Goal: Task Accomplishment & Management: Complete application form

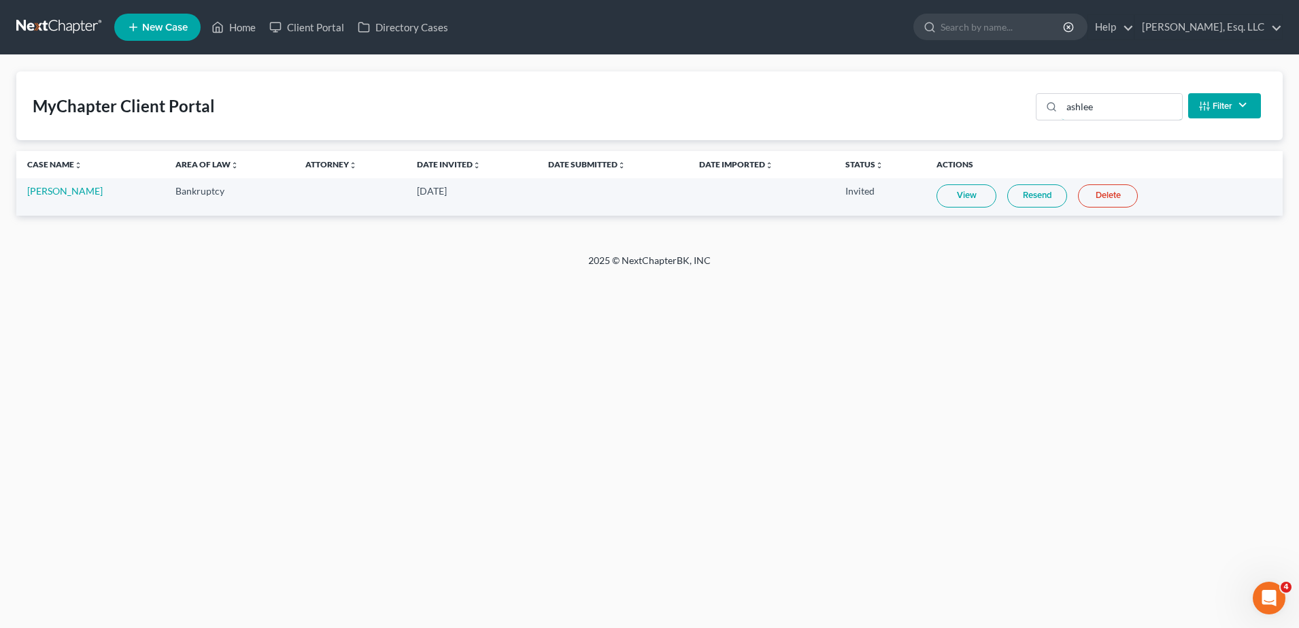
click at [742, 124] on div "MyChapter Client Portal ashlee Filter Status Filter... Invited In Progress Read…" at bounding box center [649, 105] width 1266 height 69
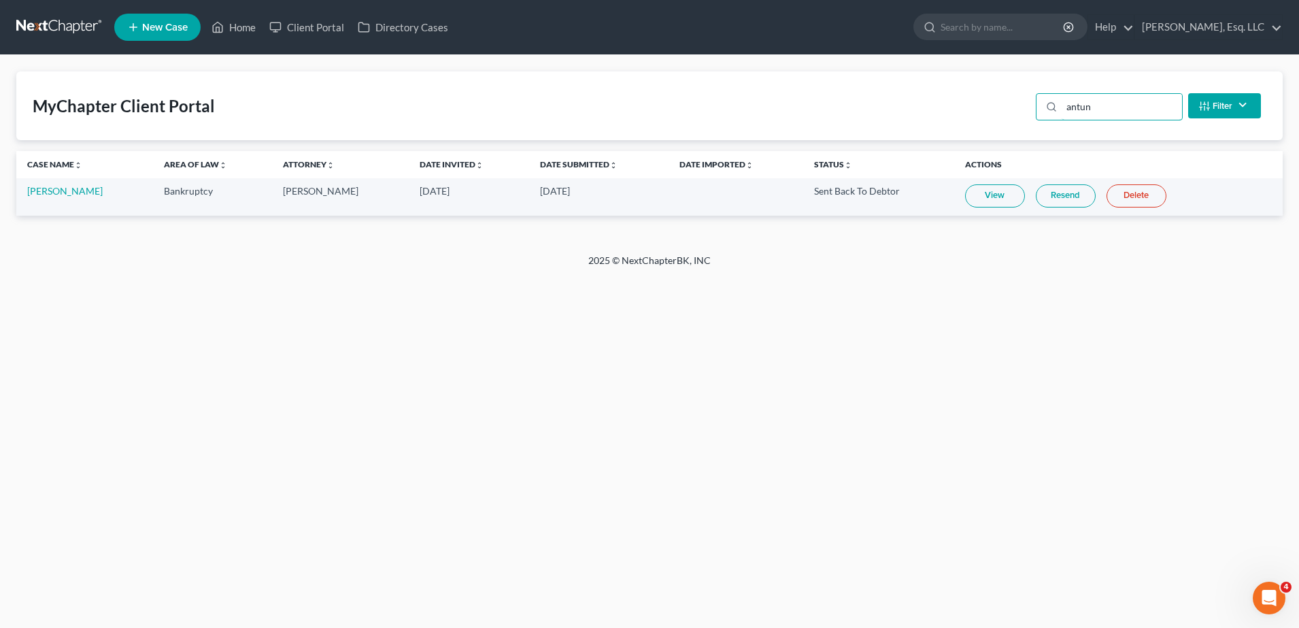
type input "antun"
click at [997, 184] on link "View" at bounding box center [995, 195] width 60 height 23
drag, startPoint x: 1097, startPoint y: 112, endPoint x: 886, endPoint y: 117, distance: 210.8
click at [886, 117] on div "MyChapter Client Portal antun Filter Status Filter... Invited In Progress Ready…" at bounding box center [649, 105] width 1266 height 69
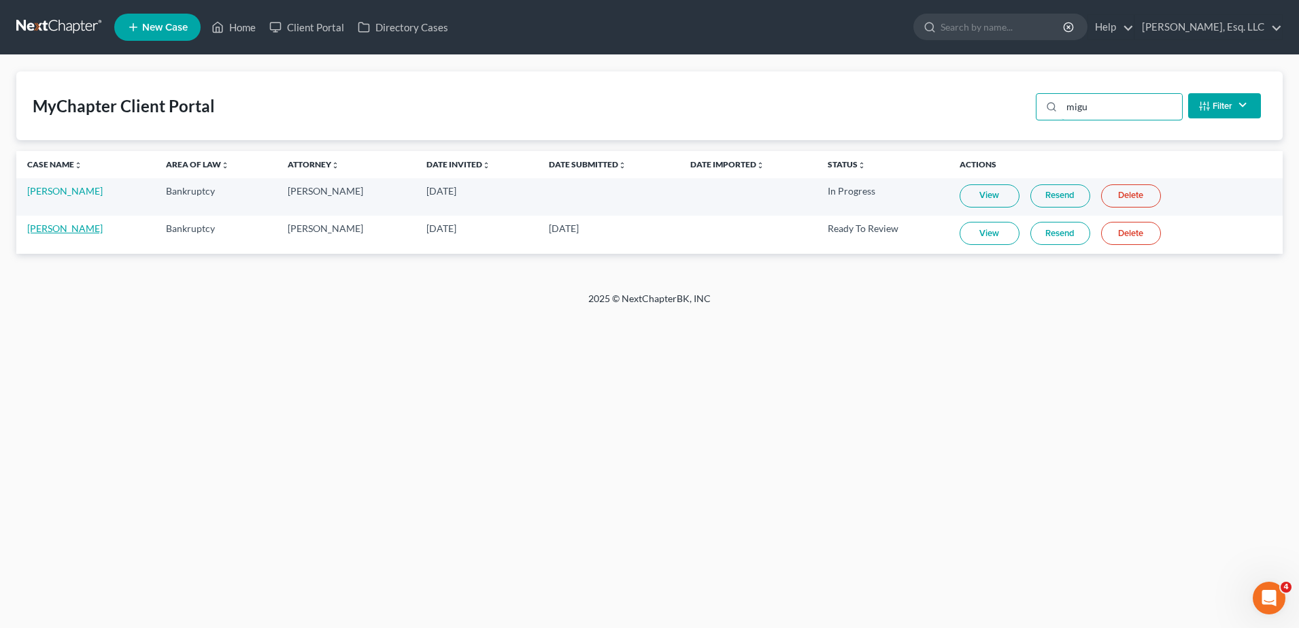
type input "migu"
click at [54, 224] on link "[PERSON_NAME]" at bounding box center [64, 228] width 75 height 12
select select "3"
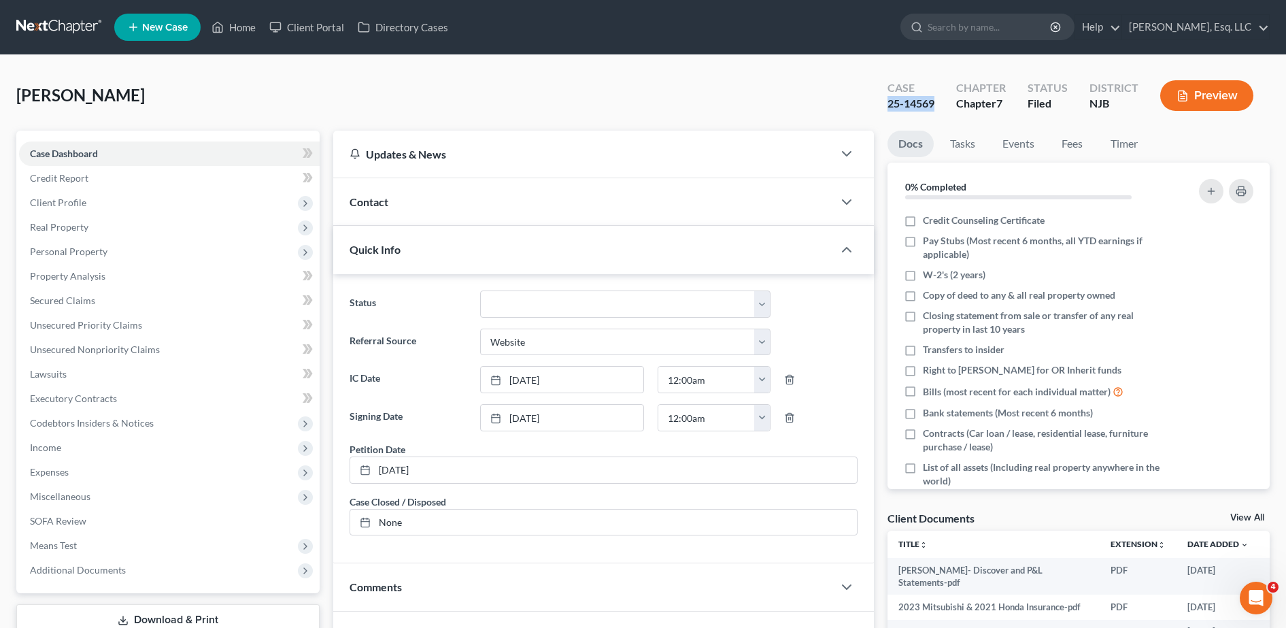
drag, startPoint x: 870, startPoint y: 97, endPoint x: 943, endPoint y: 101, distance: 72.9
click at [943, 101] on div "[PERSON_NAME] Upgraded Case 25-14569 Chapter Chapter 7 Status [GEOGRAPHIC_DATA]…" at bounding box center [642, 100] width 1253 height 59
copy div "25-14569"
click at [102, 570] on span "Additional Documents" at bounding box center [78, 570] width 96 height 12
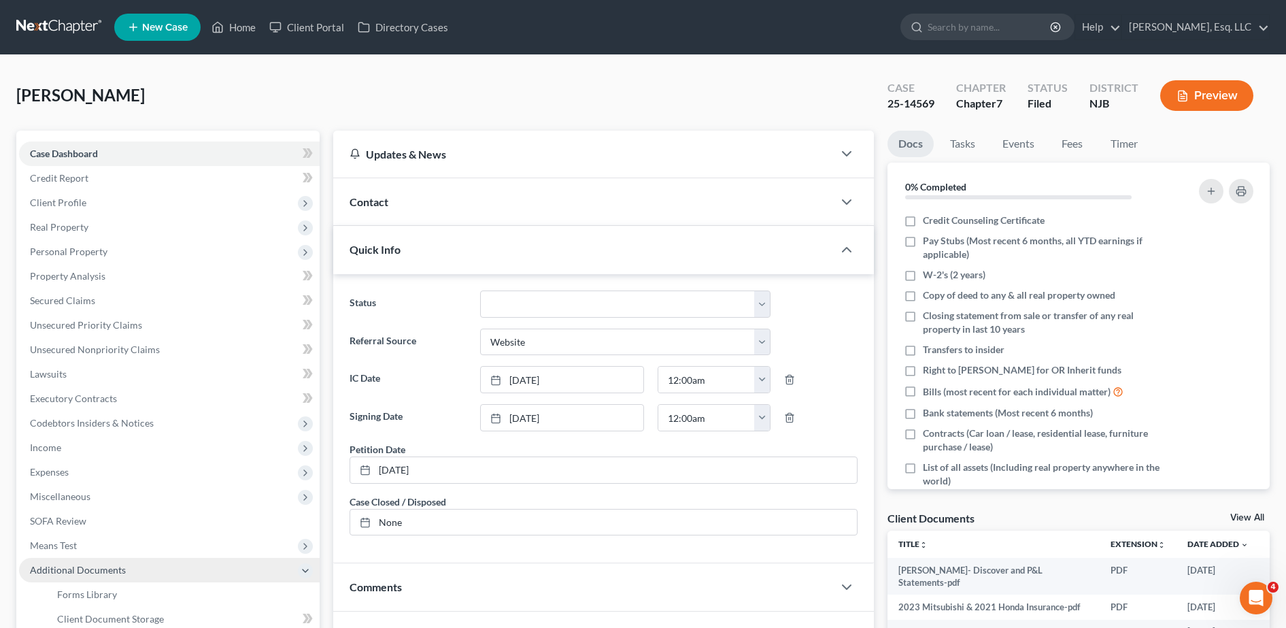
scroll to position [160, 0]
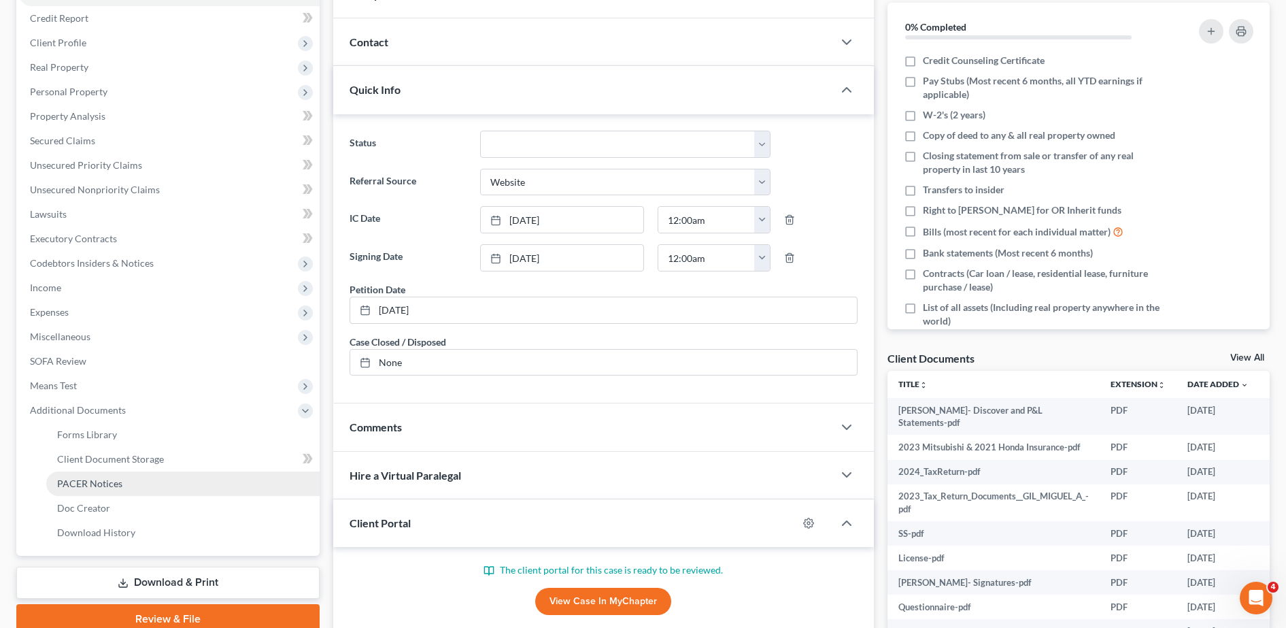
click at [126, 485] on link "PACER Notices" at bounding box center [182, 483] width 273 height 24
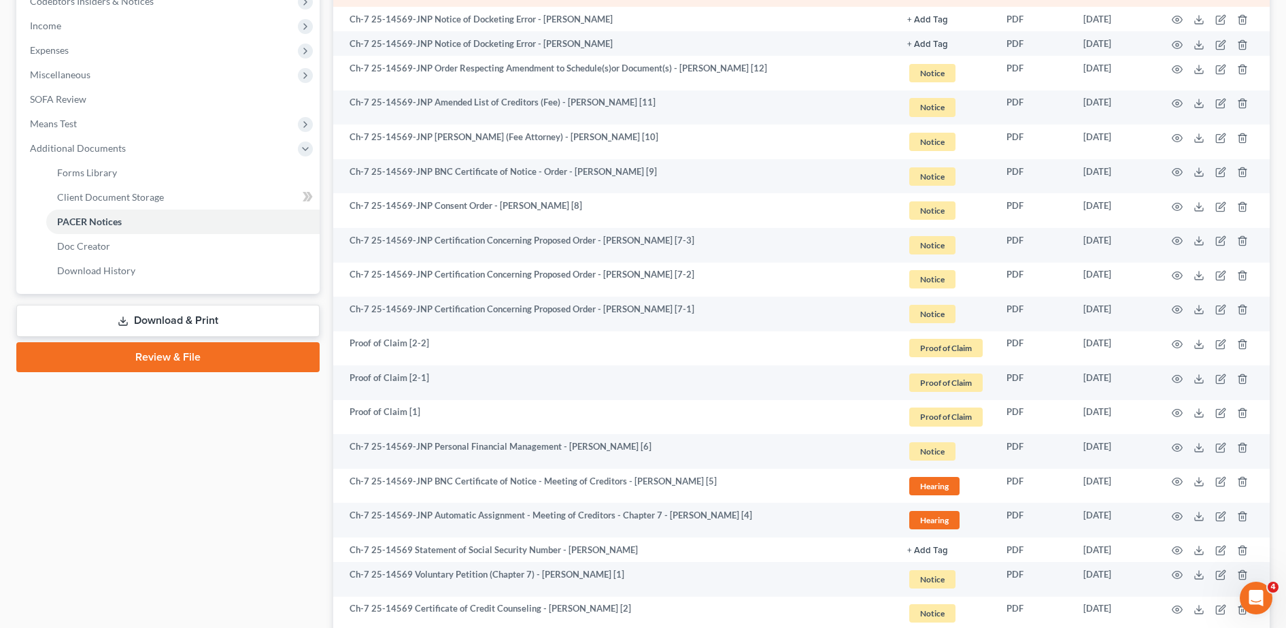
scroll to position [424, 0]
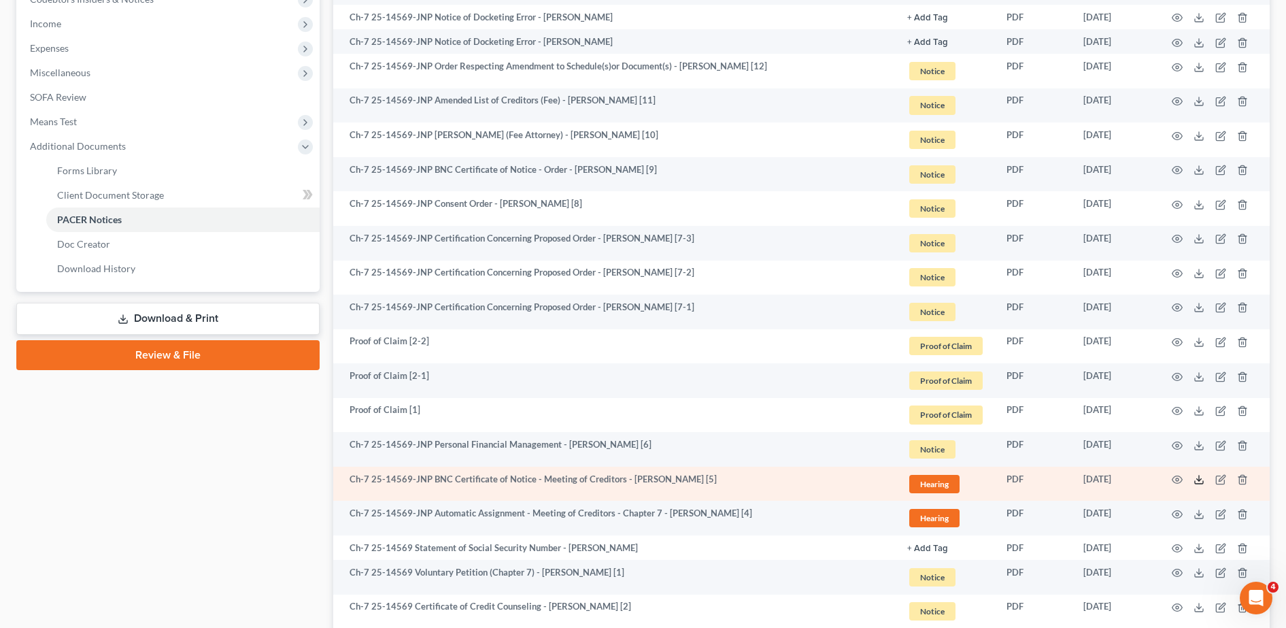
click at [1200, 478] on icon at bounding box center [1198, 479] width 11 height 11
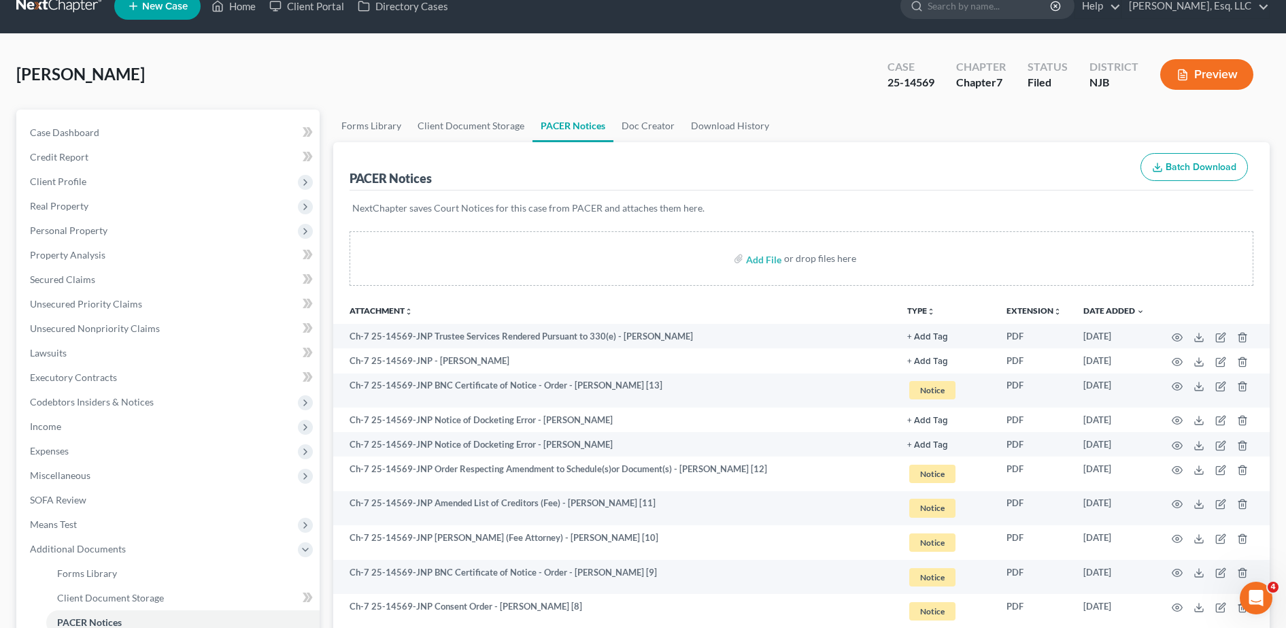
scroll to position [0, 0]
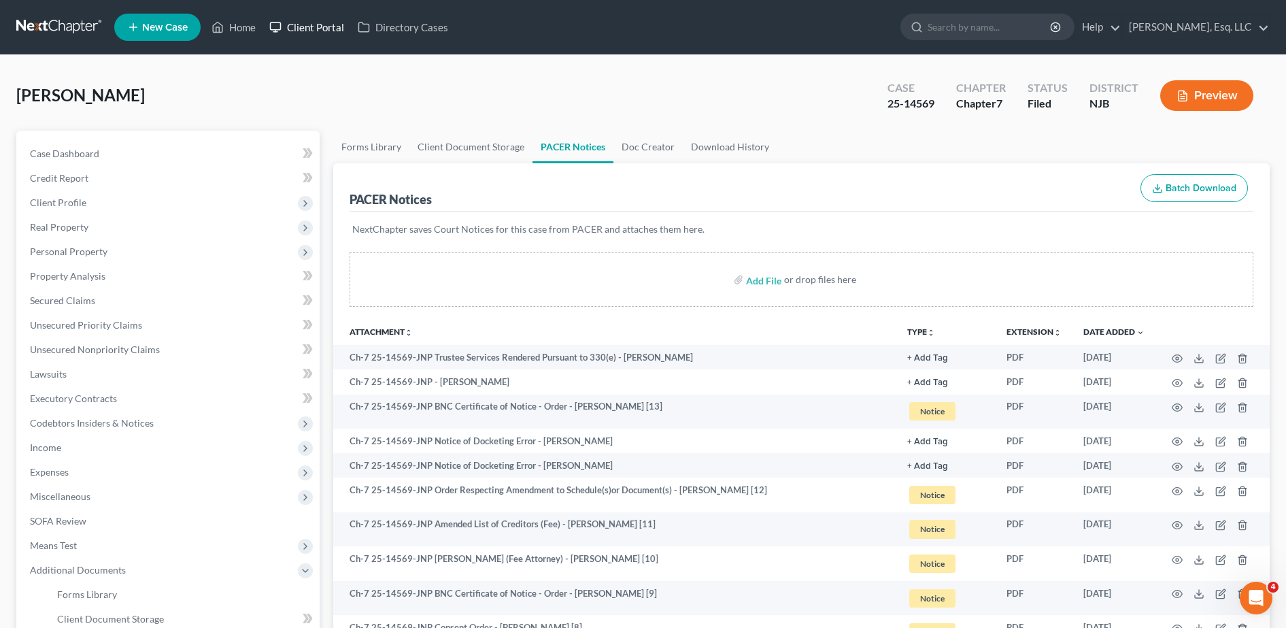
click at [332, 18] on link "Client Portal" at bounding box center [306, 27] width 88 height 24
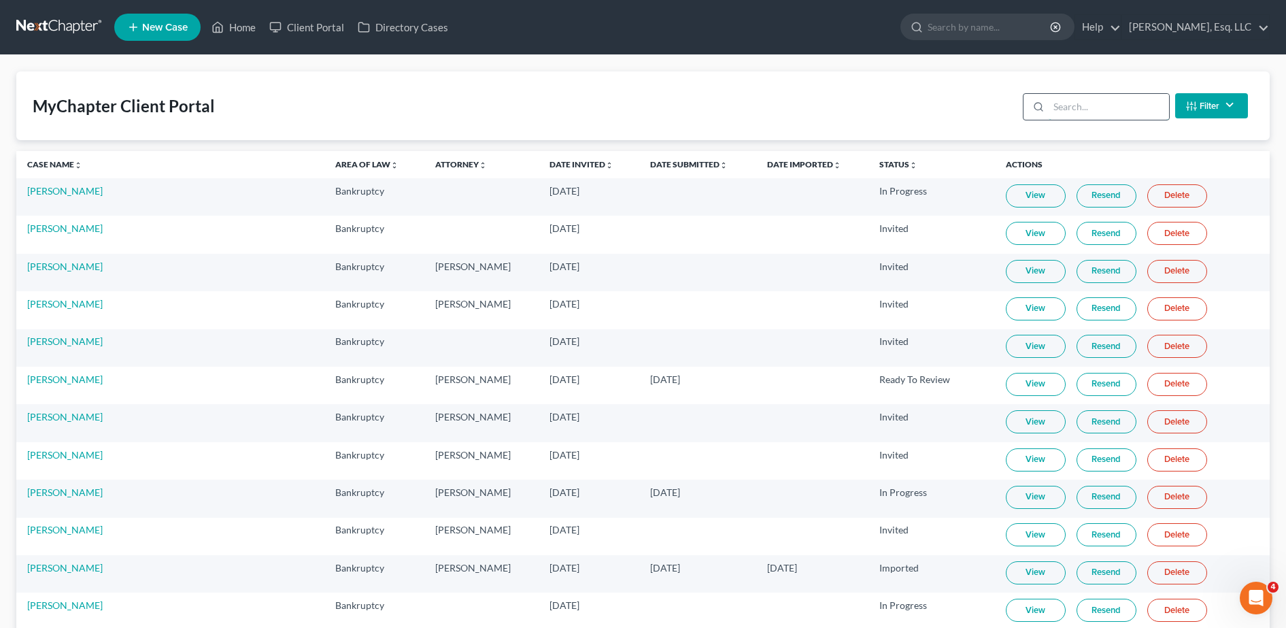
click at [1078, 104] on input "search" at bounding box center [1108, 107] width 120 height 26
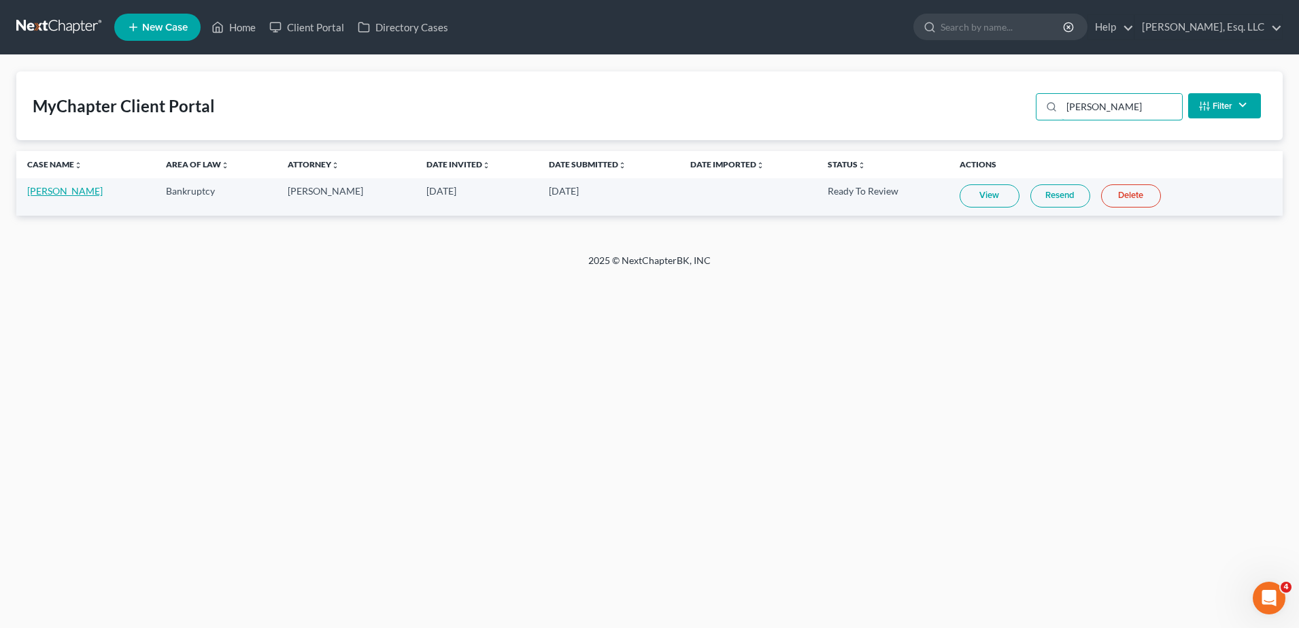
type input "[PERSON_NAME]"
click at [64, 192] on link "[PERSON_NAME]" at bounding box center [64, 191] width 75 height 12
select select "1"
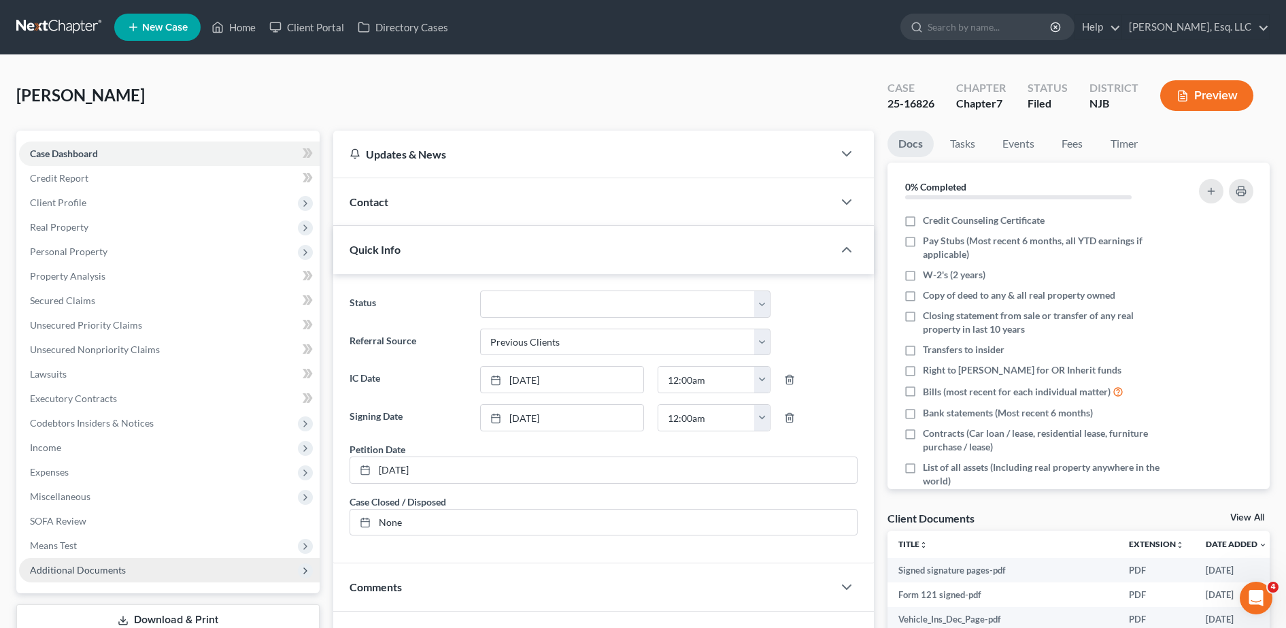
click at [73, 567] on span "Additional Documents" at bounding box center [78, 570] width 96 height 12
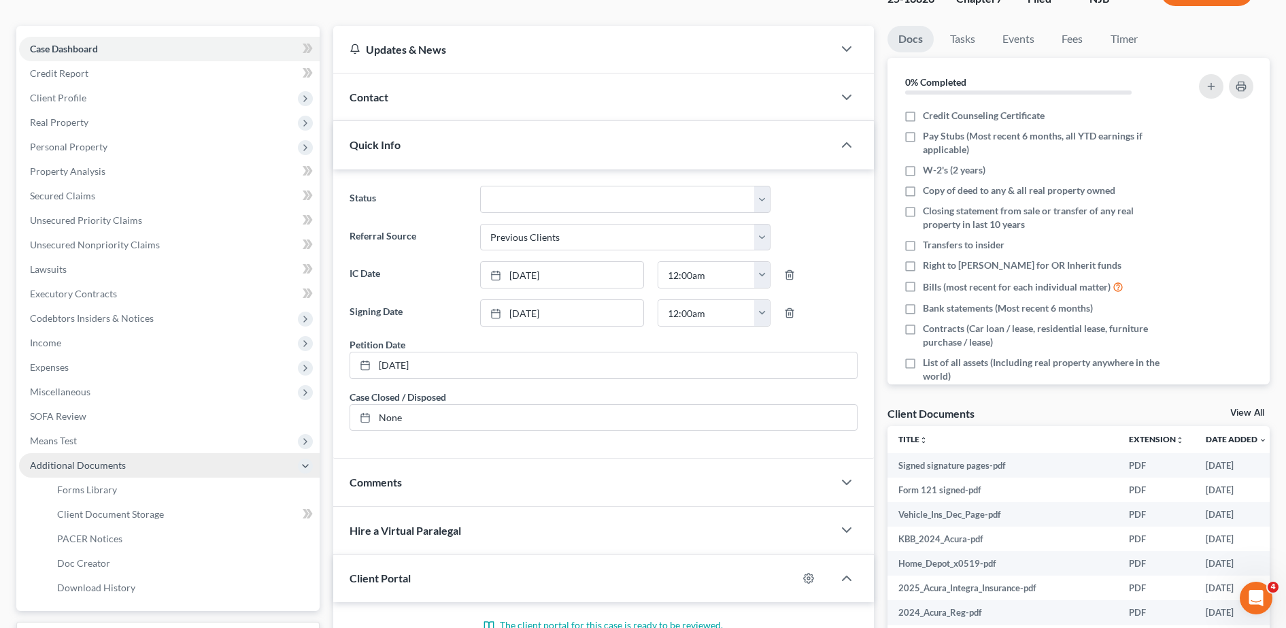
scroll to position [111, 0]
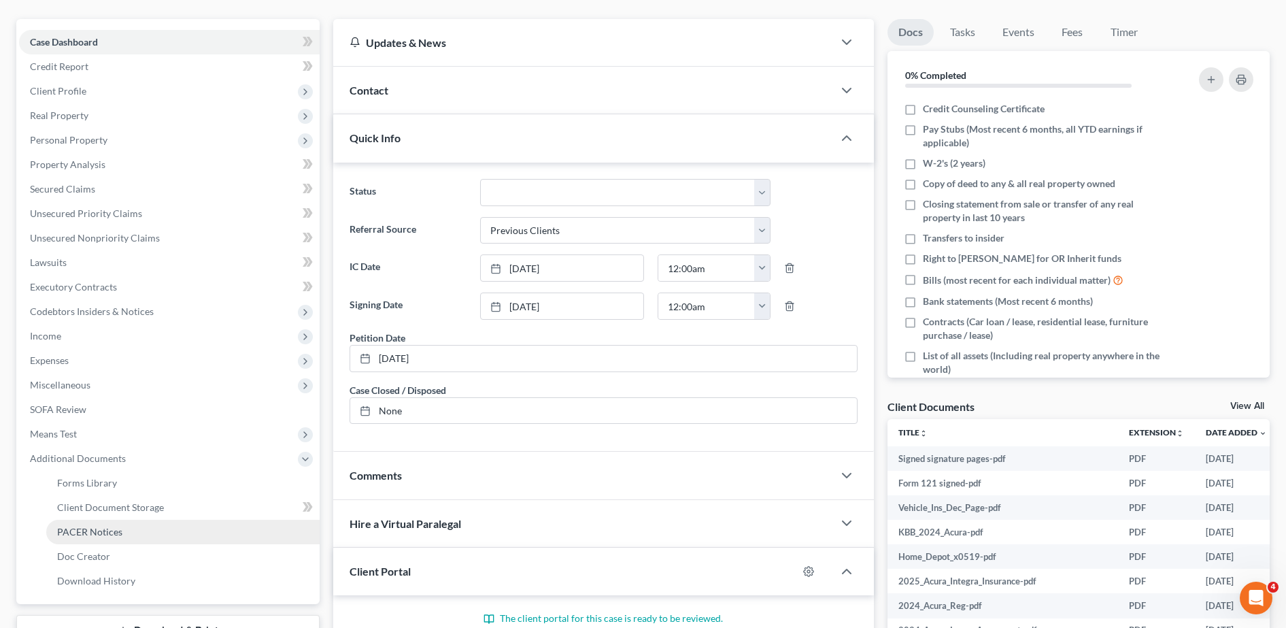
click at [99, 527] on span "PACER Notices" at bounding box center [89, 532] width 65 height 12
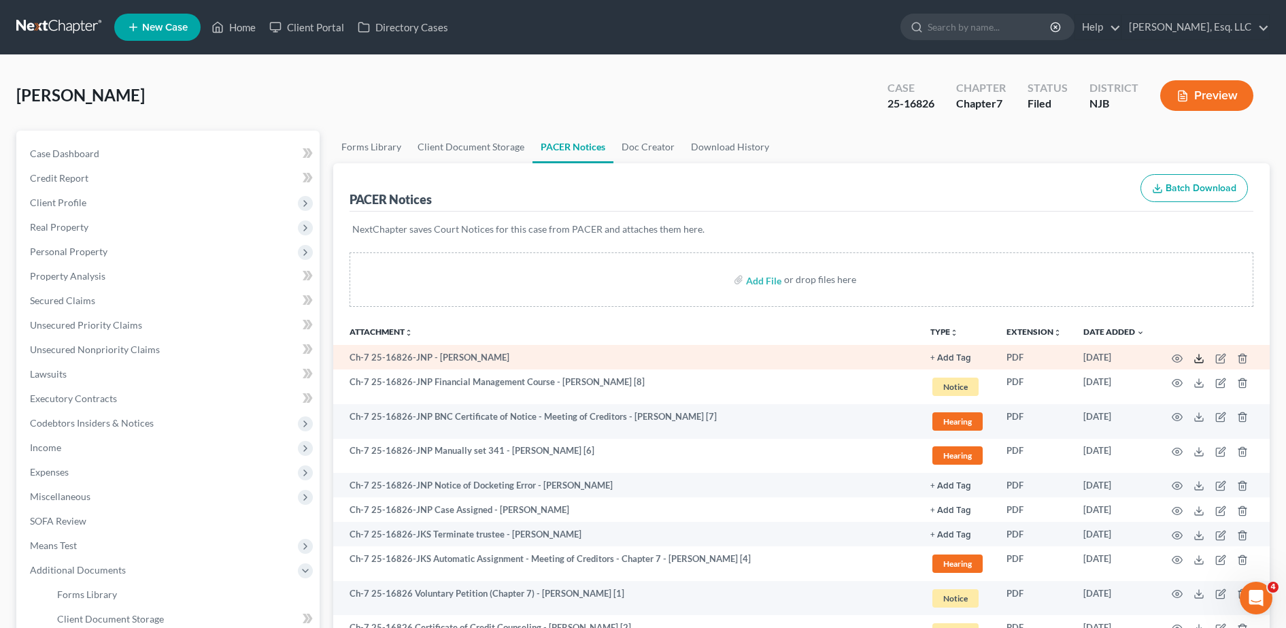
click at [1202, 357] on icon at bounding box center [1198, 358] width 11 height 11
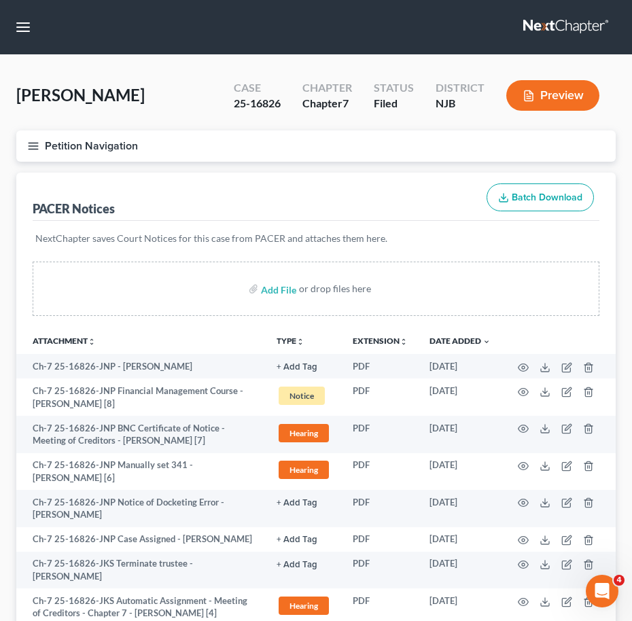
click at [29, 141] on icon "button" at bounding box center [33, 146] width 12 height 12
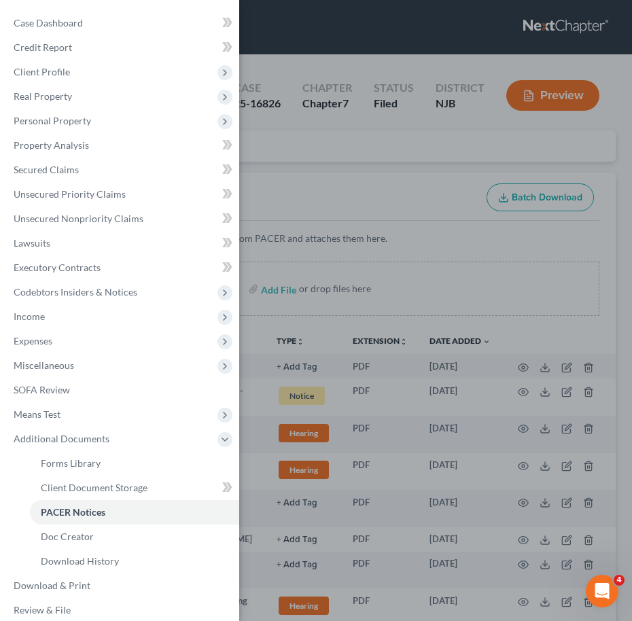
click at [256, 217] on div "Case Dashboard Payments Invoices Payments Payments Credit Report Client Profile" at bounding box center [316, 310] width 632 height 621
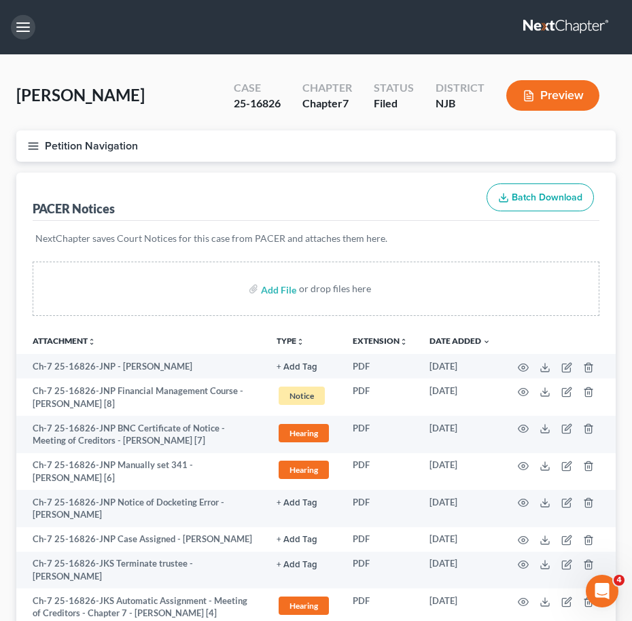
click at [24, 29] on button "button" at bounding box center [23, 27] width 24 height 24
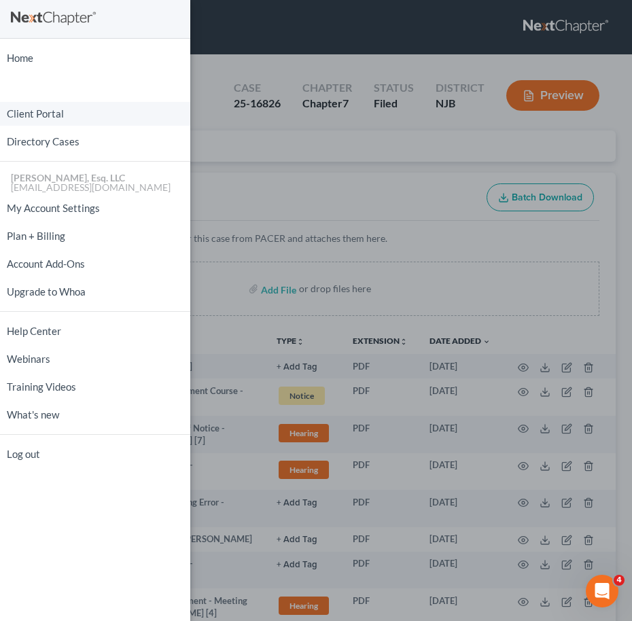
click at [62, 102] on link "Client Portal" at bounding box center [95, 114] width 190 height 24
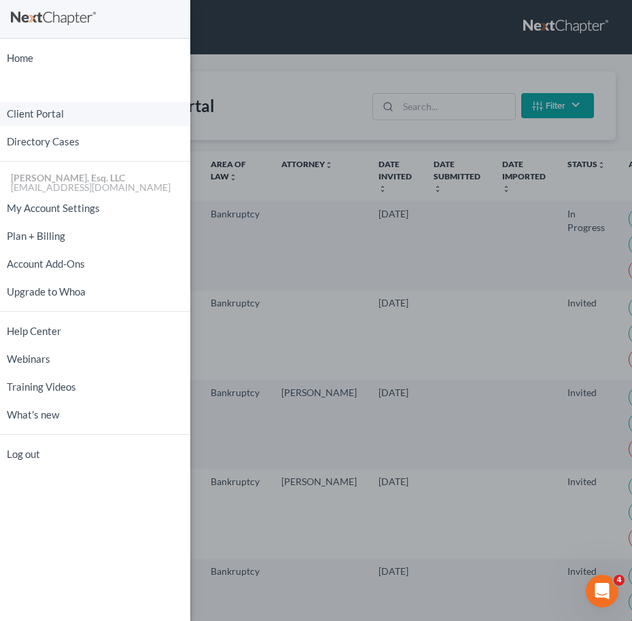
click at [58, 111] on link "Client Portal" at bounding box center [95, 114] width 190 height 24
click at [255, 129] on div "Home New Case Client Portal Directory Cases [PERSON_NAME], Esq. LLC [EMAIL_ADDR…" at bounding box center [316, 310] width 632 height 621
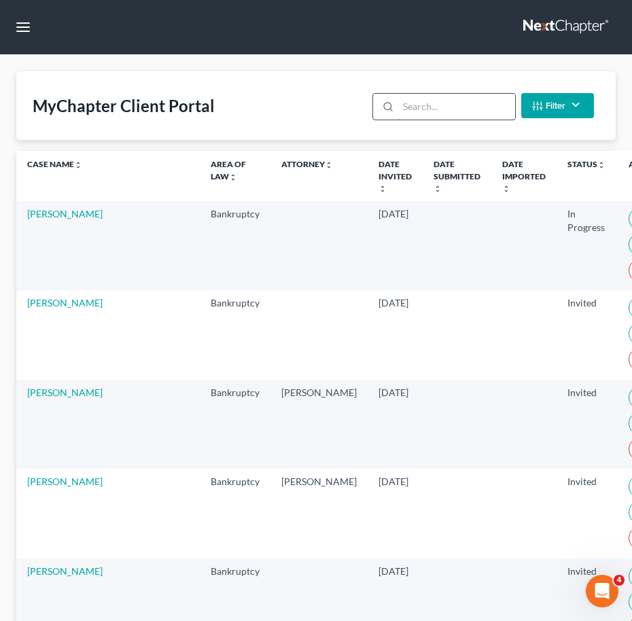
click at [429, 116] on input "search" at bounding box center [456, 107] width 116 height 26
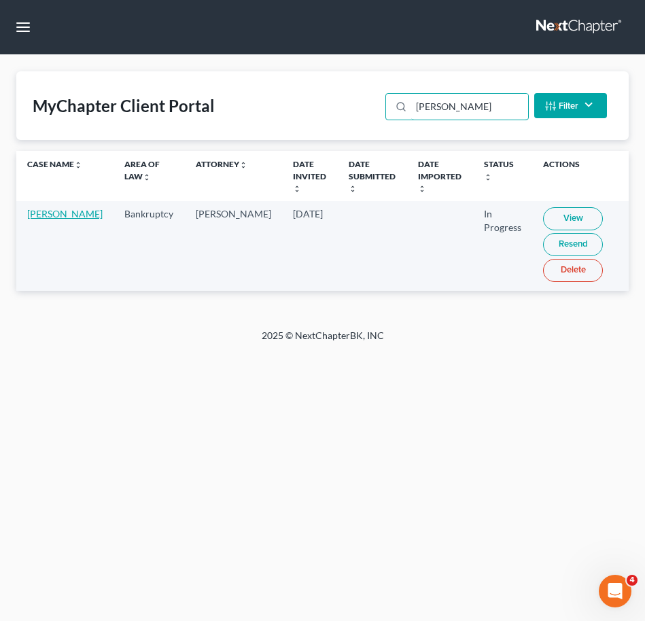
type input "[PERSON_NAME]"
click at [35, 217] on link "[PERSON_NAME]" at bounding box center [64, 214] width 75 height 12
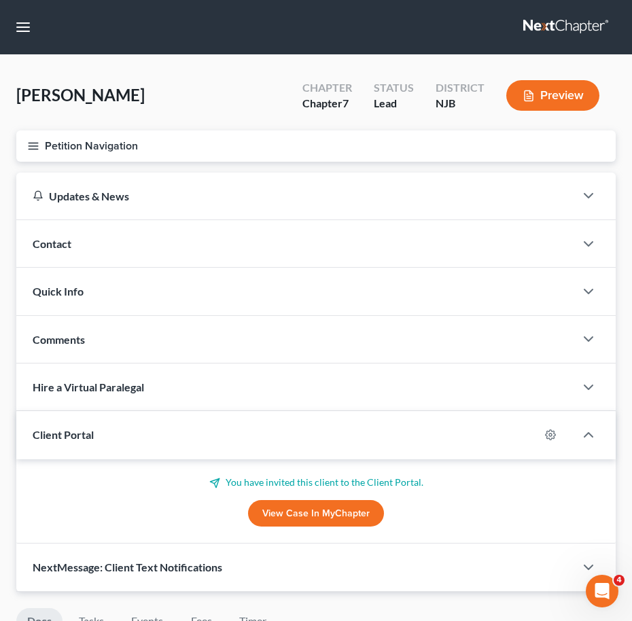
click at [36, 144] on icon "button" at bounding box center [33, 146] width 12 height 12
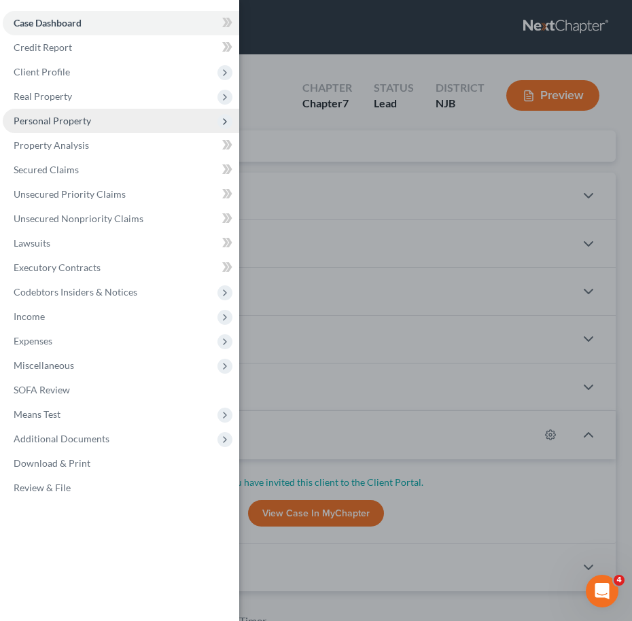
click at [52, 121] on span "Personal Property" at bounding box center [53, 121] width 78 height 12
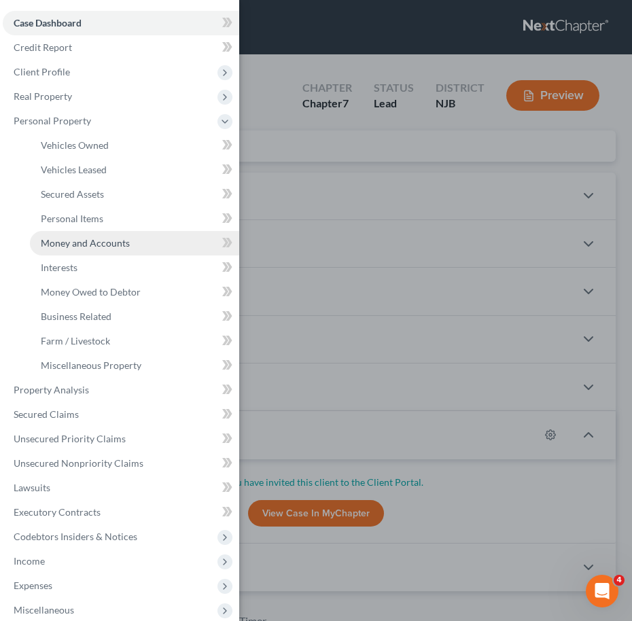
click at [78, 246] on span "Money and Accounts" at bounding box center [85, 243] width 89 height 12
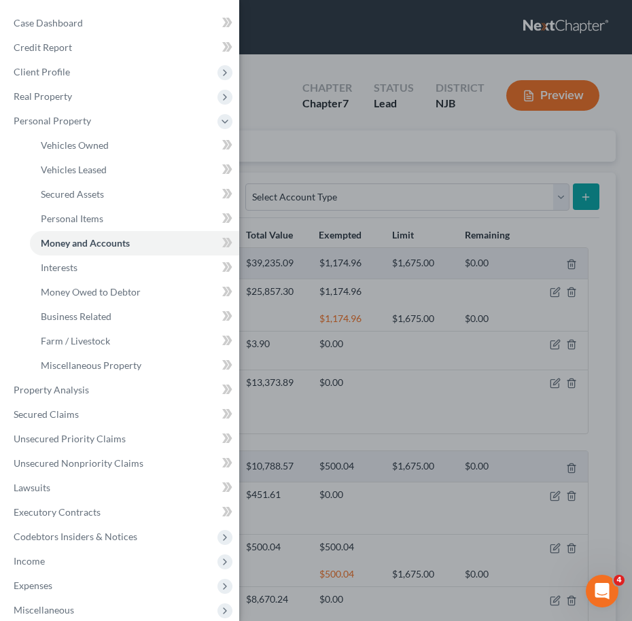
click at [320, 226] on div "Case Dashboard Payments Invoices Payments Payments Credit Report Client Profile" at bounding box center [316, 310] width 632 height 621
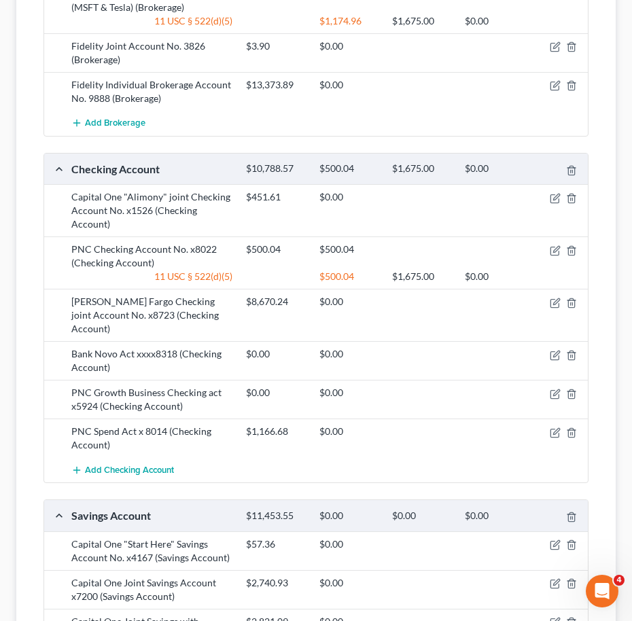
scroll to position [296, 0]
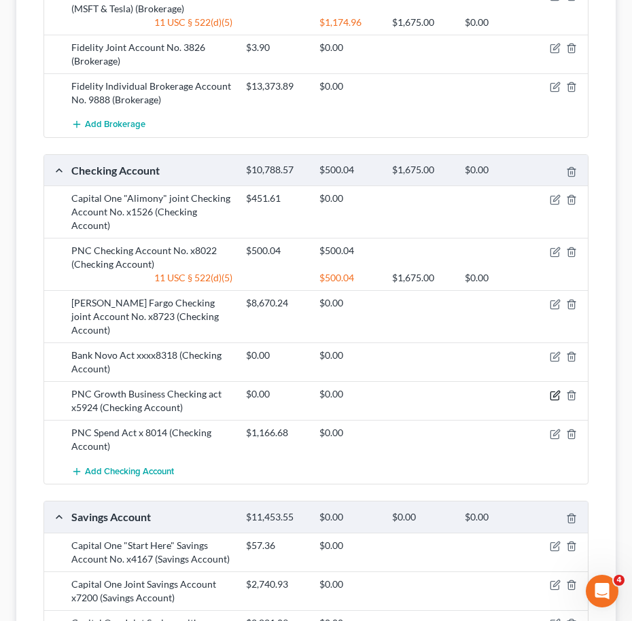
click at [554, 391] on icon "button" at bounding box center [556, 394] width 6 height 6
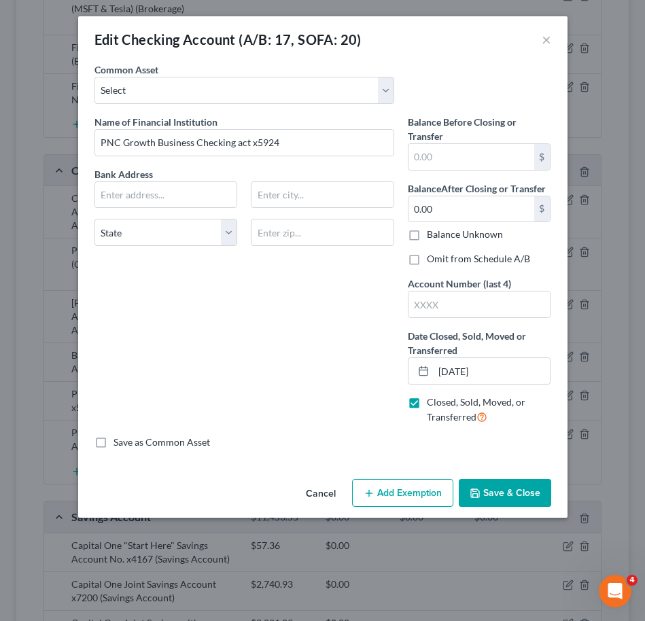
click at [427, 405] on label "Closed, Sold, Moved, or Transferred" at bounding box center [489, 410] width 124 height 29
click at [432, 405] on input "Closed, Sold, Moved, or Transferred" at bounding box center [436, 400] width 9 height 9
checkbox input "false"
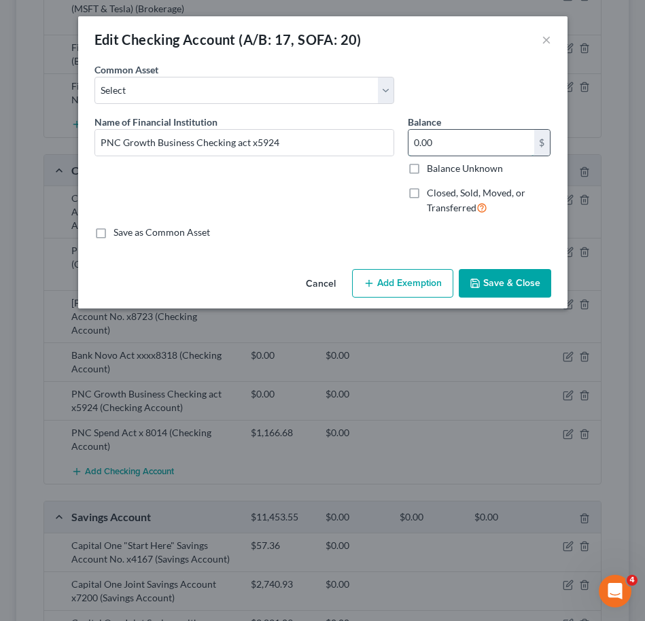
click at [458, 145] on input "0.00" at bounding box center [472, 143] width 126 height 26
type input "5.29"
click at [365, 279] on icon "button" at bounding box center [369, 283] width 11 height 11
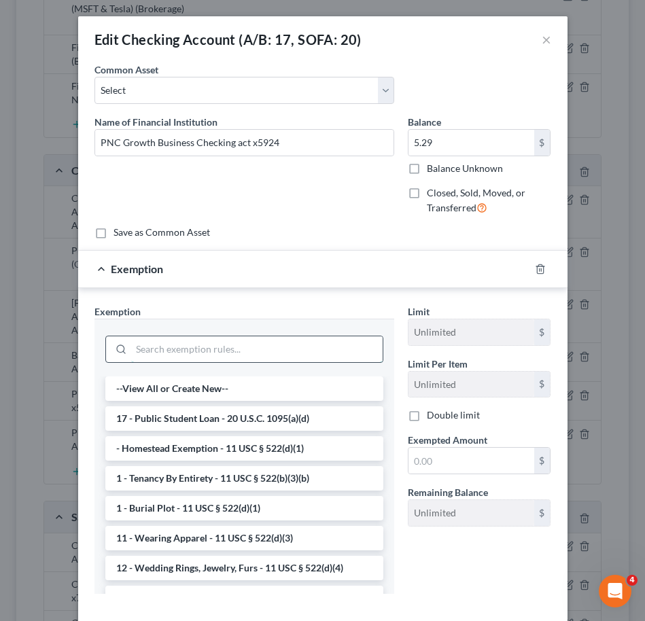
click at [220, 350] on input "search" at bounding box center [257, 350] width 252 height 26
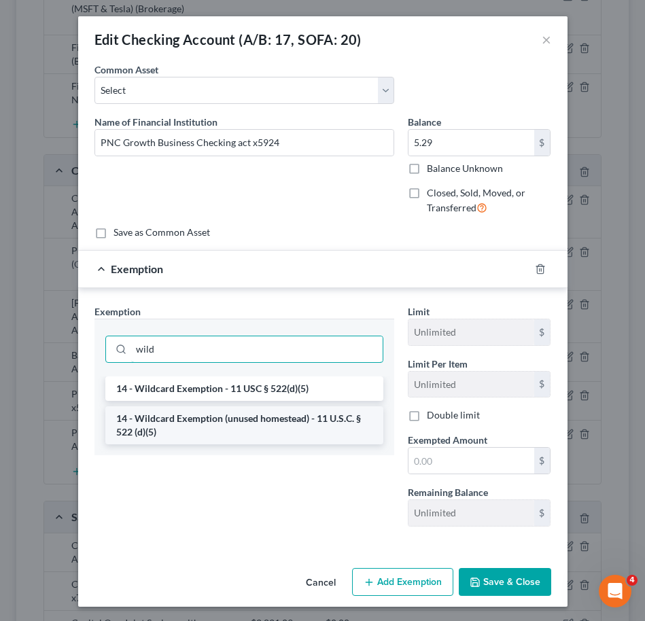
type input "wild"
click at [187, 422] on li "14 - Wildcard Exemption (unused homestead) - 11 U.S.C. § 522 (d)(5)" at bounding box center [244, 426] width 278 height 38
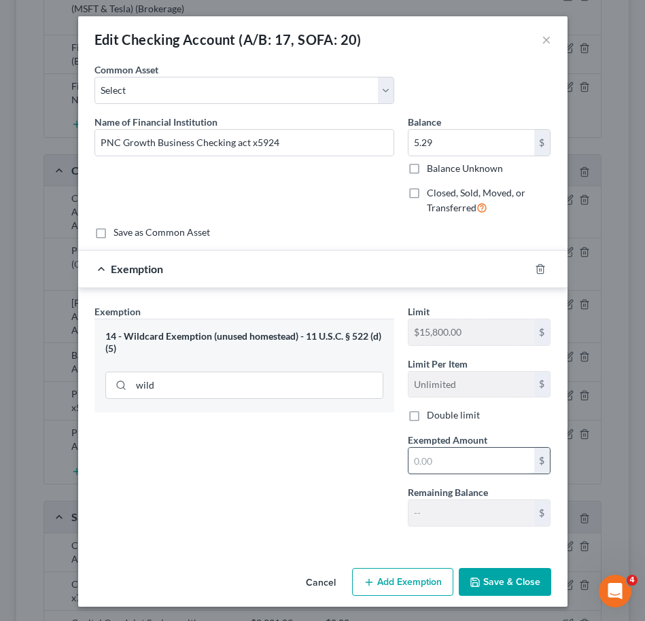
click at [471, 459] on input "text" at bounding box center [472, 461] width 126 height 26
type input "5.29"
click at [538, 264] on icon "button" at bounding box center [540, 269] width 11 height 11
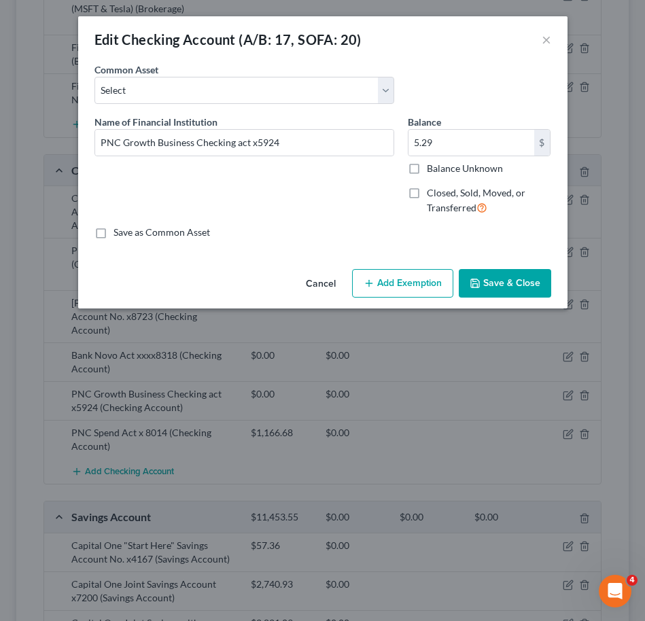
click at [521, 290] on button "Save & Close" at bounding box center [505, 283] width 92 height 29
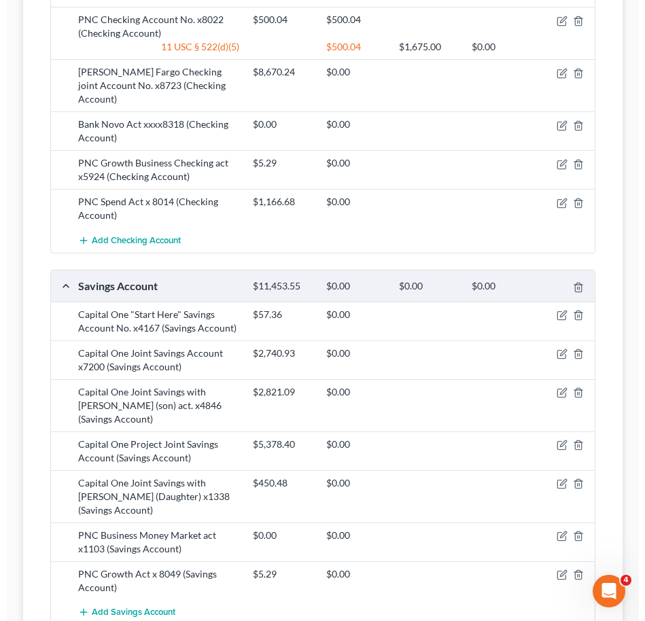
scroll to position [529, 0]
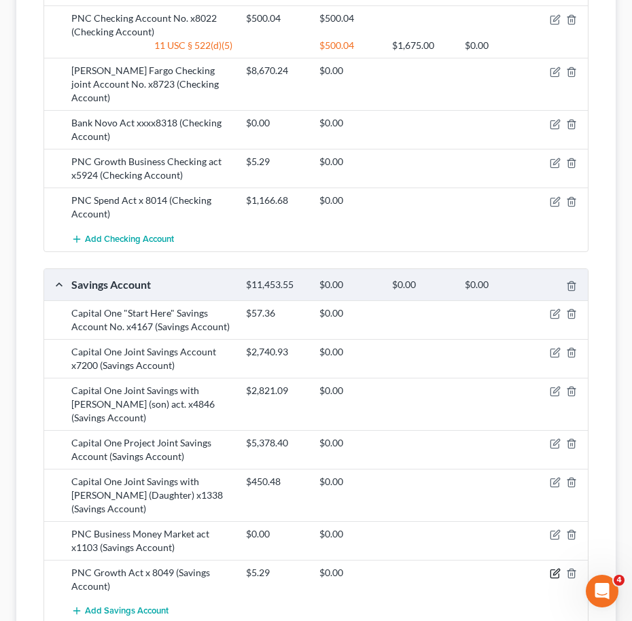
click at [551, 570] on icon "button" at bounding box center [555, 574] width 8 height 8
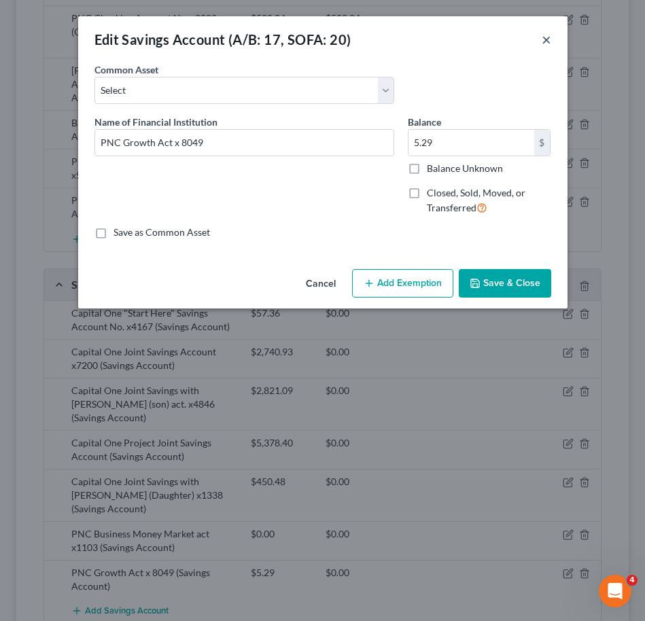
click at [543, 38] on button "×" at bounding box center [547, 39] width 10 height 16
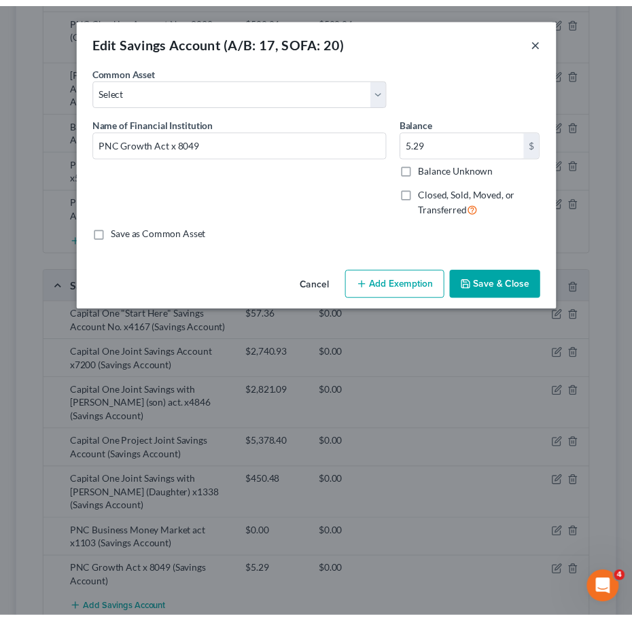
scroll to position [543, 0]
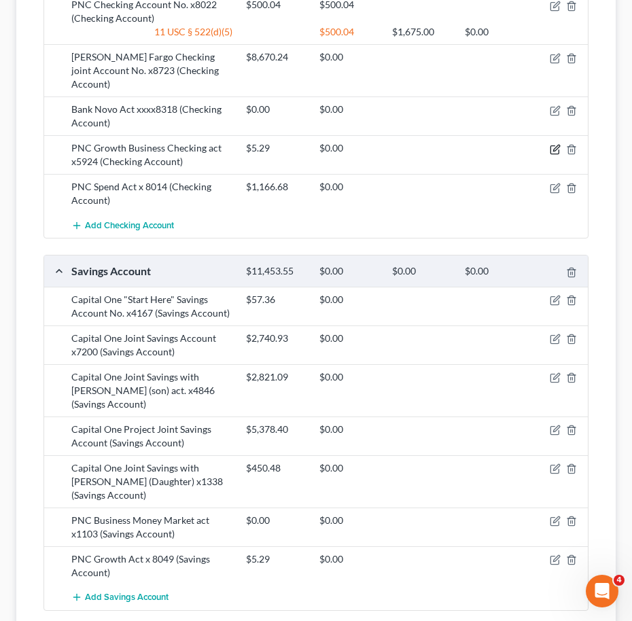
click at [554, 144] on icon "button" at bounding box center [555, 149] width 11 height 11
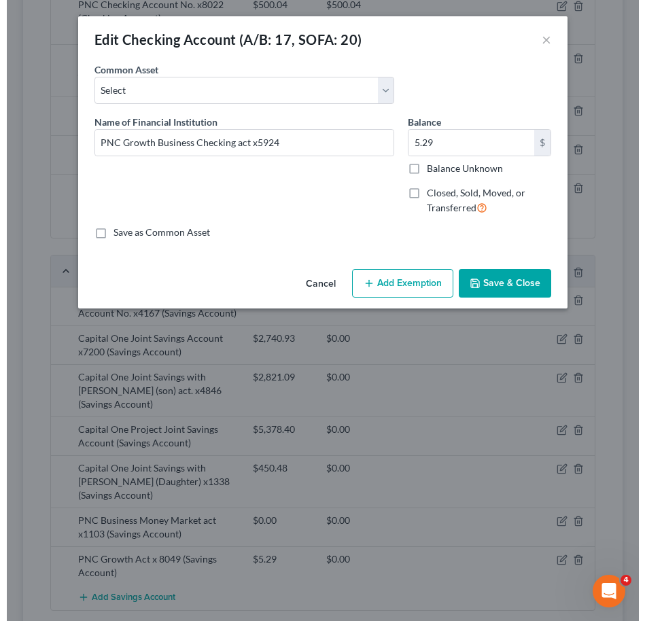
scroll to position [529, 0]
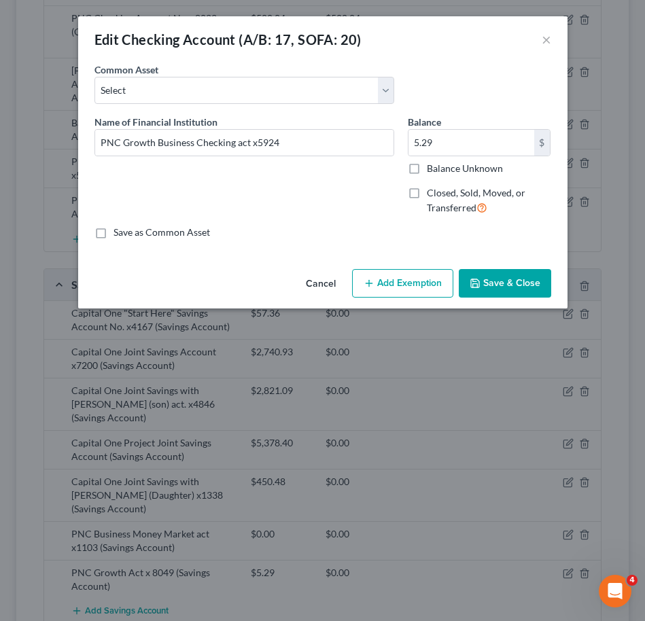
click at [427, 192] on label "Closed, Sold, Moved, or Transferred" at bounding box center [489, 200] width 124 height 29
click at [432, 192] on input "Closed, Sold, Moved, or Transferred" at bounding box center [436, 190] width 9 height 9
checkbox input "true"
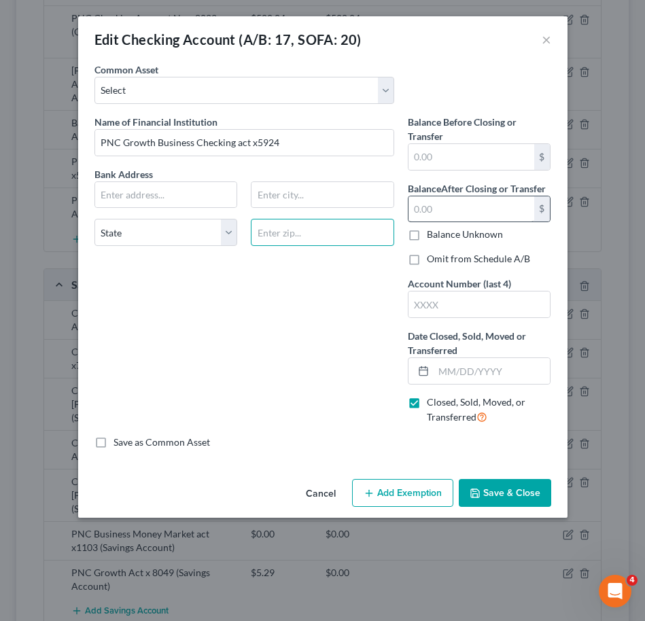
type input "5.29"
type input "0"
click at [425, 213] on input "text" at bounding box center [472, 209] width 126 height 26
type input "0.00"
click at [487, 482] on button "Save & Close" at bounding box center [505, 493] width 92 height 29
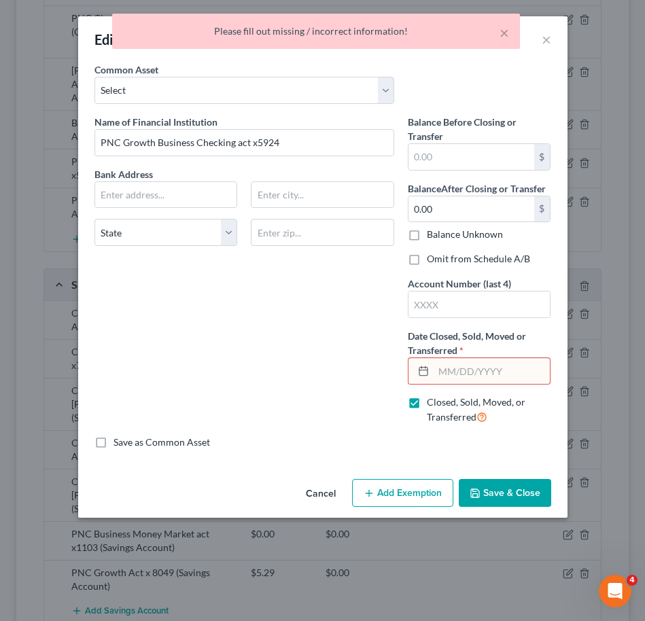
click at [455, 376] on input "text" at bounding box center [492, 371] width 117 height 26
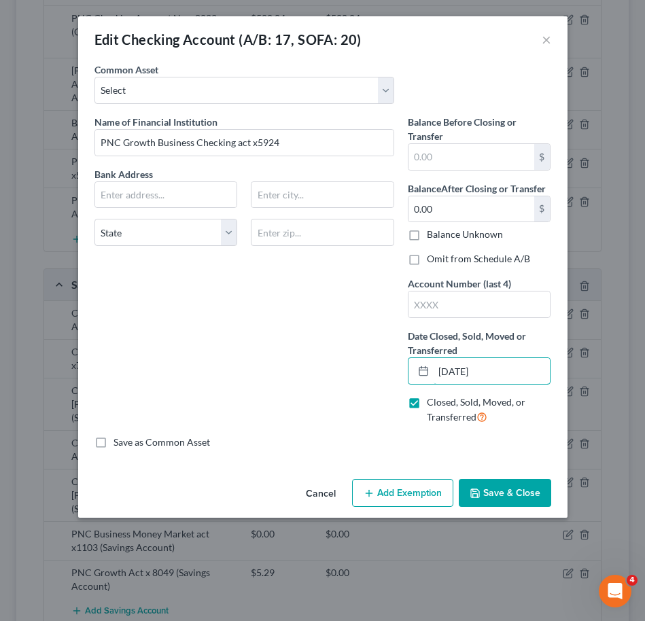
type input "[DATE]"
click at [537, 498] on button "Save & Close" at bounding box center [505, 493] width 92 height 29
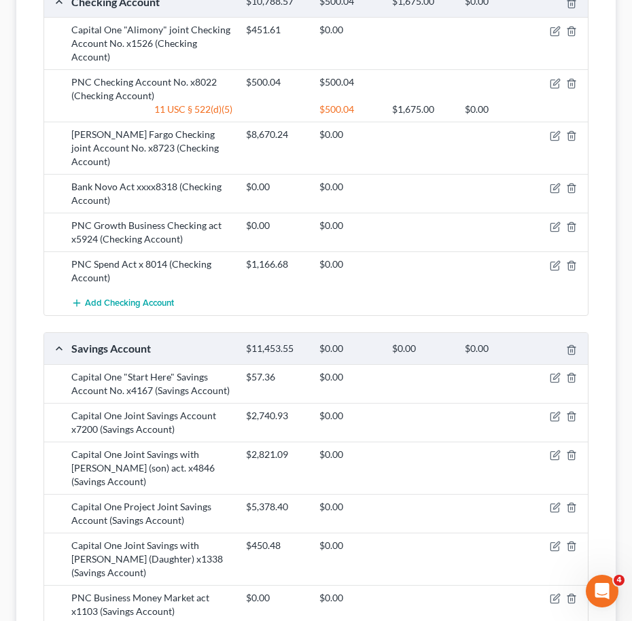
scroll to position [476, 0]
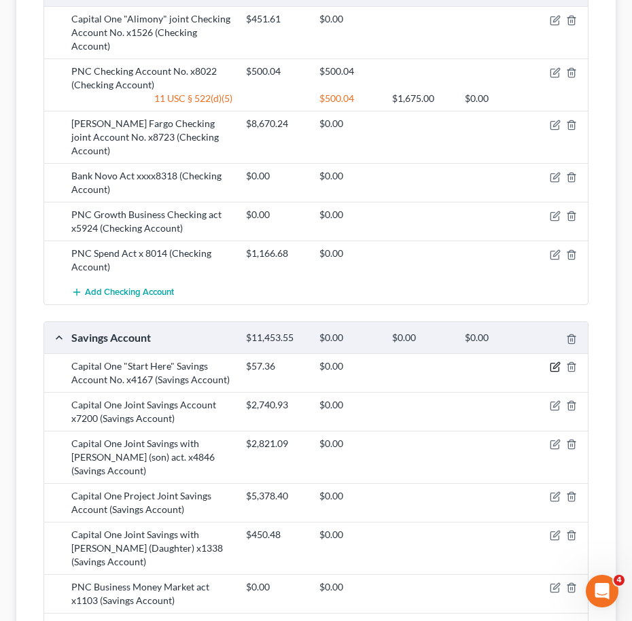
click at [550, 362] on icon "button" at bounding box center [555, 367] width 11 height 11
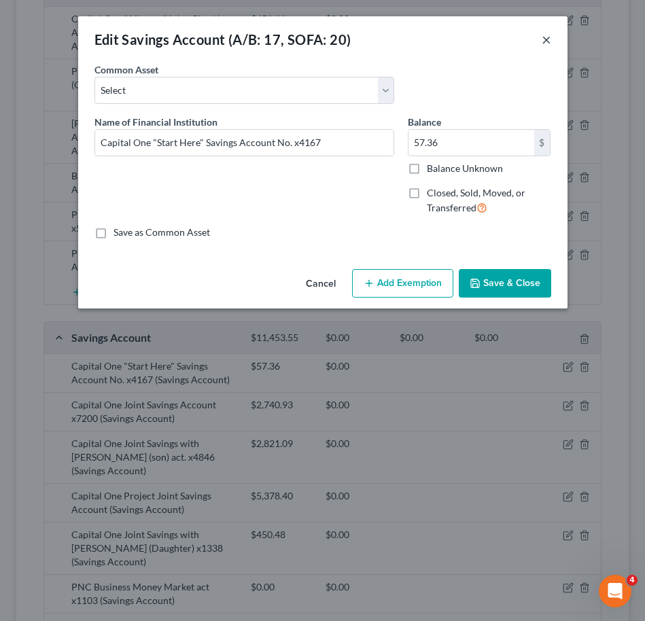
click at [545, 43] on button "×" at bounding box center [547, 39] width 10 height 16
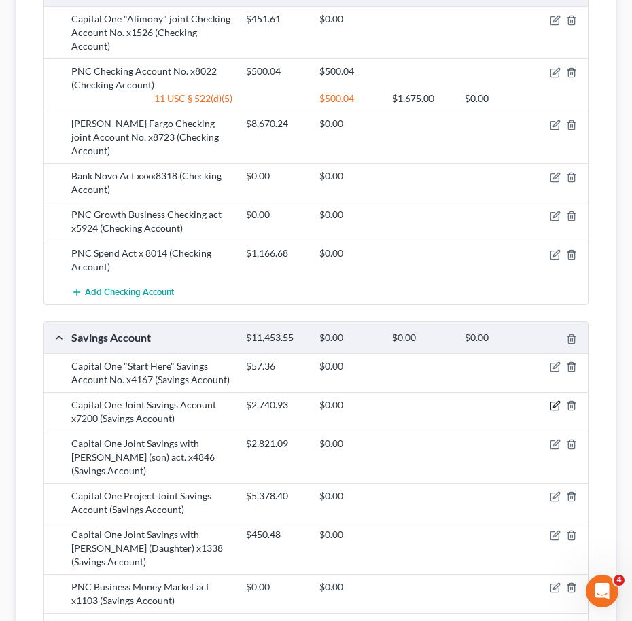
click at [552, 400] on icon "button" at bounding box center [555, 405] width 11 height 11
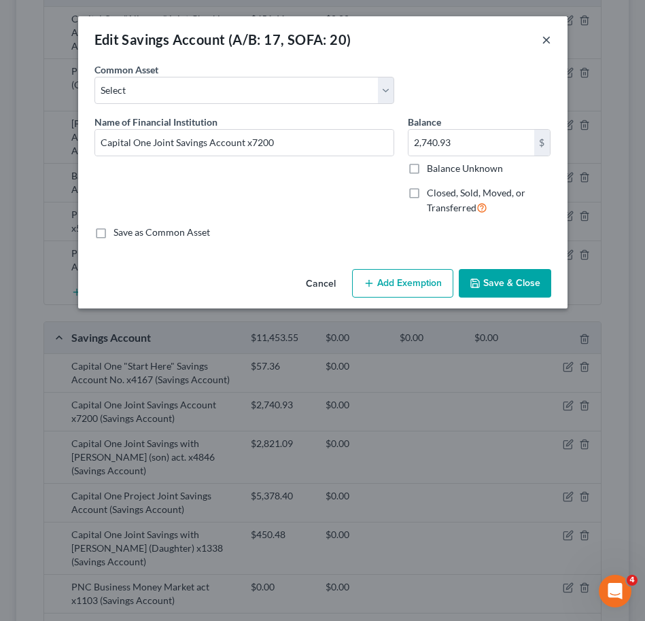
click at [549, 41] on button "×" at bounding box center [547, 39] width 10 height 16
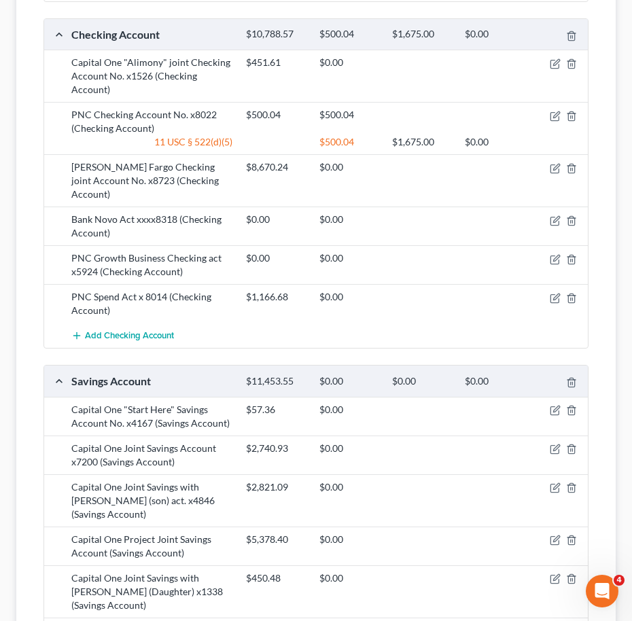
scroll to position [439, 0]
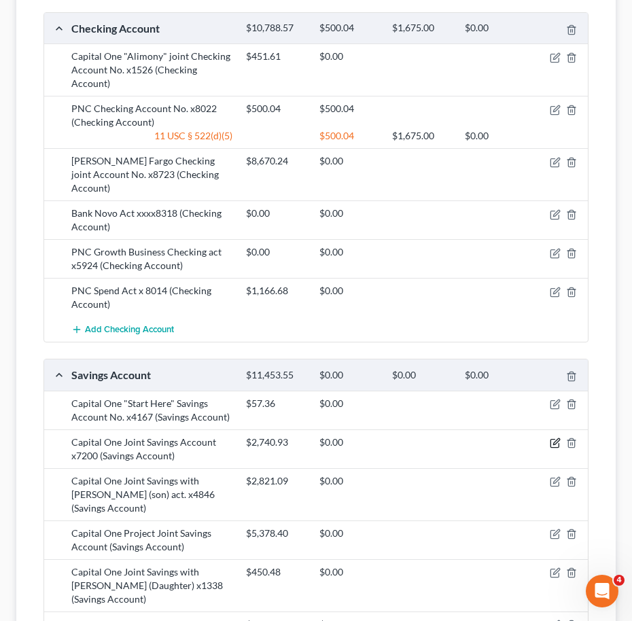
click at [555, 438] on icon "button" at bounding box center [555, 443] width 11 height 11
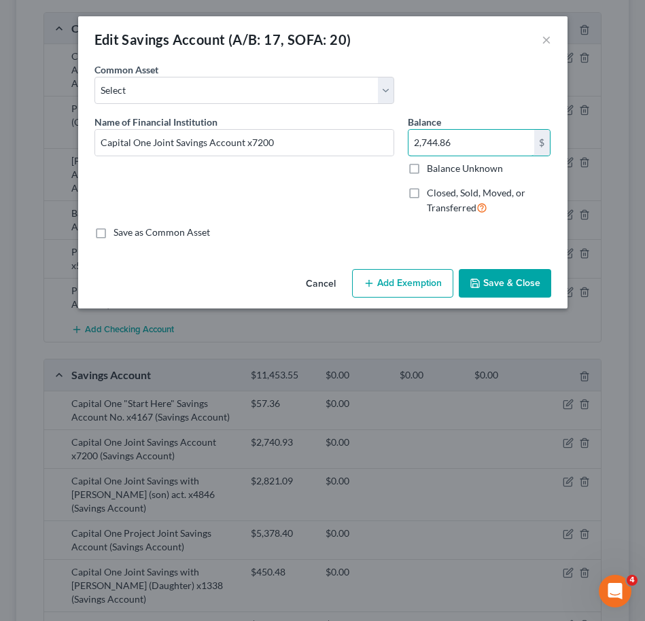
type input "2,744.86"
click at [490, 289] on button "Save & Close" at bounding box center [505, 283] width 92 height 29
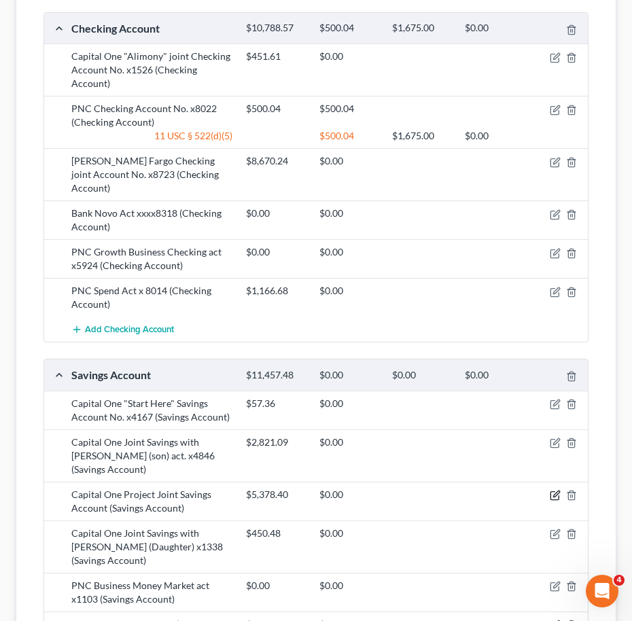
click at [553, 490] on icon "button" at bounding box center [555, 495] width 11 height 11
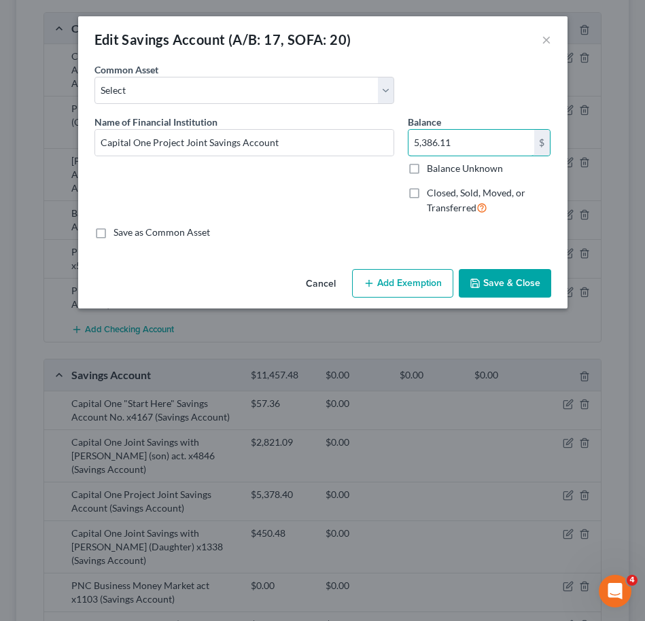
type input "5,386.11"
click at [495, 275] on button "Save & Close" at bounding box center [505, 283] width 92 height 29
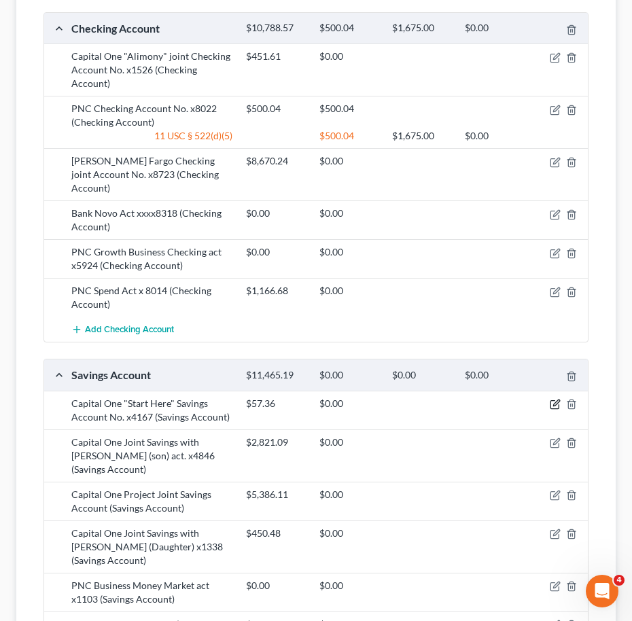
click at [560, 399] on icon "button" at bounding box center [555, 404] width 11 height 11
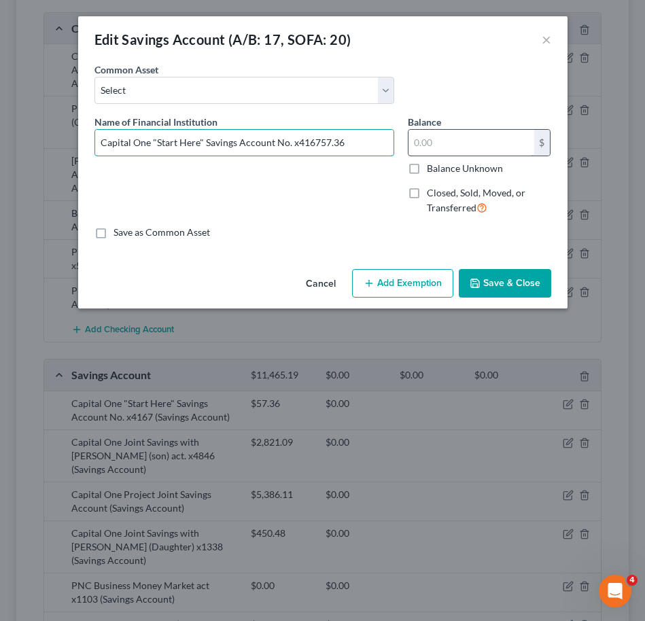
type input "Capital One "Start Here" Savings Account No. x4167"
click at [441, 144] on input "text" at bounding box center [472, 143] width 126 height 26
type input "52.33"
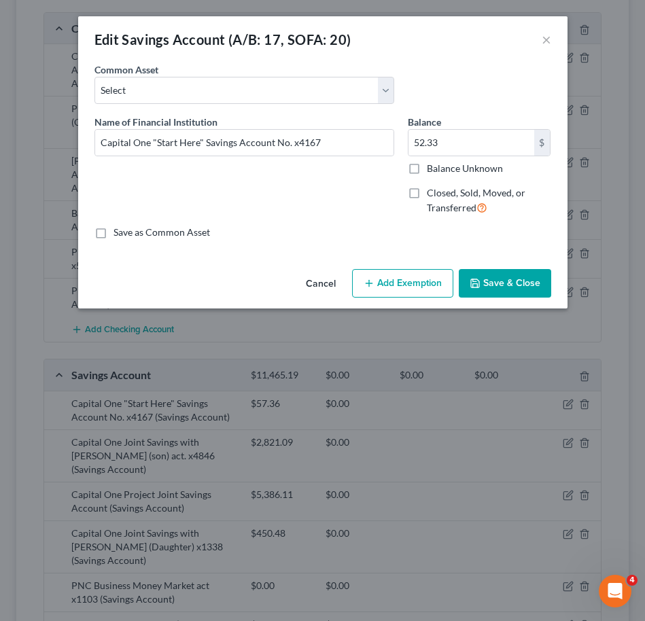
click at [498, 287] on button "Save & Close" at bounding box center [505, 283] width 92 height 29
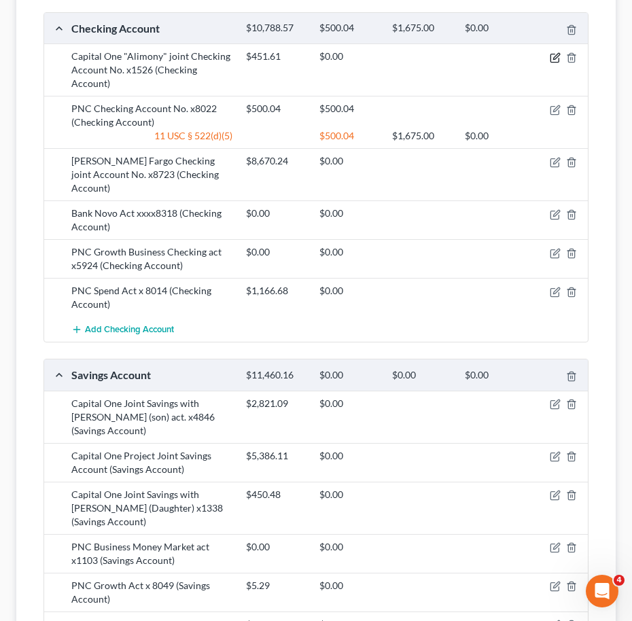
click at [554, 56] on icon "button" at bounding box center [556, 56] width 6 height 6
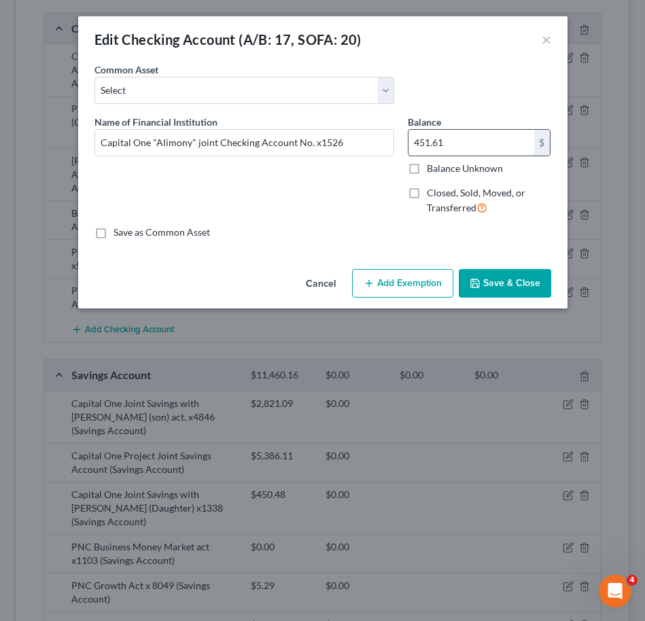
click at [466, 145] on input "451.61" at bounding box center [472, 143] width 126 height 26
click at [473, 147] on input "451.61" at bounding box center [472, 143] width 126 height 26
type input "451.69"
click at [473, 280] on icon "button" at bounding box center [475, 283] width 11 height 11
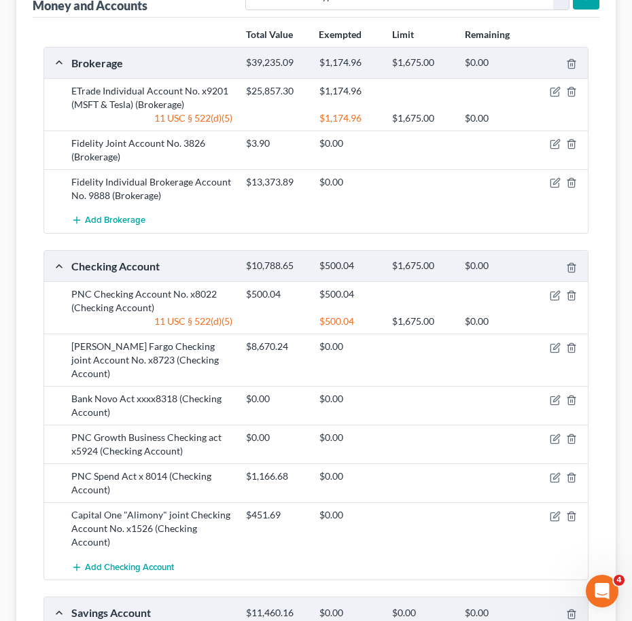
scroll to position [200, 0]
click at [553, 91] on icon "button" at bounding box center [555, 92] width 11 height 11
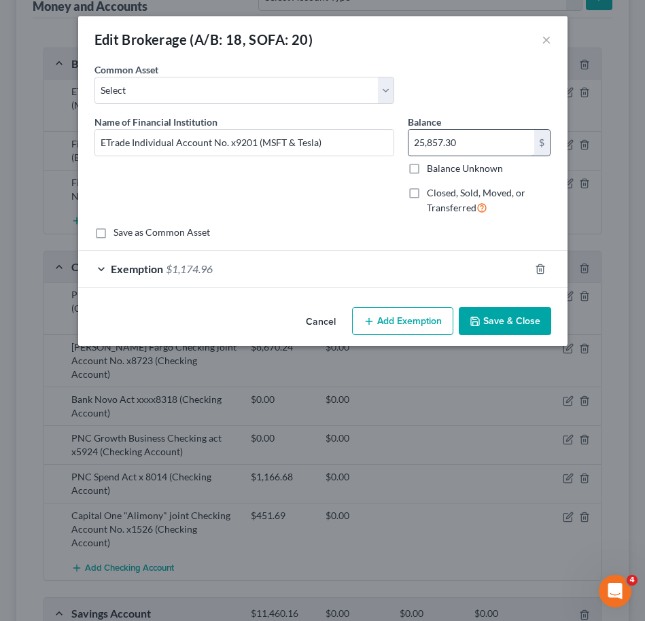
click at [495, 143] on input "25,857.30" at bounding box center [472, 143] width 126 height 26
type input "17,809.79"
click at [337, 269] on div "Exemption $1,174.96" at bounding box center [303, 269] width 451 height 36
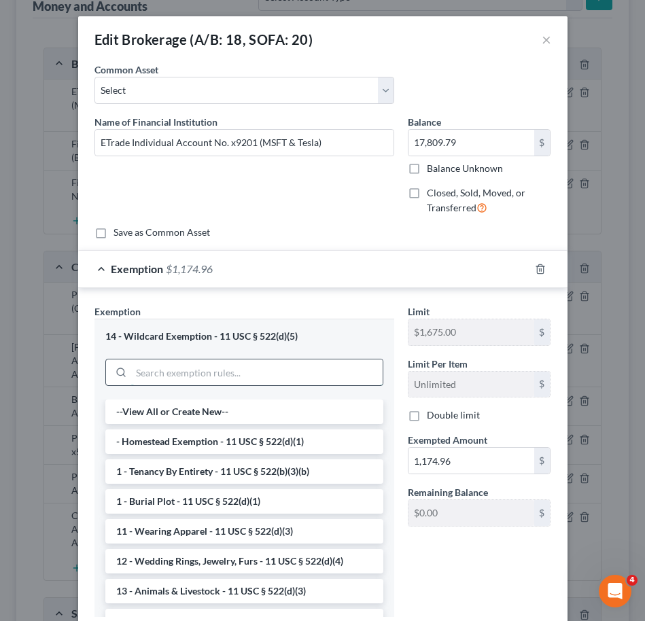
click at [252, 372] on input "search" at bounding box center [257, 373] width 252 height 26
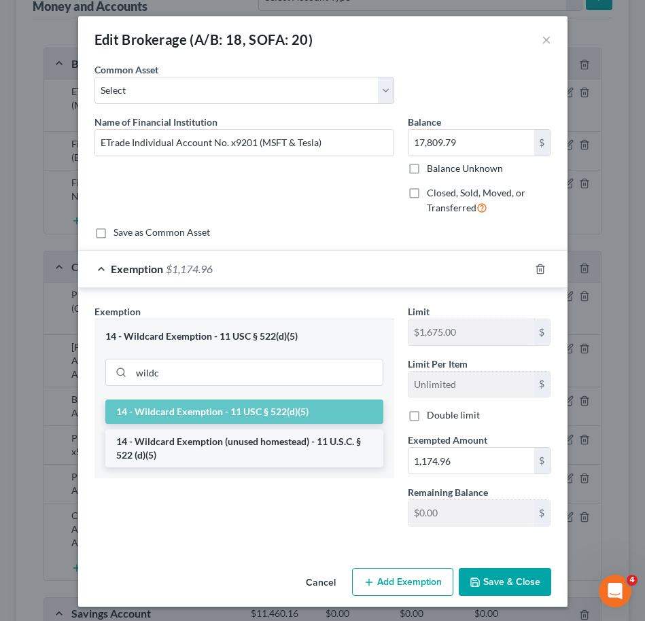
click at [222, 454] on li "14 - Wildcard Exemption (unused homestead) - 11 U.S.C. § 522 (d)(5)" at bounding box center [244, 449] width 278 height 38
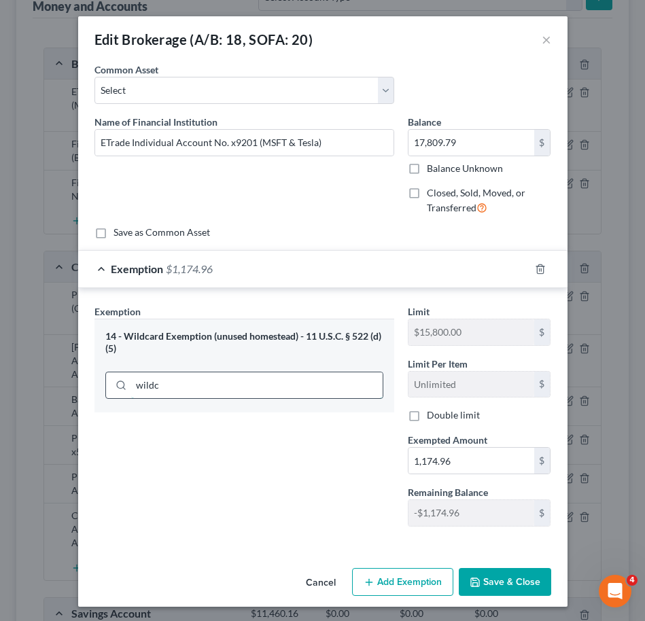
click at [218, 384] on input "wildc" at bounding box center [257, 386] width 252 height 26
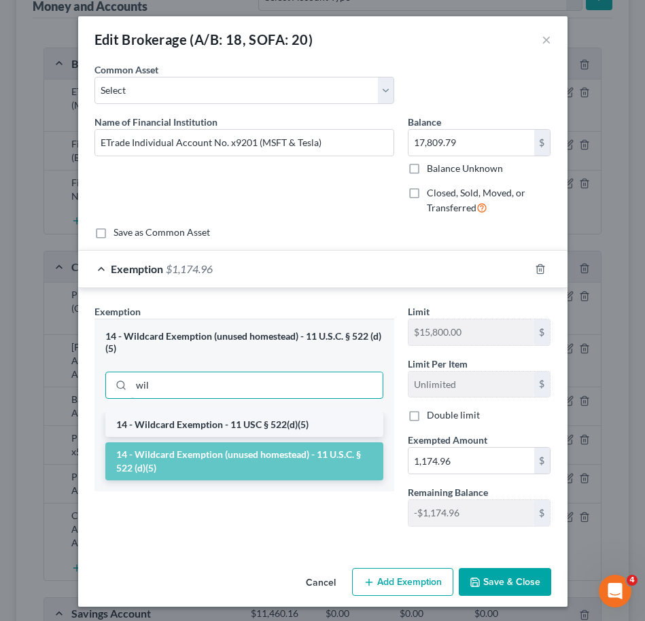
type input "wil"
click at [188, 428] on li "14 - Wildcard Exemption - 11 USC § 522(d)(5)" at bounding box center [244, 425] width 278 height 24
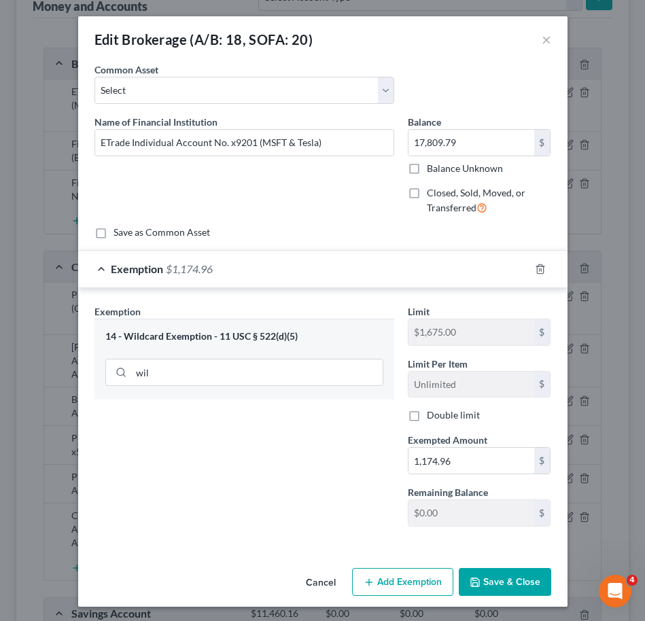
click at [514, 584] on button "Save & Close" at bounding box center [505, 582] width 92 height 29
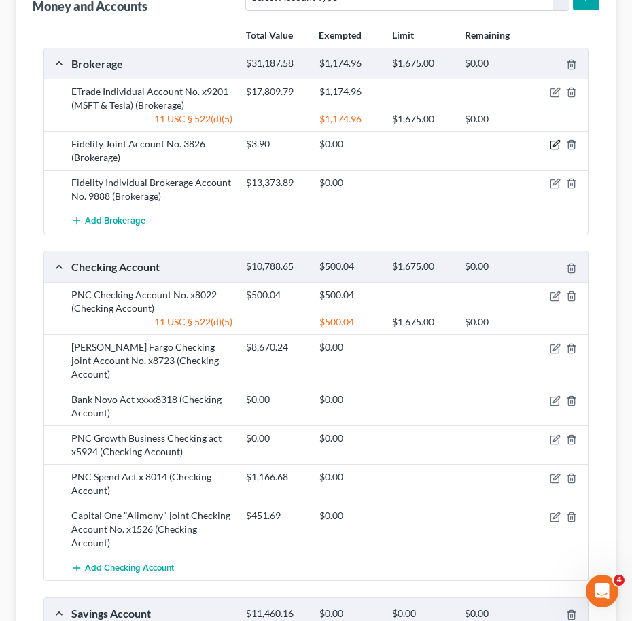
click at [553, 139] on icon "button" at bounding box center [555, 144] width 11 height 11
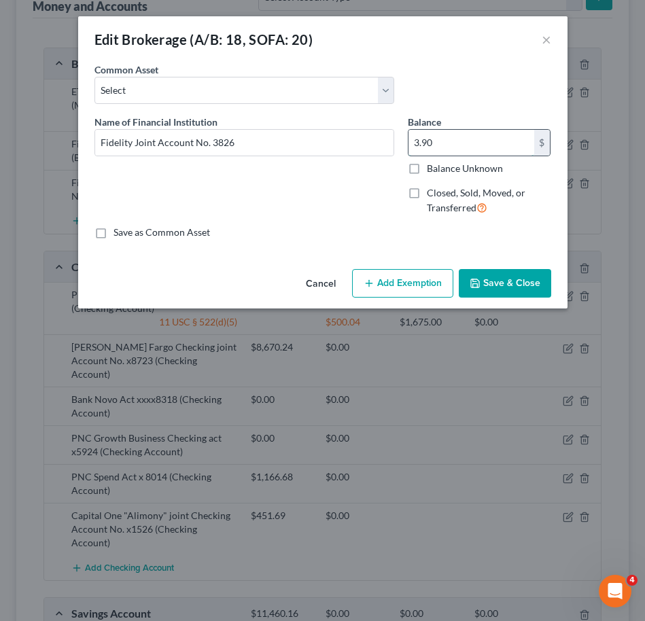
click at [468, 145] on input "3.90" at bounding box center [472, 143] width 126 height 26
type input "3.94"
click at [492, 279] on button "Save & Close" at bounding box center [505, 283] width 92 height 29
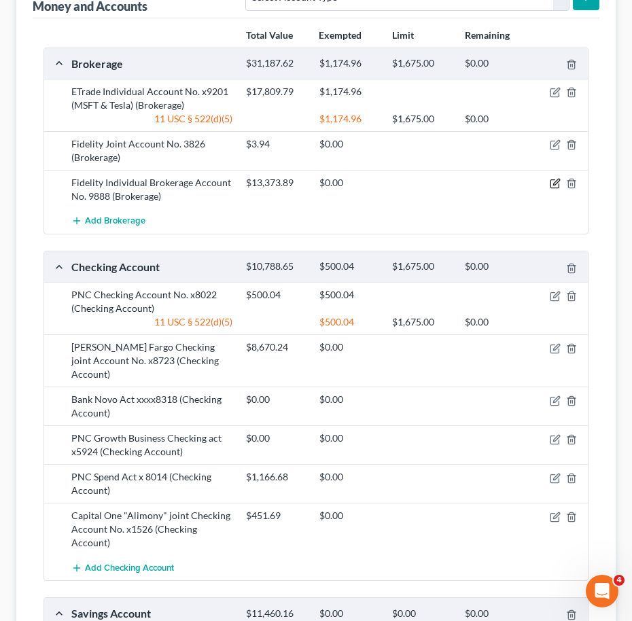
click at [555, 181] on icon "button" at bounding box center [555, 183] width 11 height 11
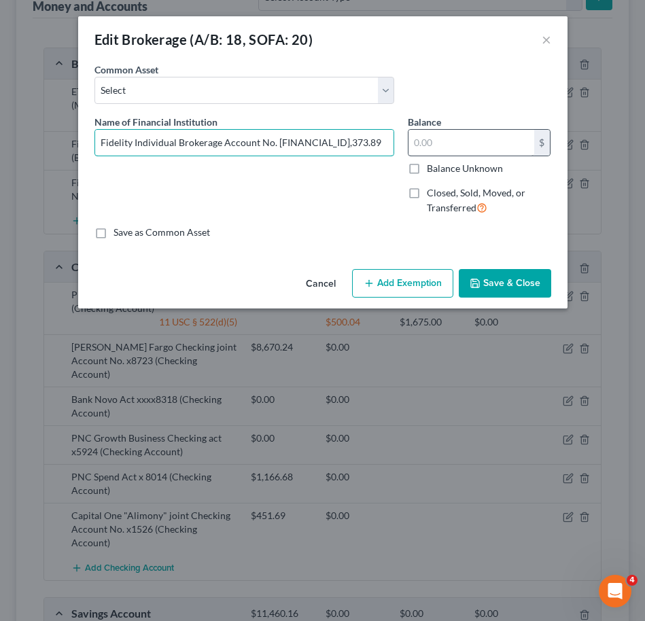
type input "Fidelity Individual Brokerage Account No. 9888"
click at [453, 141] on input "text" at bounding box center [472, 143] width 126 height 26
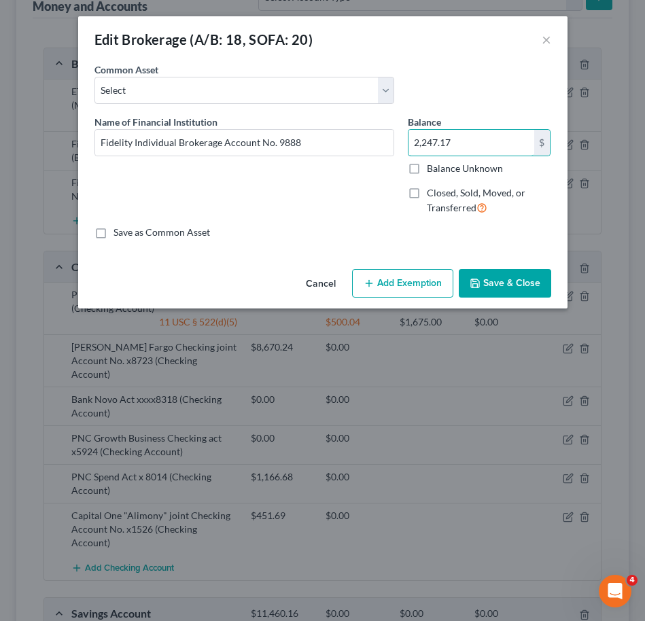
type input "2,247.17"
click at [493, 281] on button "Save & Close" at bounding box center [505, 283] width 92 height 29
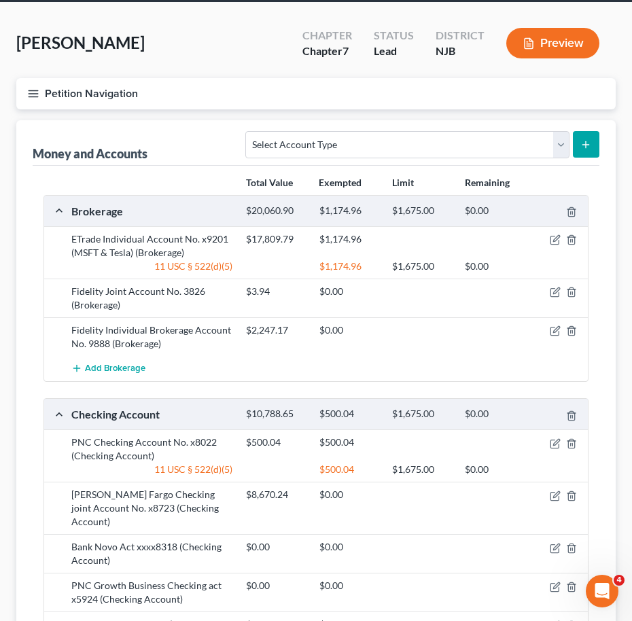
scroll to position [54, 0]
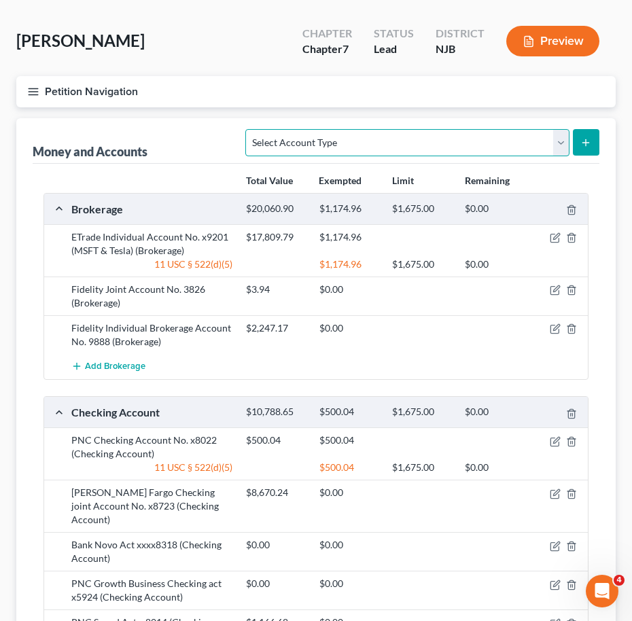
click at [397, 143] on select "Select Account Type Brokerage (A/B: 18, SOFA: 20) Cash on Hand (A/B: 16) Certif…" at bounding box center [407, 142] width 324 height 27
select select "brokerage"
click at [250, 129] on select "Select Account Type Brokerage (A/B: 18, SOFA: 20) Cash on Hand (A/B: 16) Certif…" at bounding box center [407, 142] width 324 height 27
click at [587, 150] on button "submit" at bounding box center [586, 142] width 27 height 27
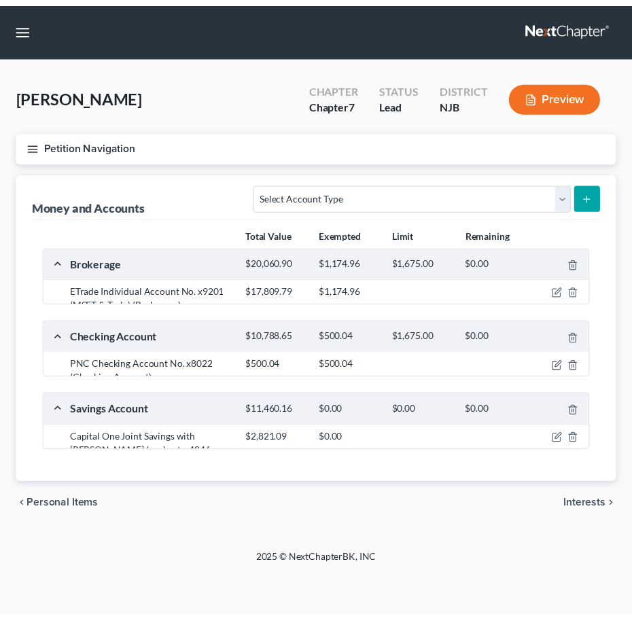
scroll to position [54, 0]
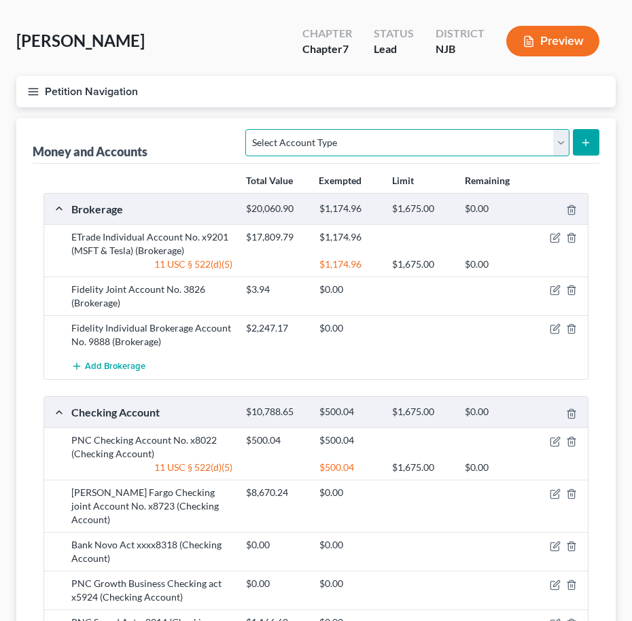
click at [492, 140] on select "Select Account Type Brokerage (A/B: 18, SOFA: 20) Cash on Hand (A/B: 16) Certif…" at bounding box center [407, 142] width 324 height 27
select select "brokerage"
click at [250, 129] on select "Select Account Type Brokerage (A/B: 18, SOFA: 20) Cash on Hand (A/B: 16) Certif…" at bounding box center [407, 142] width 324 height 27
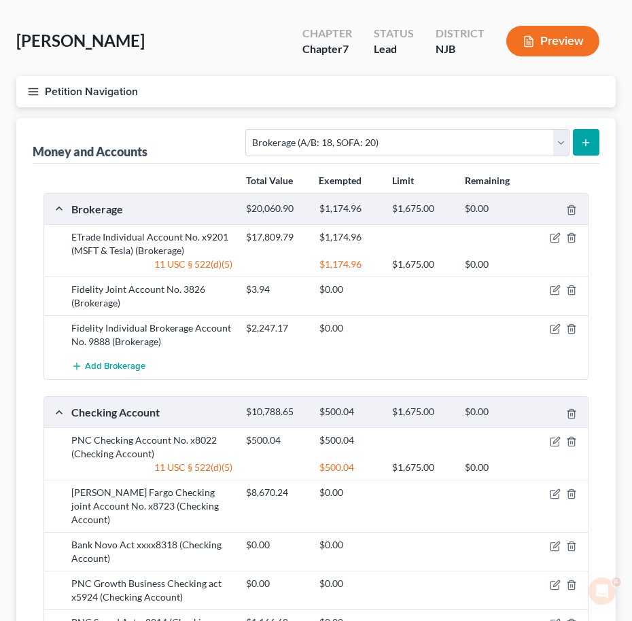
click at [585, 145] on icon "submit" at bounding box center [586, 142] width 11 height 11
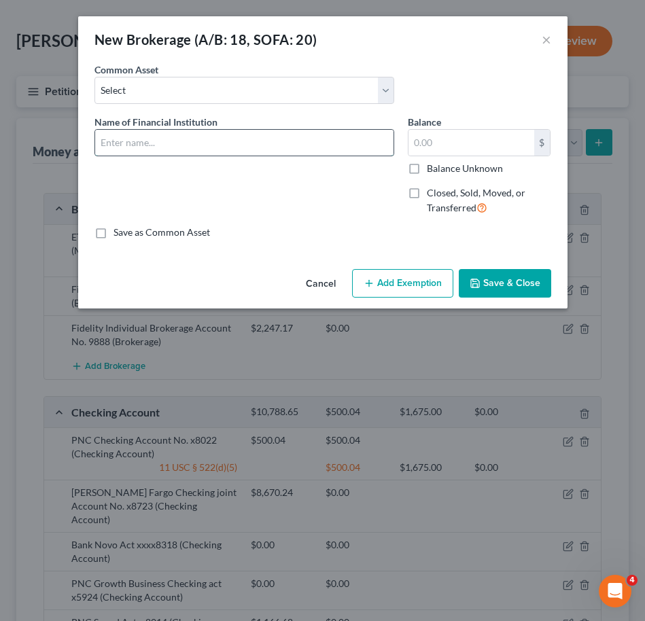
click at [150, 146] on input "text" at bounding box center [244, 143] width 298 height 26
type input "ETrade (TSLA)"
click at [424, 150] on input "text" at bounding box center [472, 143] width 126 height 26
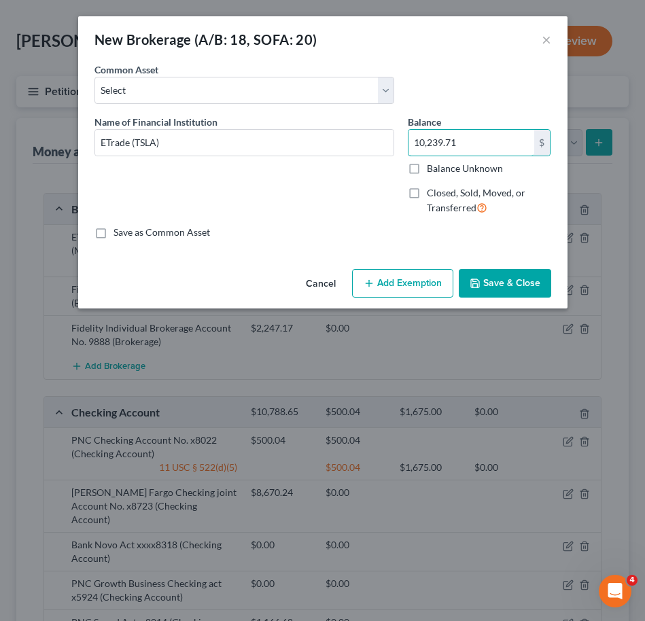
type input "10,239.71"
click at [513, 284] on button "Save & Close" at bounding box center [505, 283] width 92 height 29
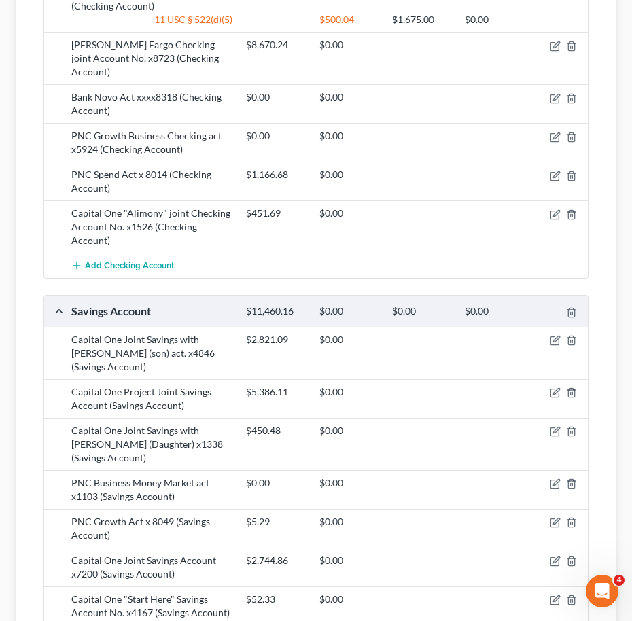
scroll to position [278, 0]
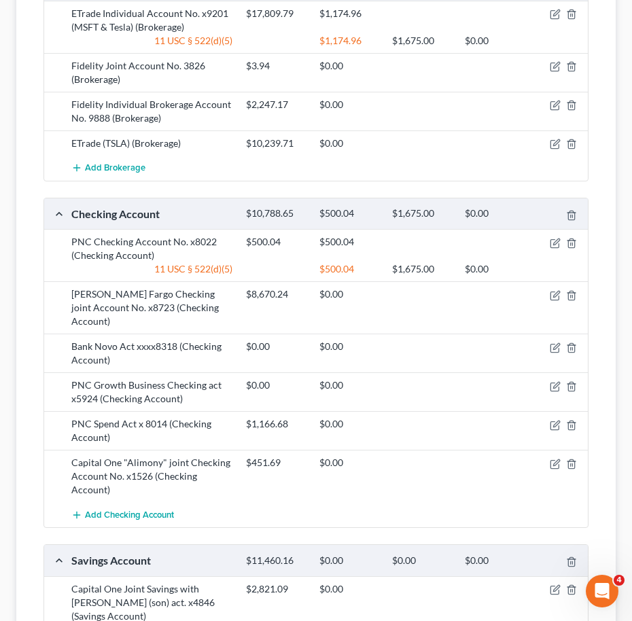
click at [412, 103] on div at bounding box center [421, 105] width 73 height 14
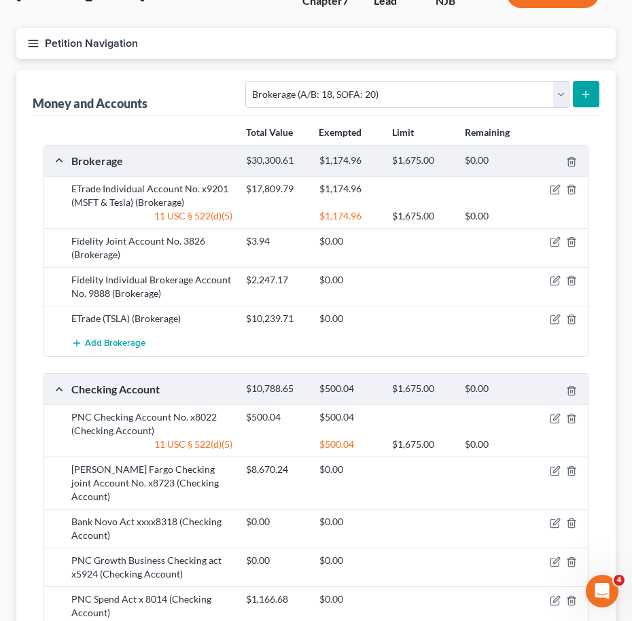
scroll to position [102, 0]
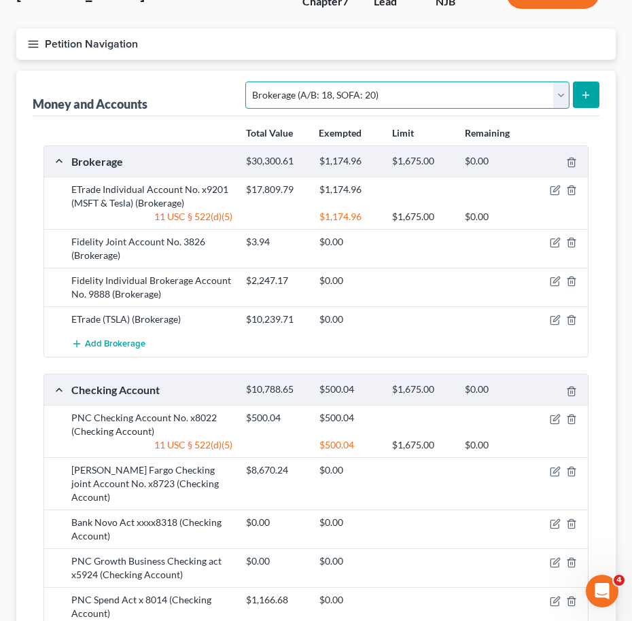
click at [405, 94] on select "Select Account Type Brokerage (A/B: 18, SOFA: 20) Cash on Hand (A/B: 16) Certif…" at bounding box center [407, 95] width 324 height 27
select select "checking"
click at [250, 82] on select "Select Account Type Brokerage (A/B: 18, SOFA: 20) Cash on Hand (A/B: 16) Certif…" at bounding box center [407, 95] width 324 height 27
click at [595, 94] on button "submit" at bounding box center [586, 95] width 27 height 27
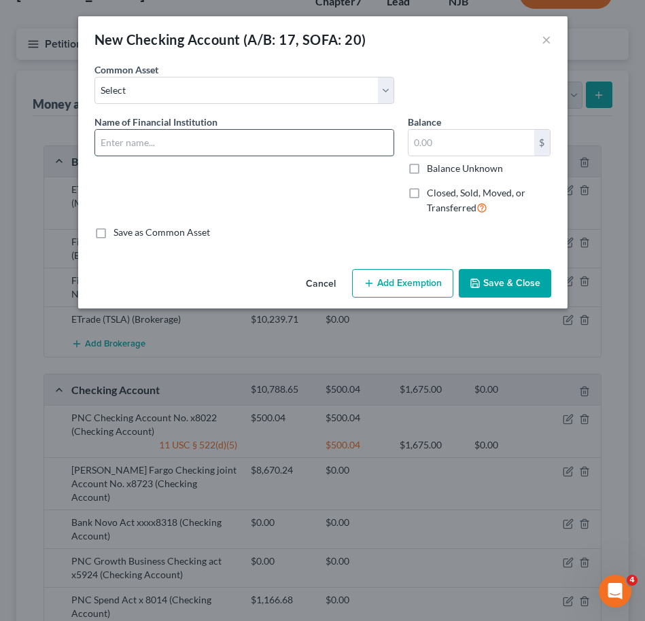
click at [294, 140] on input "text" at bounding box center [244, 143] width 298 height 26
type input "c"
type input "Capital One (Ayla Checking)"
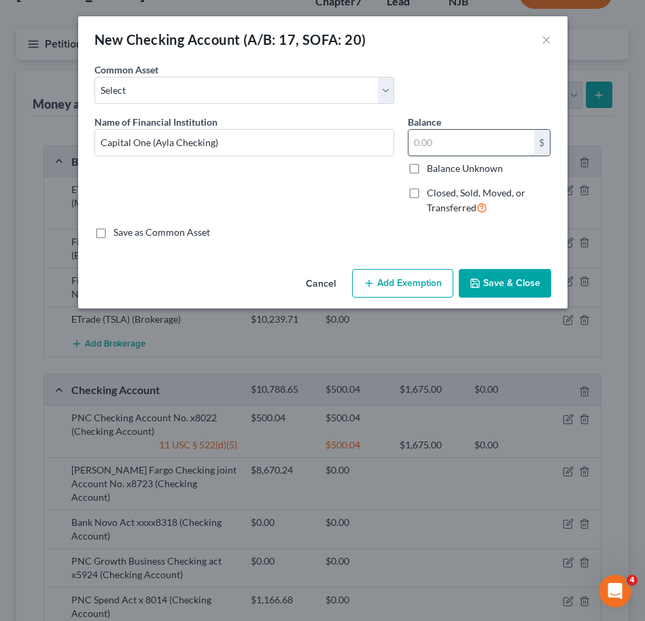
click at [436, 140] on input "text" at bounding box center [472, 143] width 126 height 26
type input "61.44"
click at [396, 279] on button "Add Exemption" at bounding box center [402, 283] width 101 height 29
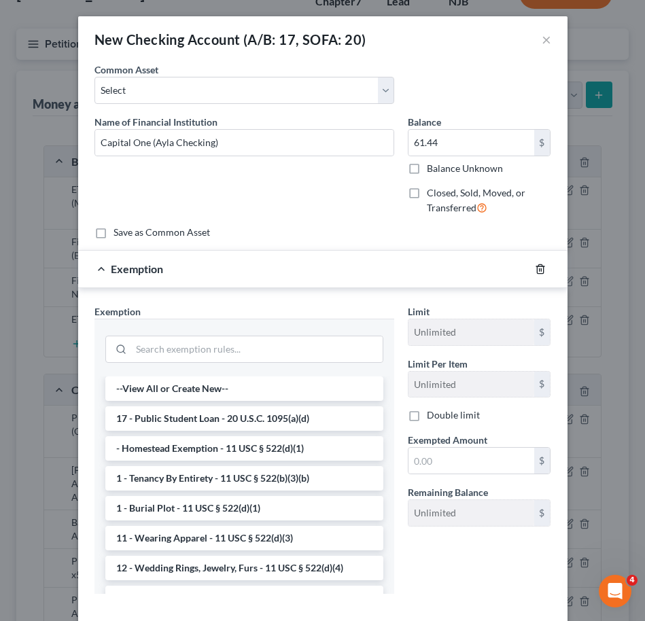
click at [535, 264] on icon "button" at bounding box center [540, 269] width 11 height 11
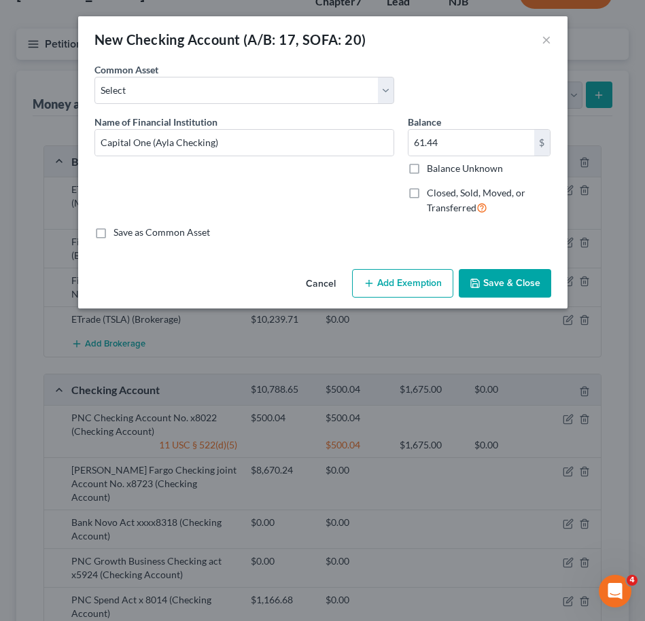
click at [516, 288] on button "Save & Close" at bounding box center [505, 283] width 92 height 29
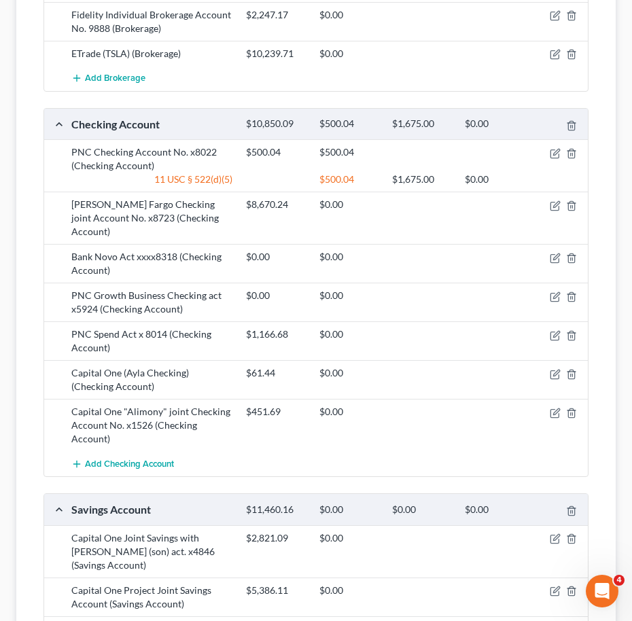
scroll to position [62, 0]
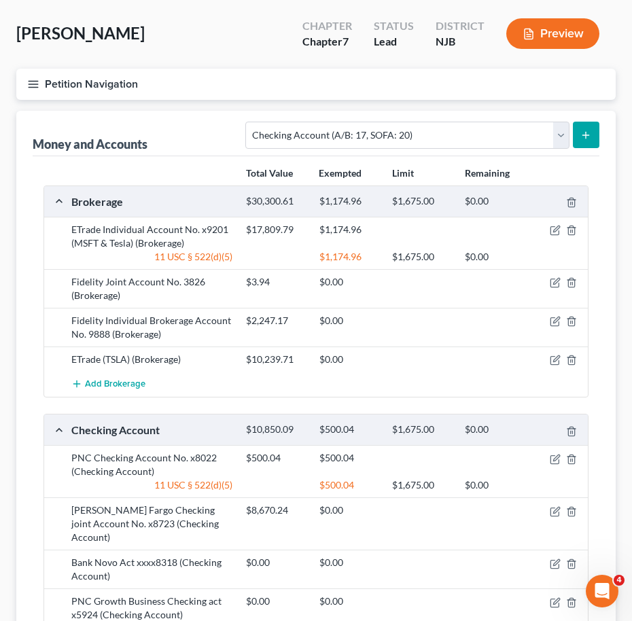
click at [597, 137] on button "submit" at bounding box center [586, 135] width 27 height 27
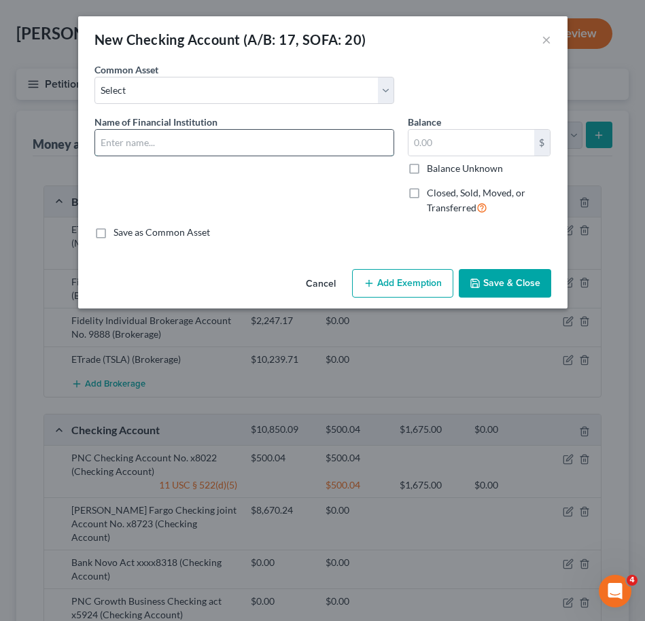
click at [241, 145] on input "text" at bounding box center [244, 143] width 298 height 26
type input "Taden's Checking Account"
click at [439, 136] on input "text" at bounding box center [472, 143] width 126 height 26
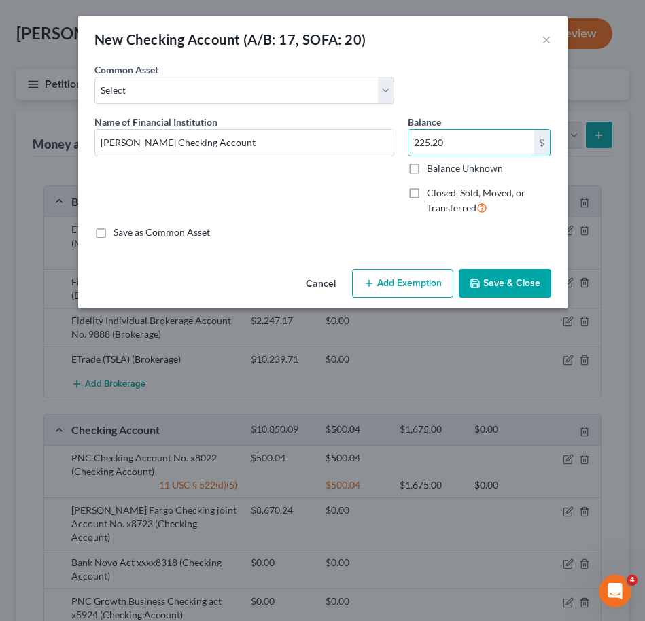
type input "225.20"
click at [515, 275] on button "Save & Close" at bounding box center [505, 283] width 92 height 29
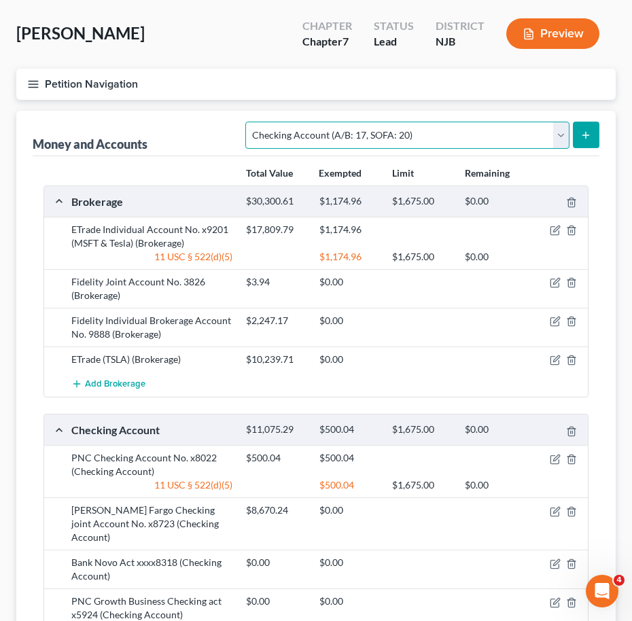
click at [428, 131] on select "Select Account Type Brokerage (A/B: 18, SOFA: 20) Cash on Hand (A/B: 16) Certif…" at bounding box center [407, 135] width 324 height 27
select select "savings"
click at [250, 122] on select "Select Account Type Brokerage (A/B: 18, SOFA: 20) Cash on Hand (A/B: 16) Certif…" at bounding box center [407, 135] width 324 height 27
click at [585, 135] on icon "submit" at bounding box center [586, 135] width 11 height 11
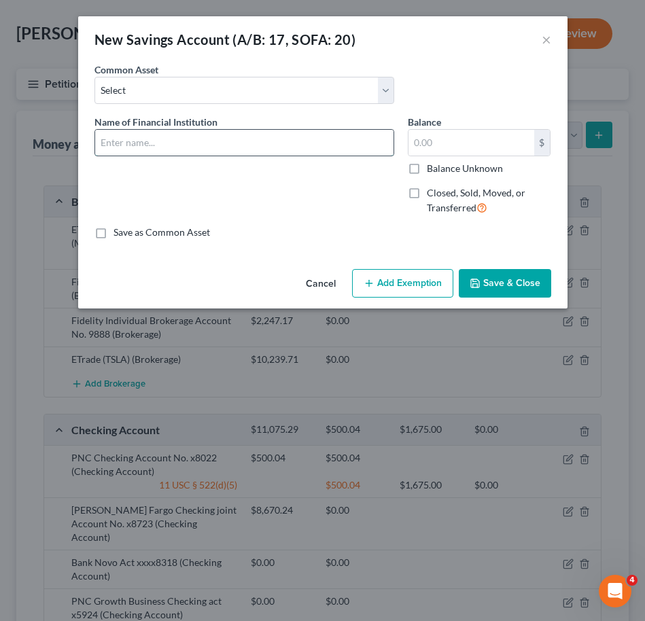
click at [271, 150] on input "text" at bounding box center [244, 143] width 298 height 26
type input "Capital One Ayla's Savings Account"
click at [453, 142] on input "text" at bounding box center [472, 143] width 126 height 26
type input "601.16"
click at [150, 143] on input "Capital One Ayla's Savings Account" at bounding box center [244, 143] width 298 height 26
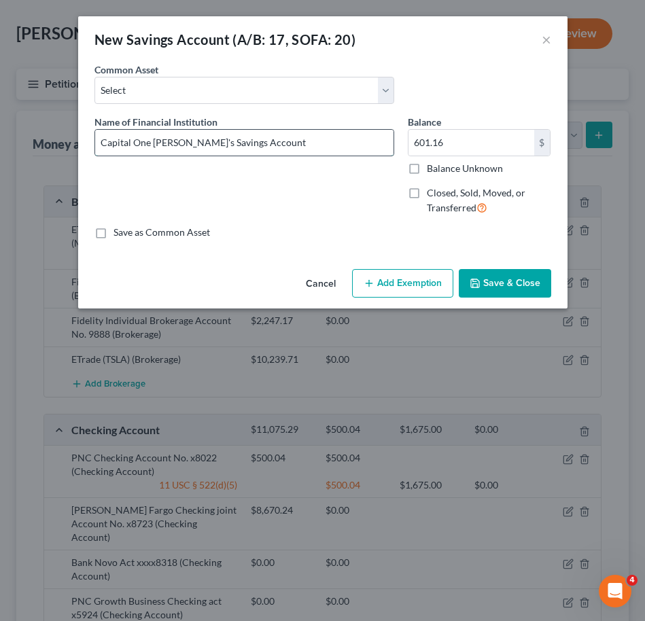
click at [152, 138] on input "Capital One Ayla's Savings Account" at bounding box center [244, 143] width 298 height 26
click at [248, 144] on input "Capital One (Ayla's Savings Account" at bounding box center [244, 143] width 298 height 26
type input "Capital One (Ayla's Savings Account)"
click at [486, 285] on button "Save & Close" at bounding box center [505, 283] width 92 height 29
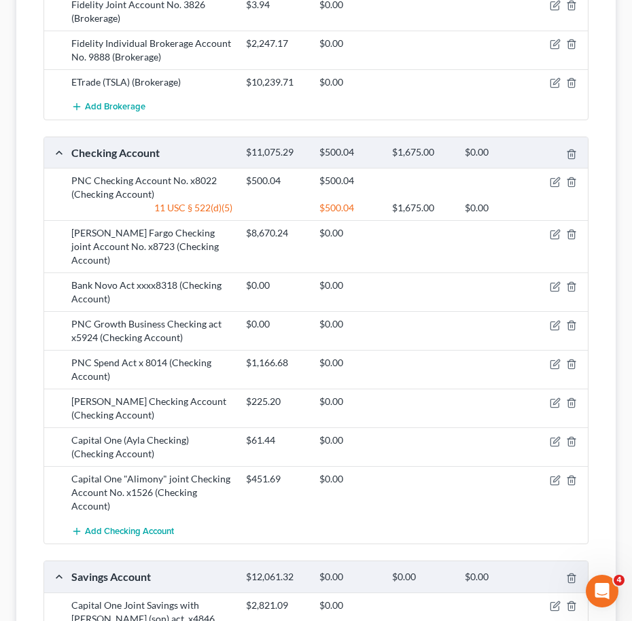
scroll to position [342, 0]
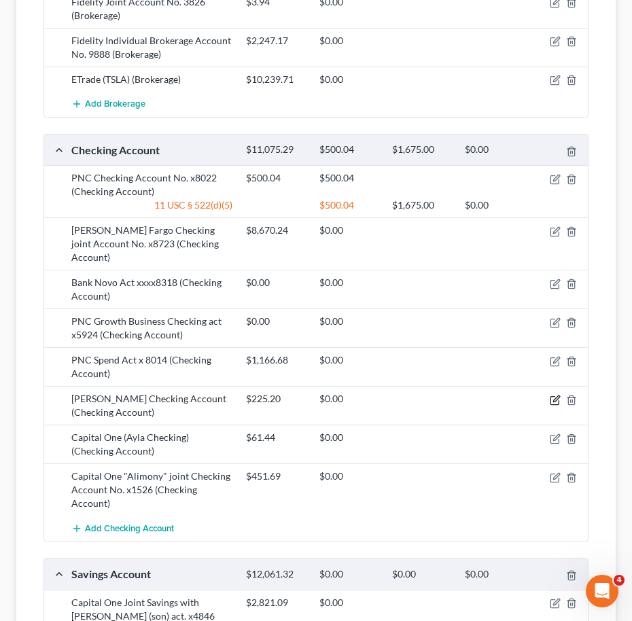
click at [552, 396] on icon "button" at bounding box center [555, 400] width 8 height 8
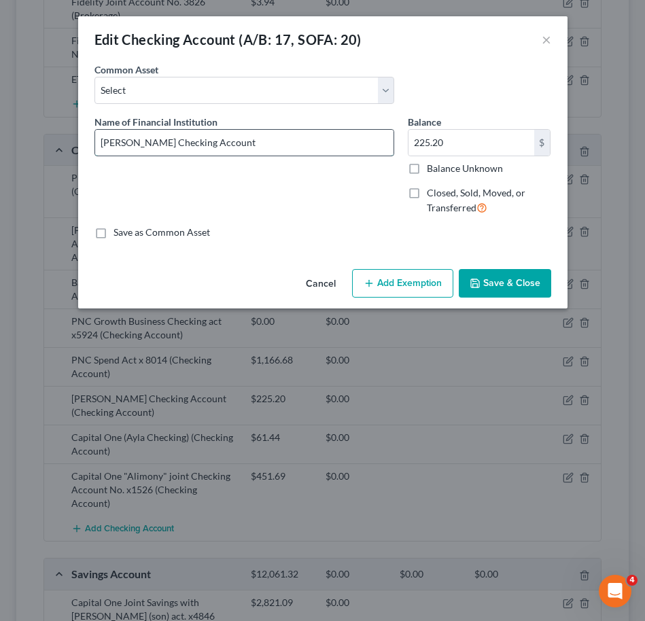
click at [99, 140] on input "Taden's Checking Account" at bounding box center [244, 143] width 298 height 26
type input "Capital One Taden's Checking Account"
click at [498, 283] on button "Save & Close" at bounding box center [505, 283] width 92 height 29
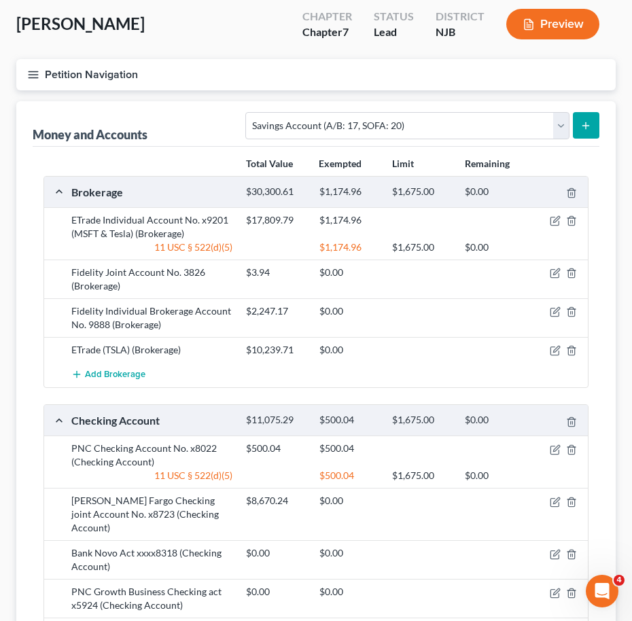
scroll to position [71, 0]
click at [588, 123] on icon "submit" at bounding box center [586, 126] width 11 height 11
click at [579, 128] on button "submit" at bounding box center [586, 126] width 27 height 27
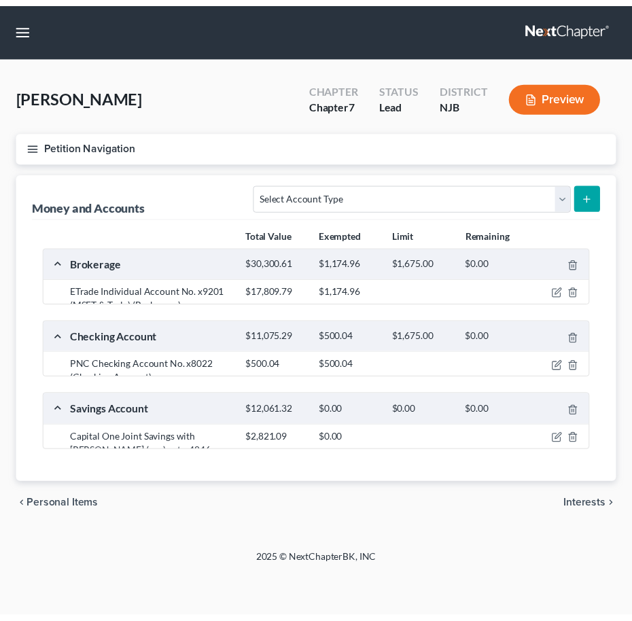
scroll to position [71, 0]
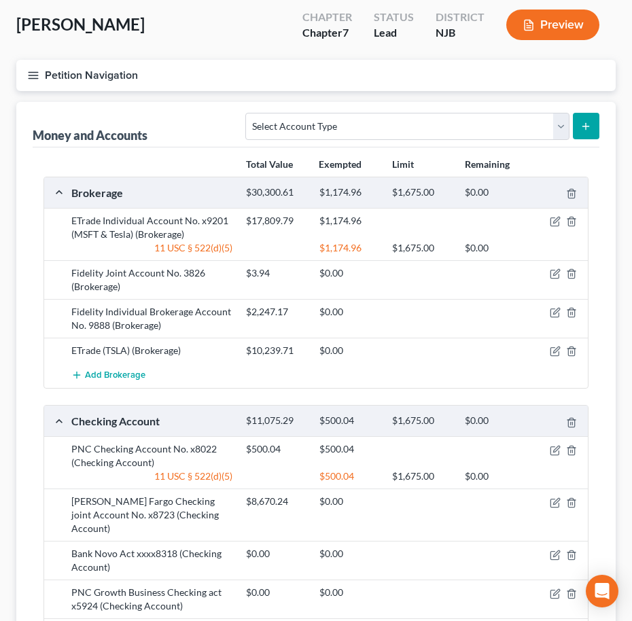
click at [411, 190] on div "$1,675.00" at bounding box center [421, 192] width 73 height 13
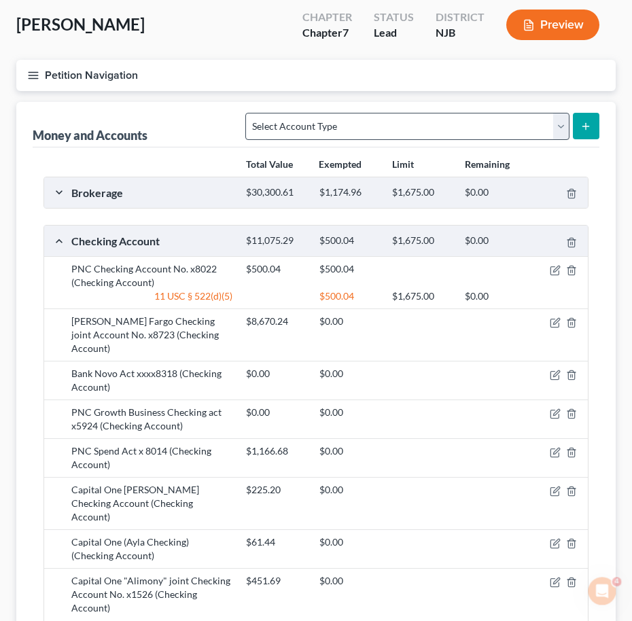
scroll to position [0, 0]
click at [384, 129] on select "Select Account Type Brokerage (A/B: 18, SOFA: 20) Cash on Hand (A/B: 16) Certif…" at bounding box center [407, 126] width 324 height 27
select select "savings"
click at [250, 113] on select "Select Account Type Brokerage (A/B: 18, SOFA: 20) Cash on Hand (A/B: 16) Certif…" at bounding box center [407, 126] width 324 height 27
click at [586, 139] on form "Select Account Type Brokerage (A/B: 18, SOFA: 20) Cash on Hand (A/B: 16) Certif…" at bounding box center [422, 127] width 354 height 28
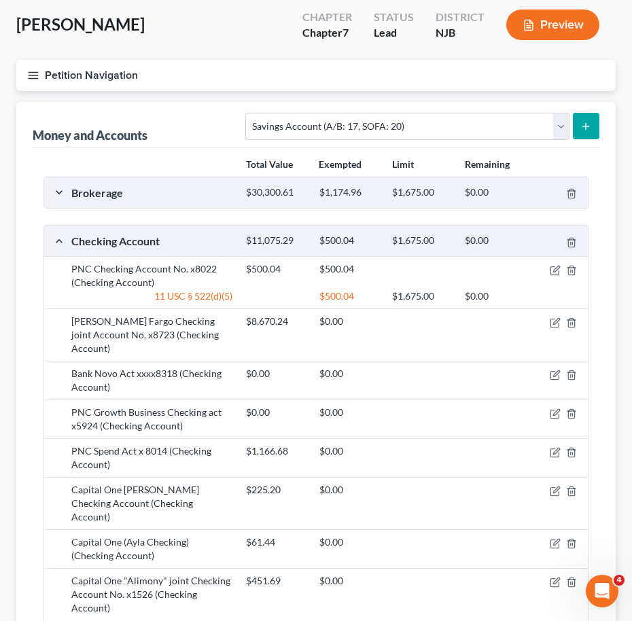
click at [587, 133] on button "submit" at bounding box center [586, 126] width 27 height 27
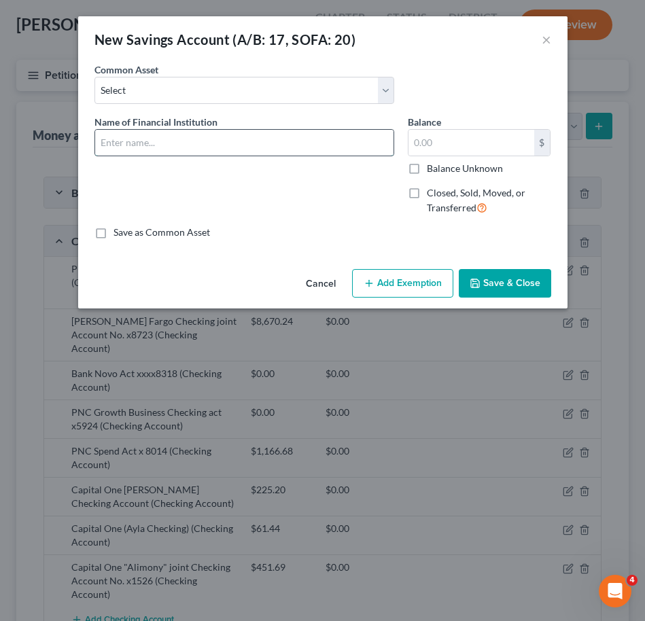
click at [283, 132] on input "text" at bounding box center [244, 143] width 298 height 26
type input "Capital One Taden's Savings Account"
click at [479, 143] on input "text" at bounding box center [472, 143] width 126 height 26
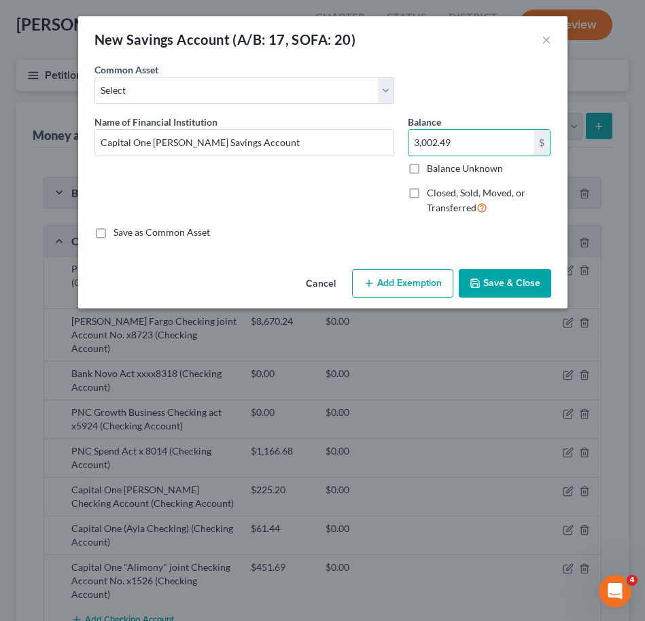
type input "3,002.49"
click at [486, 279] on button "Save & Close" at bounding box center [505, 283] width 92 height 29
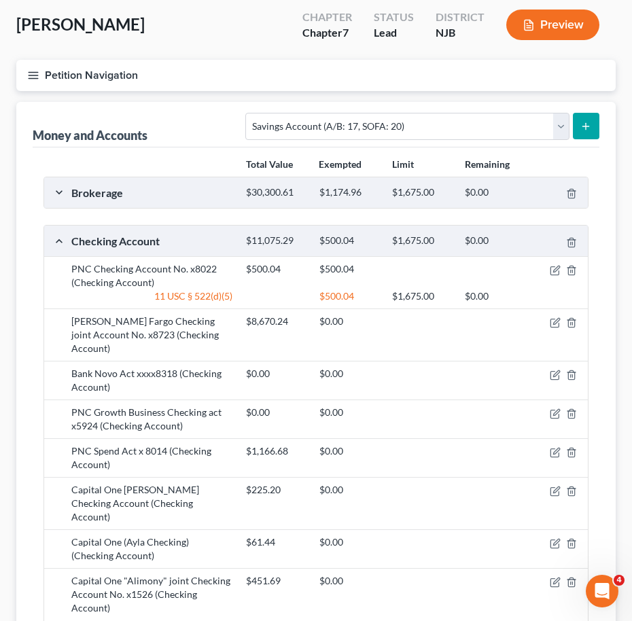
click at [290, 202] on div "Brokerage $30,300.61 $1,174.96 $1,675.00 $0.00" at bounding box center [313, 192] width 538 height 31
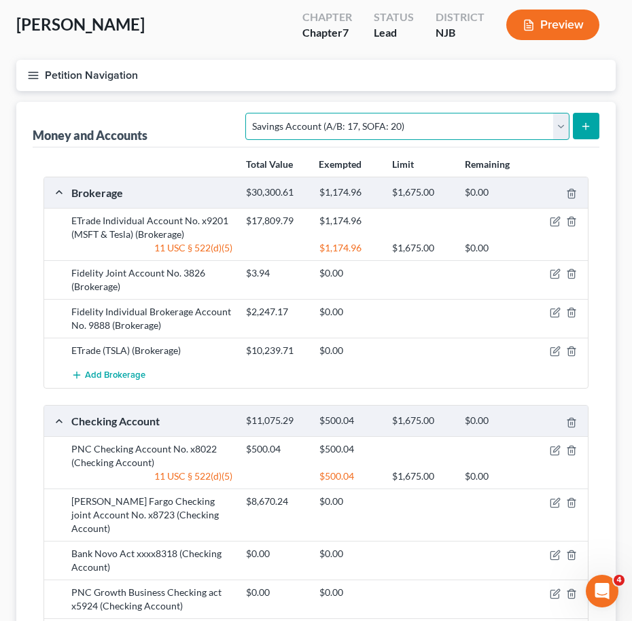
click at [384, 131] on select "Select Account Type Brokerage (A/B: 18, SOFA: 20) Cash on Hand (A/B: 16) Certif…" at bounding box center [407, 126] width 324 height 27
select select "brokerage"
click at [250, 113] on select "Select Account Type Brokerage (A/B: 18, SOFA: 20) Cash on Hand (A/B: 16) Certif…" at bounding box center [407, 126] width 324 height 27
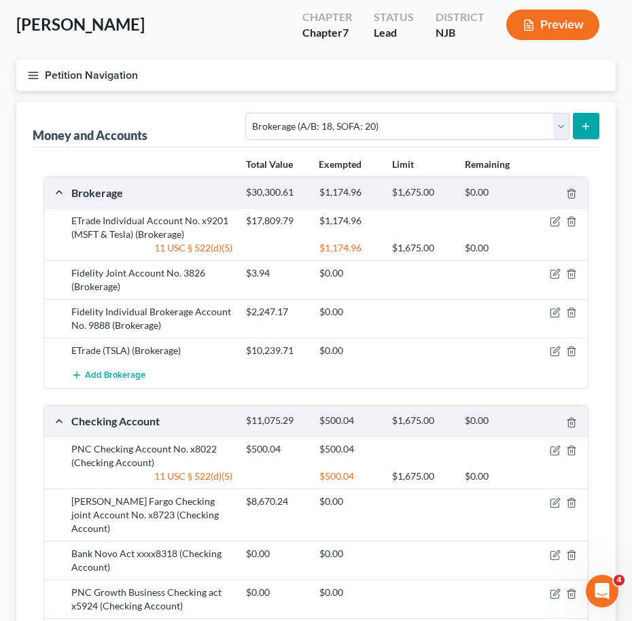
click at [585, 129] on icon "submit" at bounding box center [586, 126] width 11 height 11
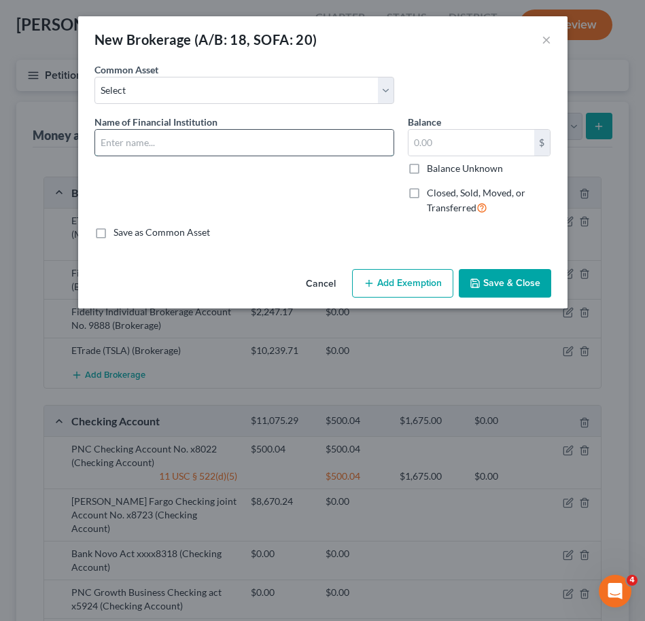
click at [286, 145] on input "text" at bounding box center [244, 143] width 298 height 26
type input "A"
type input "Etrade (Ayla's Acount)"
click at [434, 150] on input "text" at bounding box center [472, 143] width 126 height 26
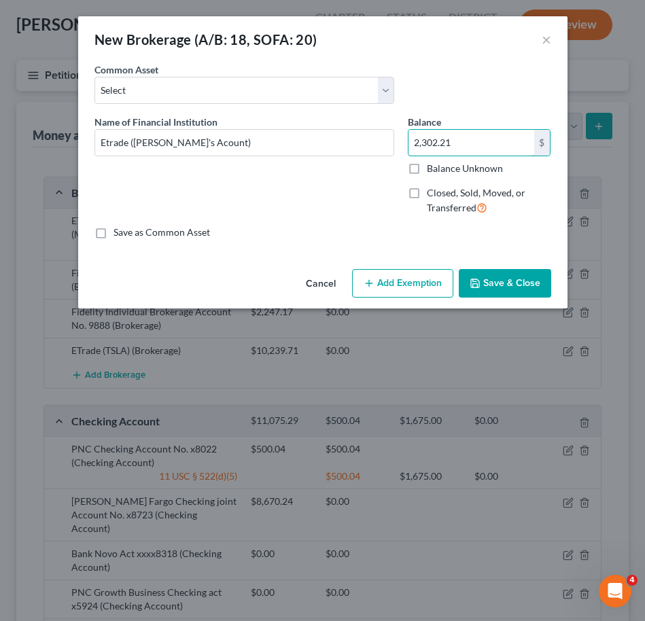
type input "2,302.21"
click at [510, 282] on button "Save & Close" at bounding box center [505, 283] width 92 height 29
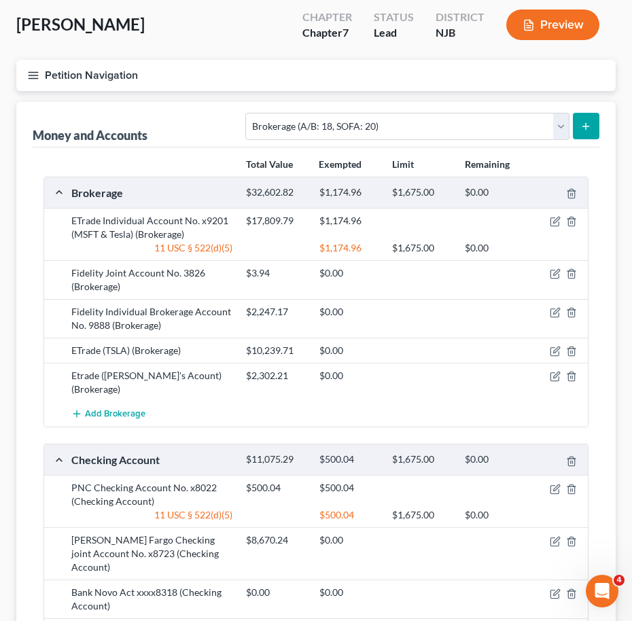
click at [595, 128] on button "submit" at bounding box center [586, 126] width 27 height 27
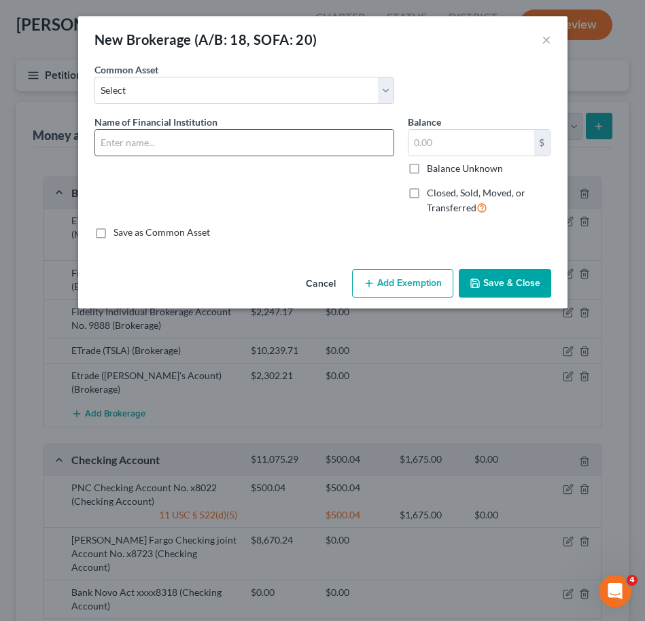
click at [341, 141] on input "text" at bounding box center [244, 143] width 298 height 26
type input "B"
type input "Etrade Taden's Account"
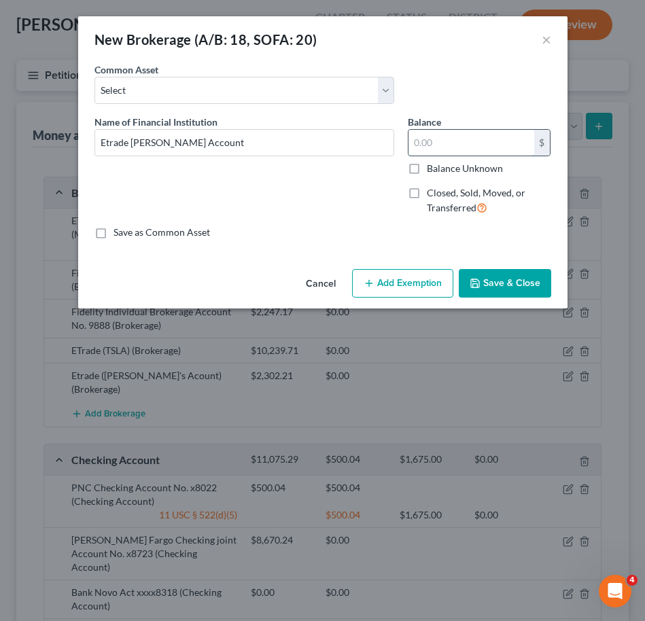
click at [498, 137] on input "text" at bounding box center [472, 143] width 126 height 26
type input "3,168.46"
click at [529, 273] on button "Save & Close" at bounding box center [505, 283] width 92 height 29
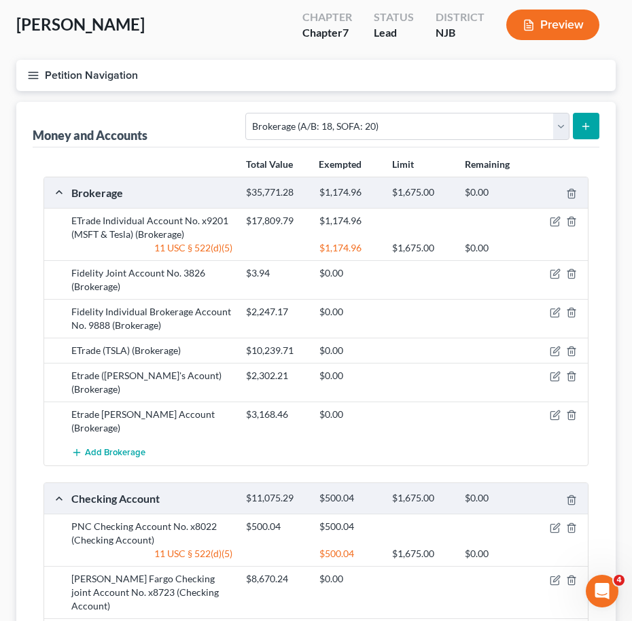
click at [39, 79] on icon "button" at bounding box center [33, 75] width 12 height 12
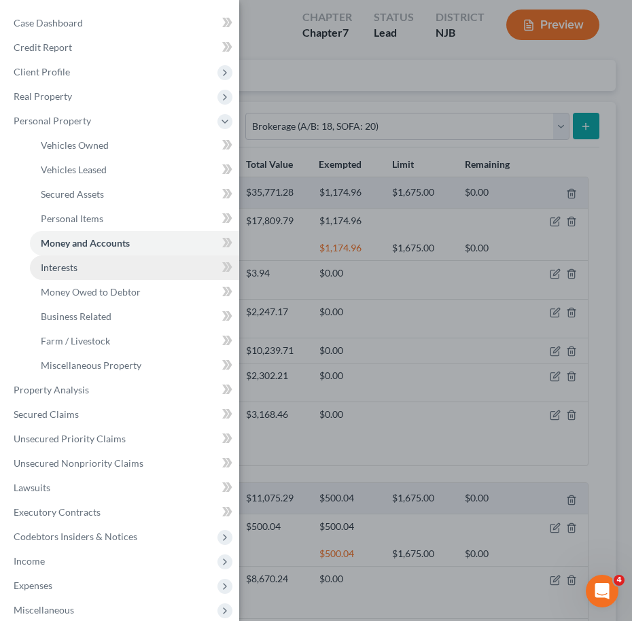
click at [109, 268] on link "Interests" at bounding box center [134, 268] width 209 height 24
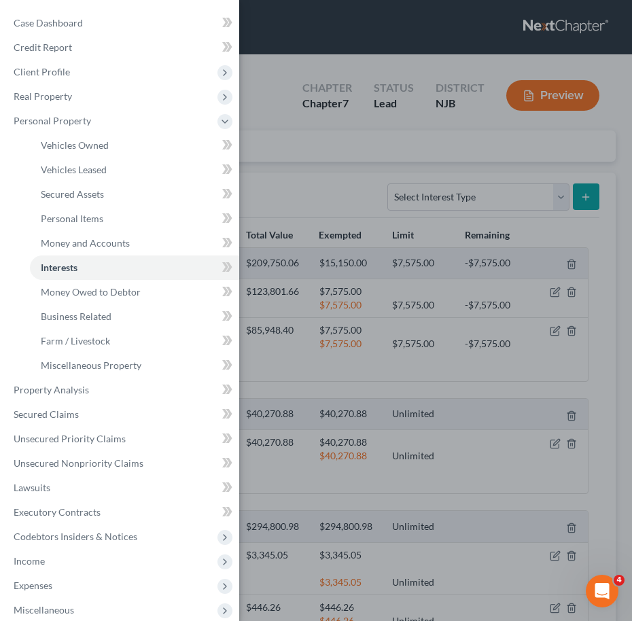
click at [362, 200] on div "Case Dashboard Payments Invoices Payments Payments Credit Report Client Profile" at bounding box center [316, 310] width 632 height 621
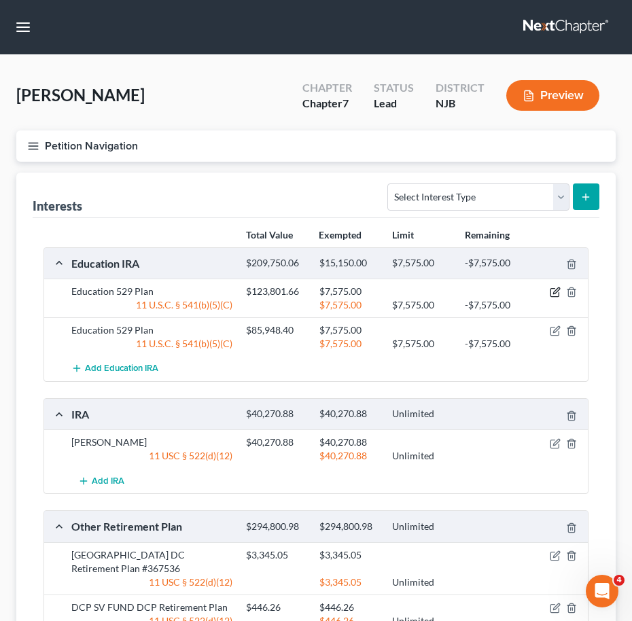
click at [555, 290] on icon "button" at bounding box center [555, 292] width 11 height 11
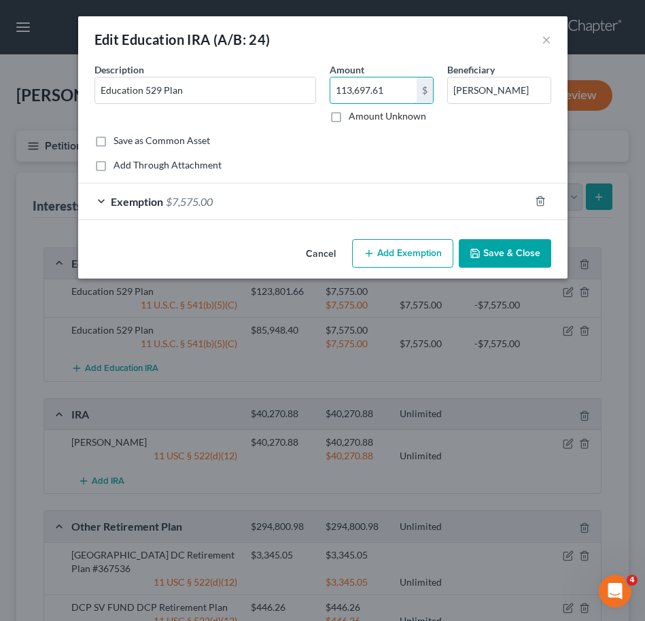
type input "113,697.61"
click at [496, 245] on button "Save & Close" at bounding box center [505, 253] width 92 height 29
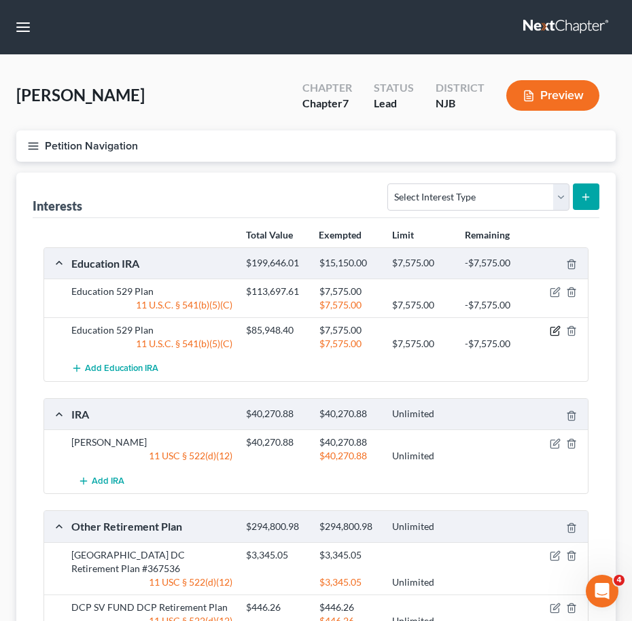
click at [557, 328] on icon "button" at bounding box center [556, 330] width 6 height 6
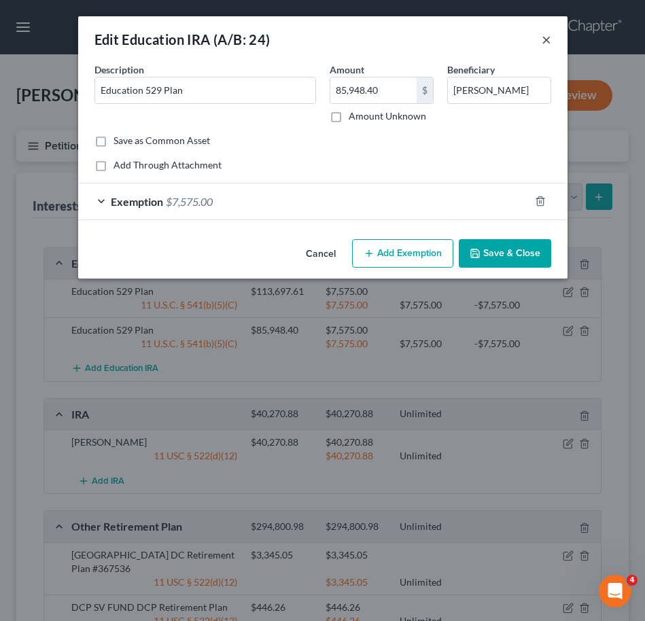
click at [548, 41] on button "×" at bounding box center [547, 39] width 10 height 16
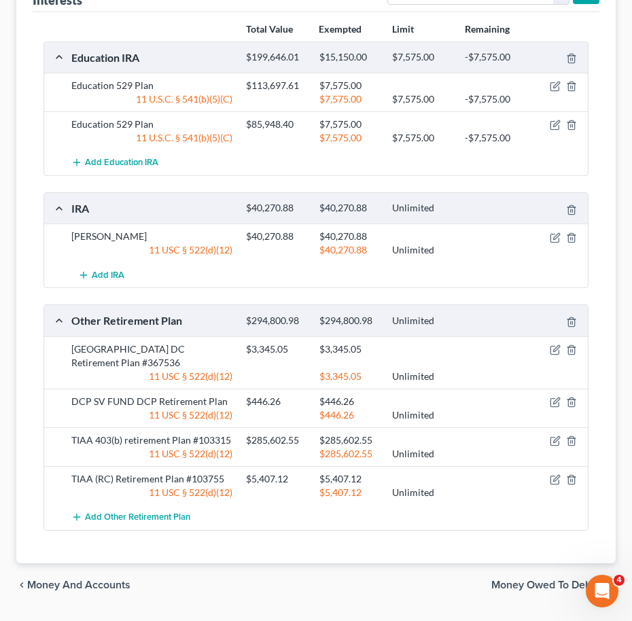
scroll to position [207, 0]
click at [551, 443] on icon "button" at bounding box center [555, 440] width 11 height 11
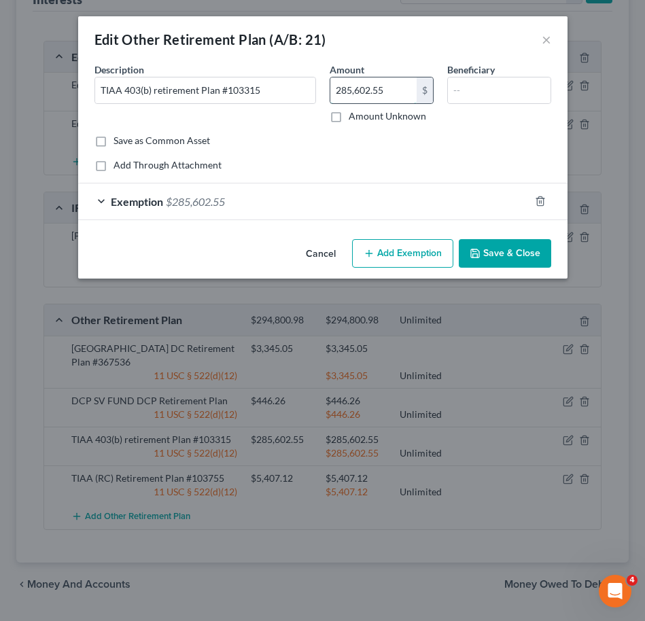
click at [393, 89] on input "285,602.55" at bounding box center [373, 91] width 86 height 26
type input "371,023.82"
click at [274, 91] on input "TIAA 403(b) retirement Plan #103315" at bounding box center [205, 91] width 220 height 26
type input "TIAA 403(b) retirement Plan #103315 (CREF)"
click at [485, 252] on button "Save & Close" at bounding box center [505, 253] width 92 height 29
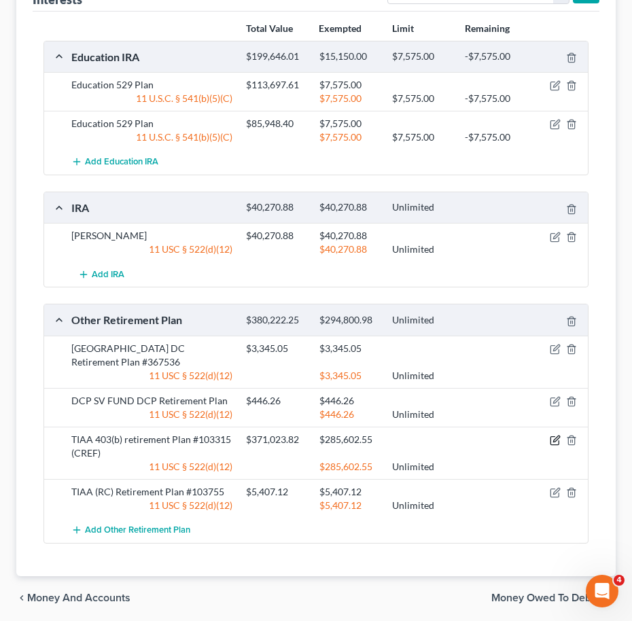
click at [553, 443] on icon "button" at bounding box center [555, 440] width 11 height 11
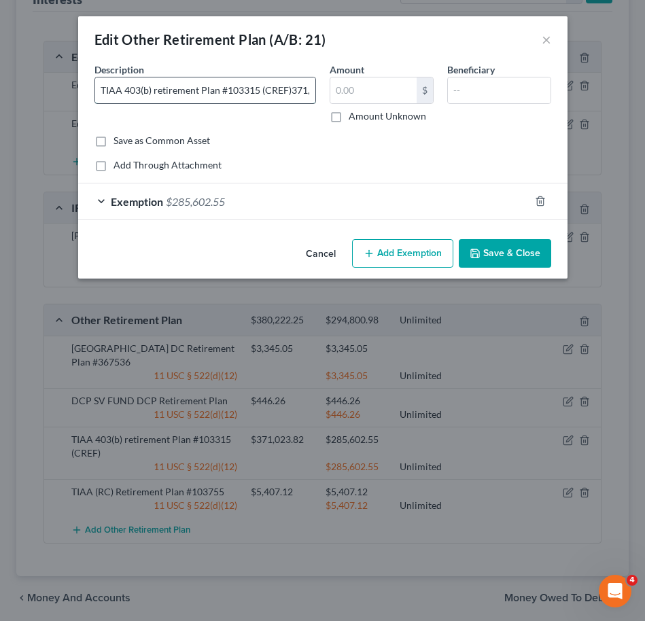
type input "TIAA 403(b) retirement Plan #103315 (CREF)"
click at [354, 84] on input "text" at bounding box center [373, 91] width 86 height 26
paste input "371,023.82"
type input "371,023.82"
click at [354, 201] on div "Exemption $285,602.55" at bounding box center [303, 202] width 451 height 36
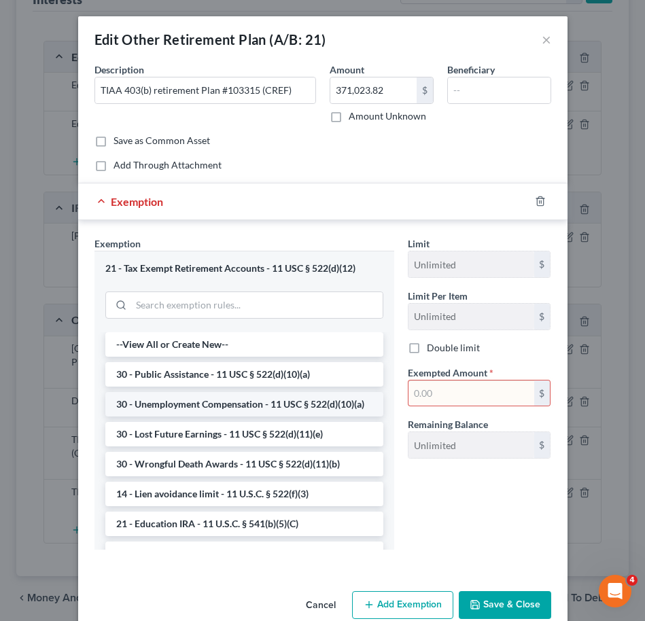
paste input "371,023.82"
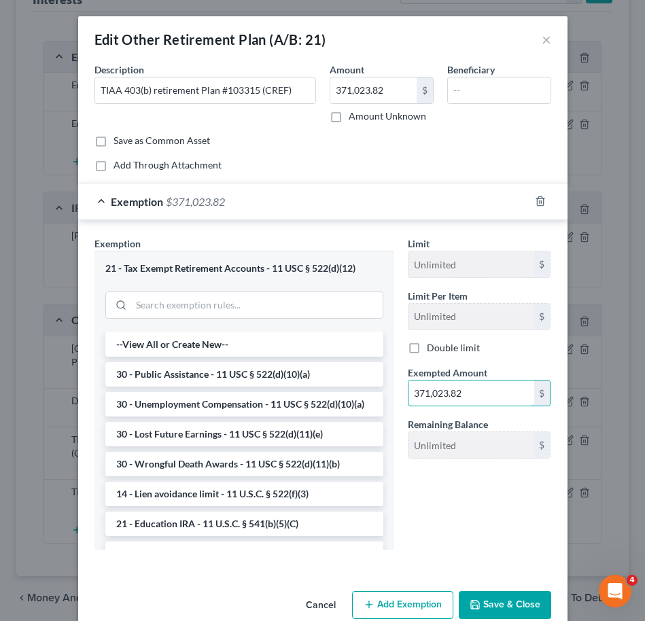
type input "371,023.82"
click at [496, 602] on button "Save & Close" at bounding box center [505, 605] width 92 height 29
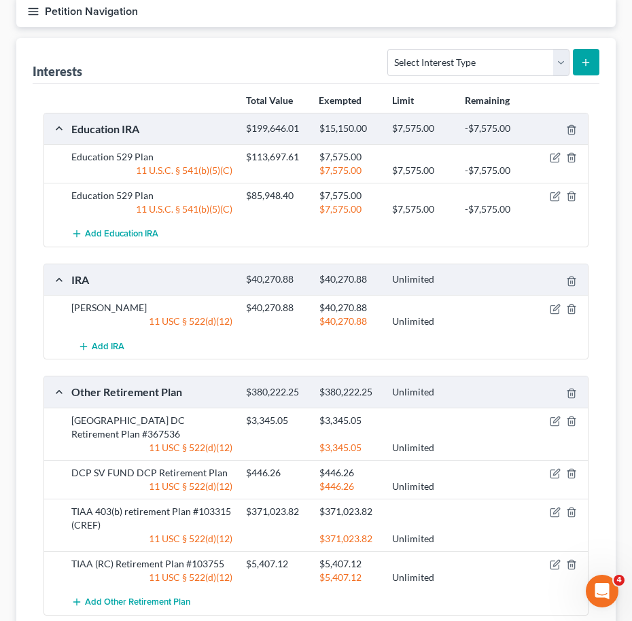
scroll to position [133, 0]
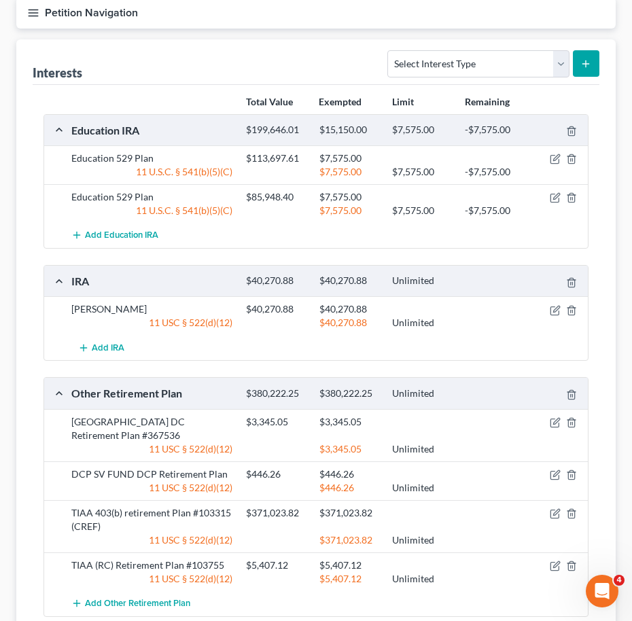
click at [37, 18] on icon "button" at bounding box center [33, 13] width 12 height 12
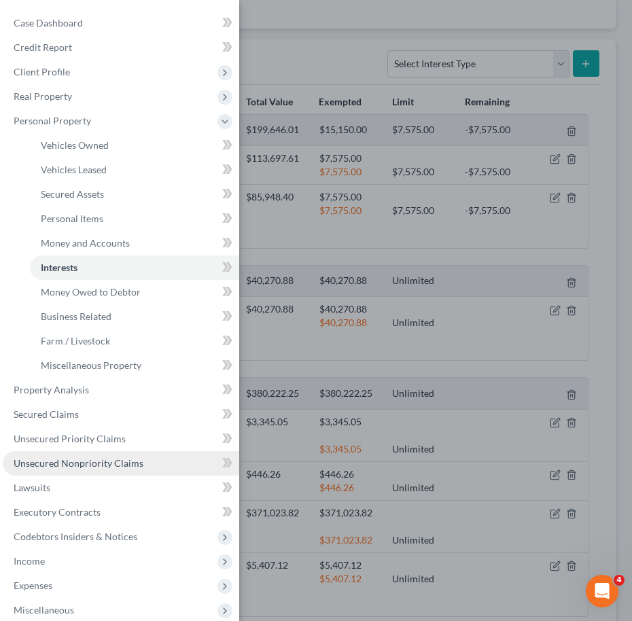
click at [91, 462] on span "Unsecured Nonpriority Claims" at bounding box center [79, 464] width 130 height 12
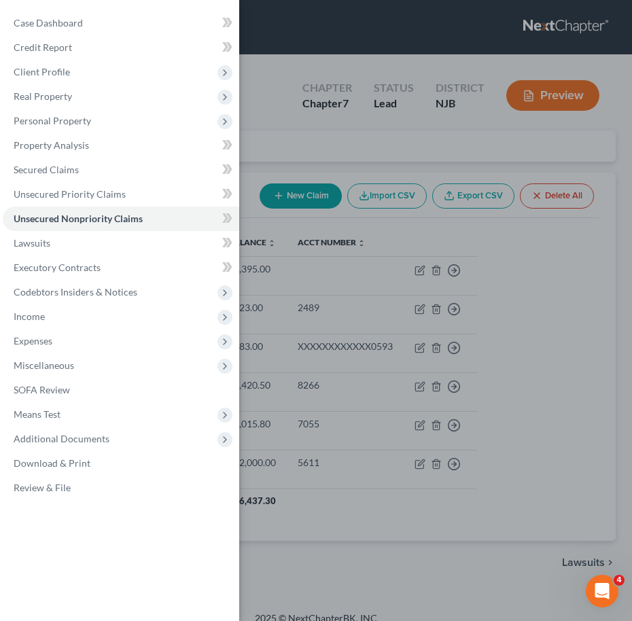
click at [362, 311] on div "Case Dashboard Payments Invoices Payments Payments Credit Report Client Profile" at bounding box center [316, 310] width 632 height 621
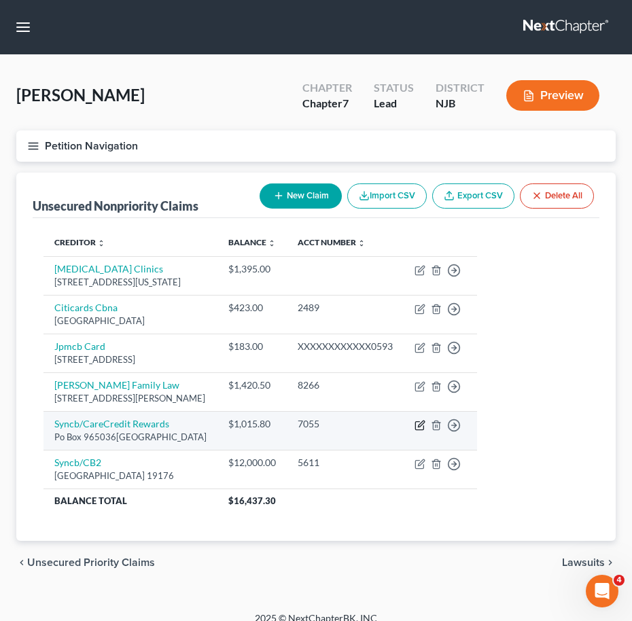
click at [426, 420] on icon "button" at bounding box center [420, 425] width 11 height 11
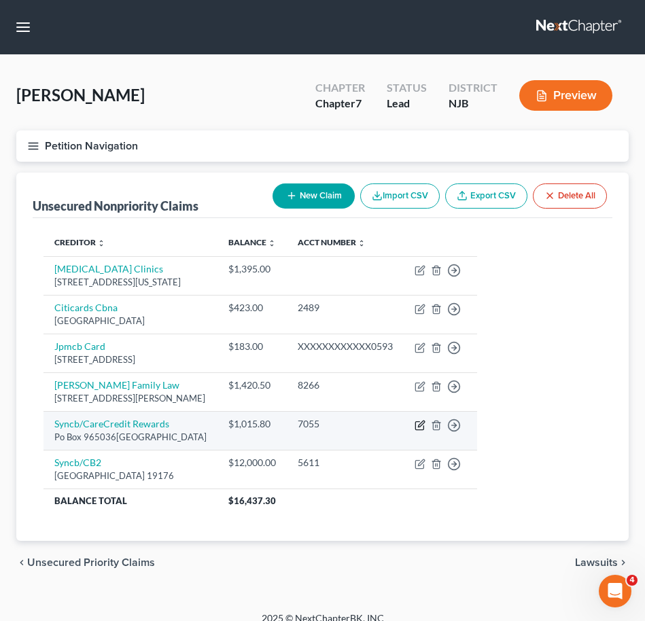
select select "9"
select select "2"
select select "0"
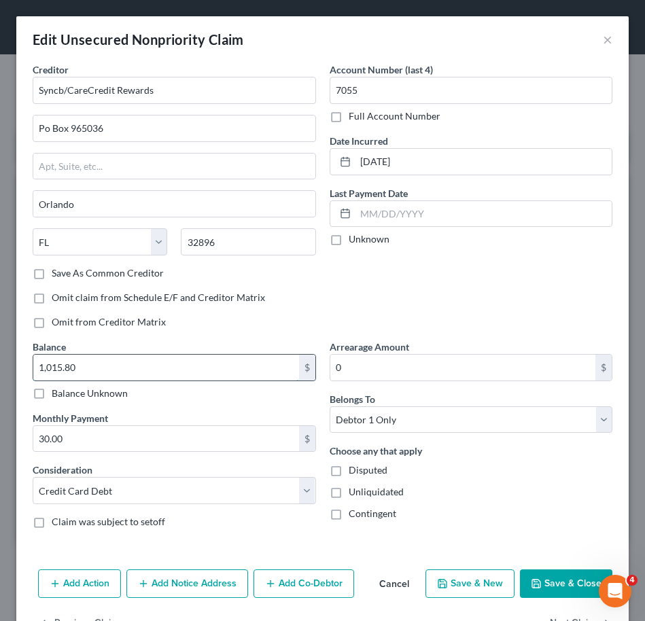
click at [162, 368] on input "1,015.80" at bounding box center [166, 368] width 266 height 26
type input "2,292.35"
click at [545, 590] on button "Save & Close" at bounding box center [566, 584] width 92 height 29
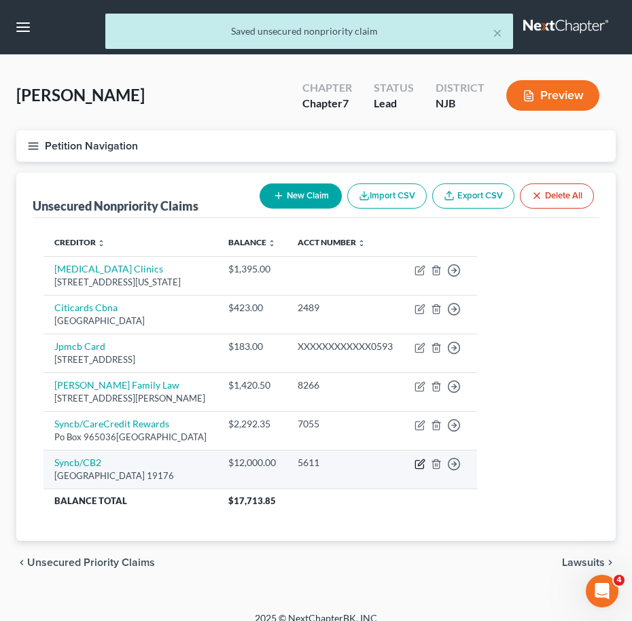
click at [424, 462] on icon "button" at bounding box center [421, 463] width 6 height 6
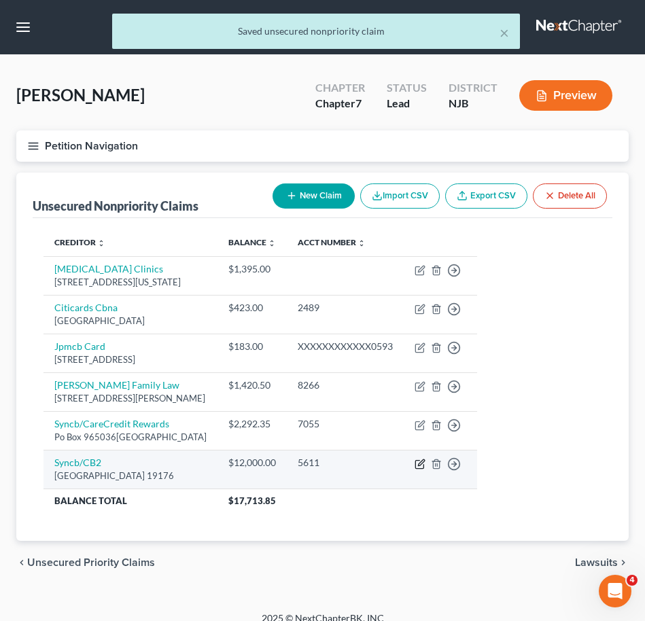
select select "39"
select select "2"
select select "0"
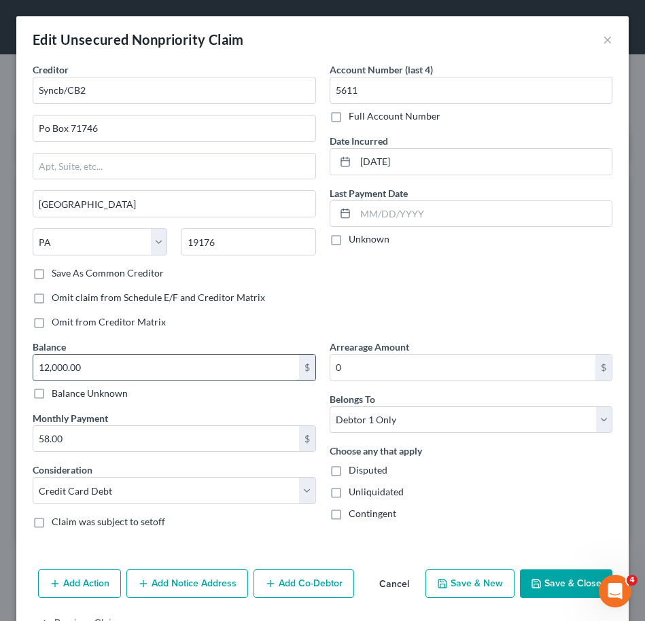
click at [112, 363] on input "12,000.00" at bounding box center [166, 368] width 266 height 26
type input "13,660.41"
click at [561, 583] on button "Save & Close" at bounding box center [566, 584] width 92 height 29
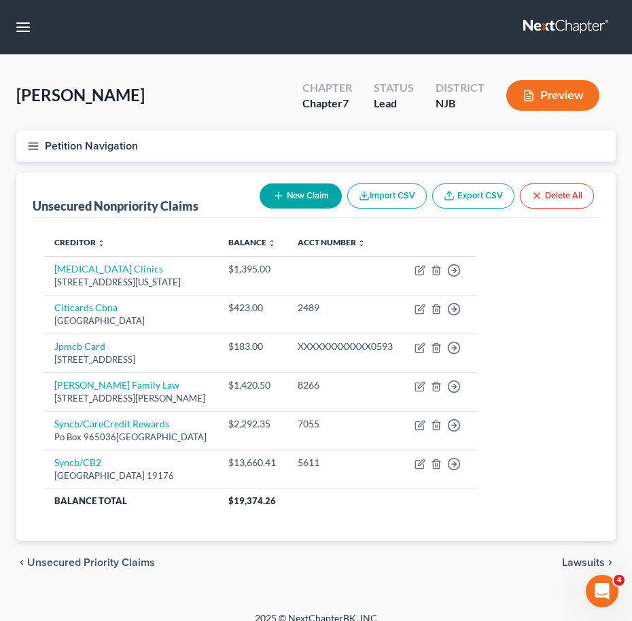
click at [294, 194] on button "New Claim" at bounding box center [301, 196] width 82 height 25
select select "0"
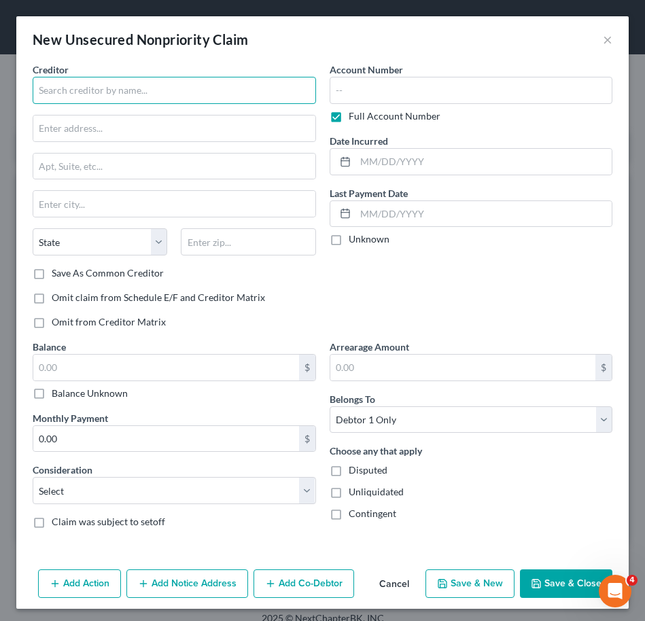
click at [104, 86] on input "text" at bounding box center [175, 90] width 284 height 27
type input "o"
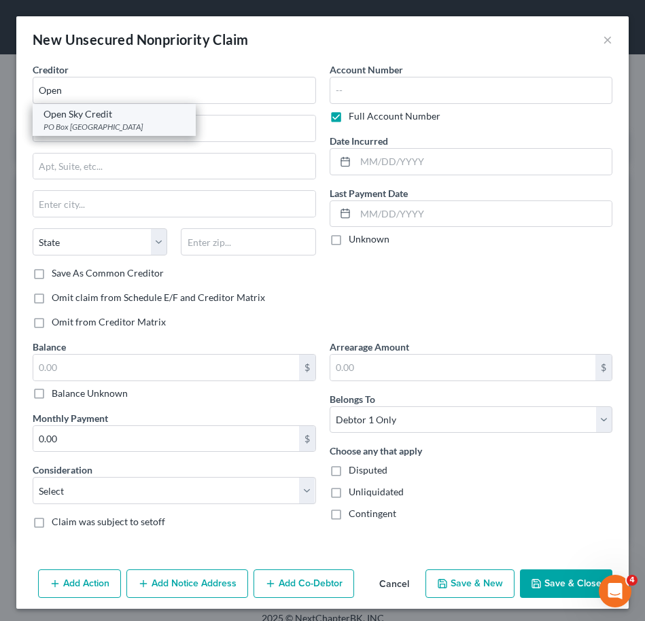
click at [92, 124] on div "PO Box 660924, Dallas, TX 75211" at bounding box center [114, 127] width 141 height 12
type input "Open Sky Credit"
type input "PO Box 660924"
type input "Dallas"
select select "45"
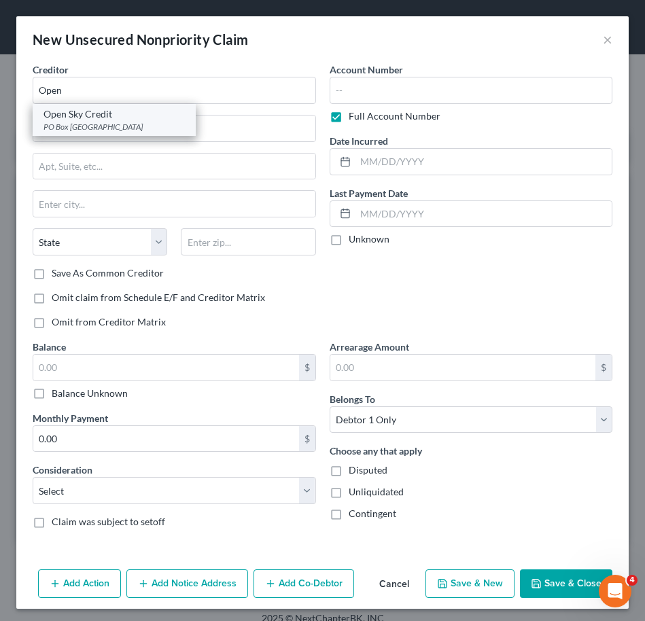
type input "75211"
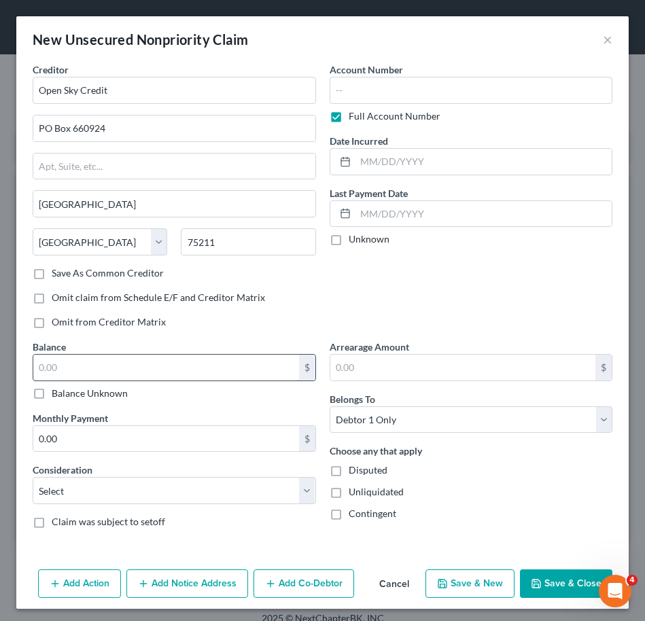
click at [94, 366] on input "text" at bounding box center [166, 368] width 266 height 26
type input "492.74"
click at [532, 589] on button "Save & Close" at bounding box center [566, 584] width 92 height 29
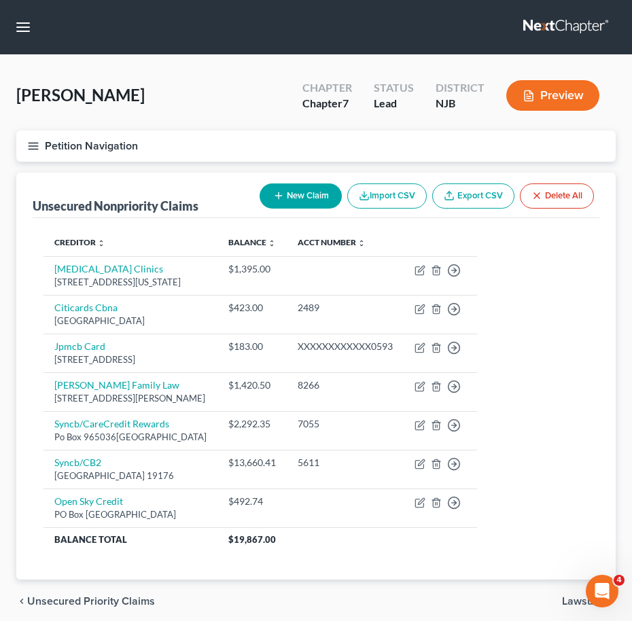
click at [37, 140] on icon "button" at bounding box center [33, 146] width 12 height 12
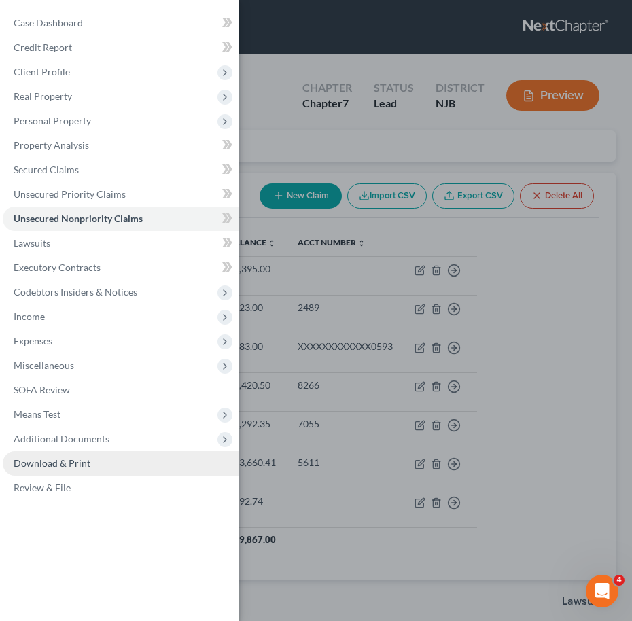
click at [79, 466] on span "Download & Print" at bounding box center [52, 464] width 77 height 12
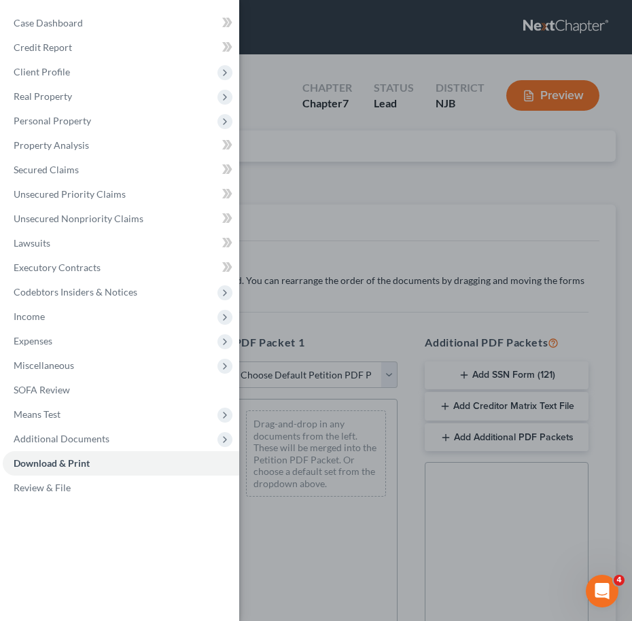
click at [377, 289] on div "Case Dashboard Payments Invoices Payments Payments Credit Report Client Profile" at bounding box center [316, 310] width 632 height 621
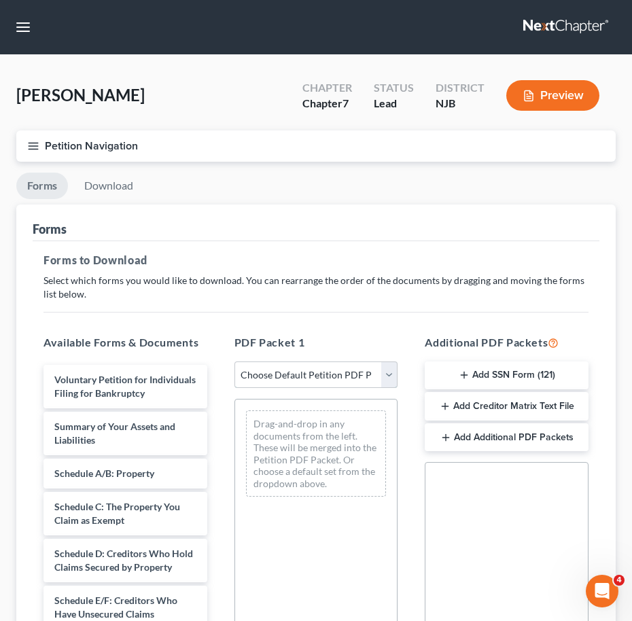
click at [279, 386] on select "Choose Default Petition PDF Packet Complete Bankruptcy Petition (all forms and …" at bounding box center [317, 375] width 164 height 27
select select "0"
click at [235, 362] on select "Choose Default Petition PDF Packet Complete Bankruptcy Petition (all forms and …" at bounding box center [317, 375] width 164 height 27
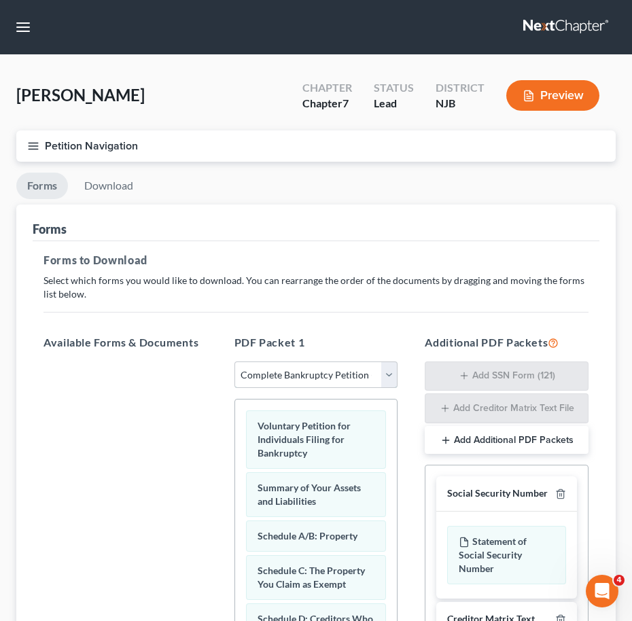
scroll to position [275, 0]
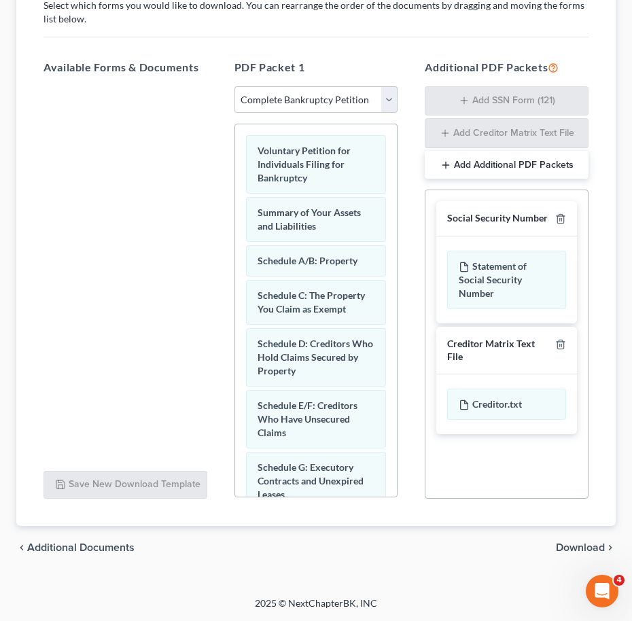
click at [570, 545] on span "Download" at bounding box center [580, 548] width 49 height 11
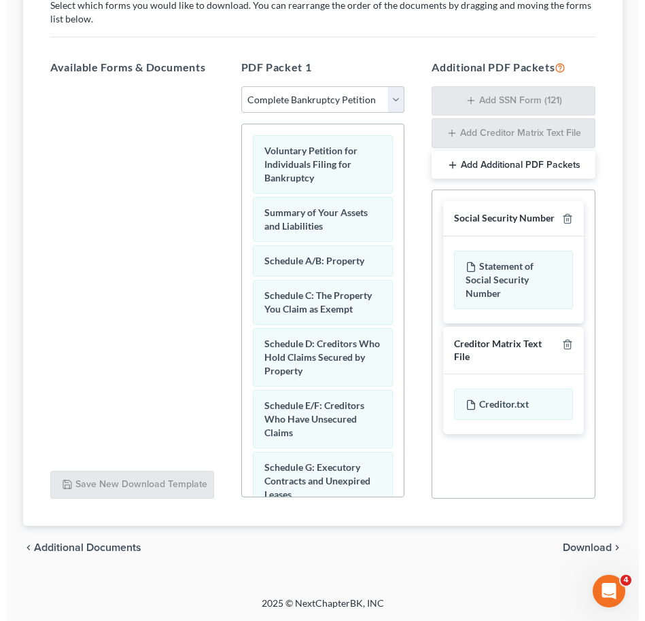
scroll to position [32, 0]
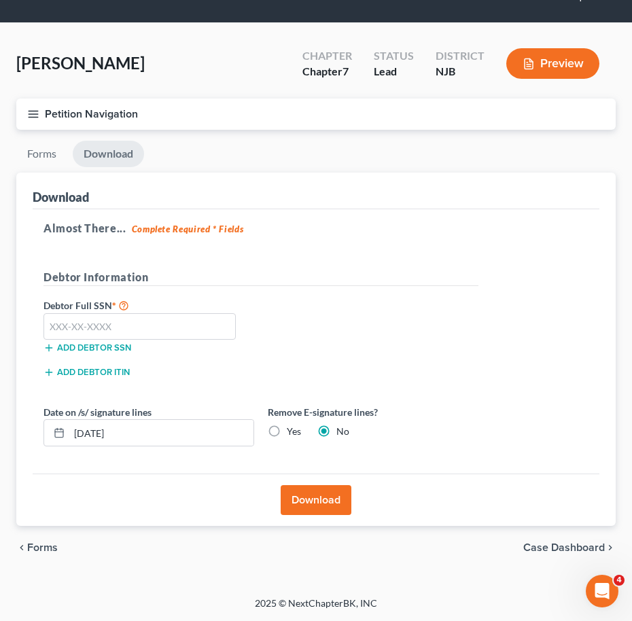
click at [287, 432] on label "Yes" at bounding box center [294, 432] width 14 height 14
click at [292, 432] on input "Yes" at bounding box center [296, 429] width 9 height 9
radio input "true"
radio input "false"
click at [134, 325] on input "text" at bounding box center [140, 326] width 192 height 27
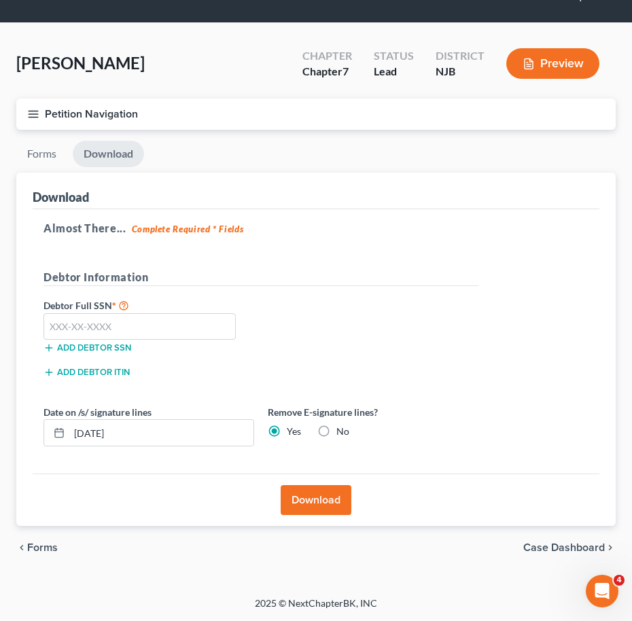
click at [553, 273] on div "Almost There... Complete Required * Fields Debtor Information Debtor Full SSN *…" at bounding box center [316, 341] width 567 height 265
click at [171, 332] on input "text" at bounding box center [140, 326] width 192 height 27
click at [312, 356] on div "Debtor Full SSN * 139-62 Add debtor SSN" at bounding box center [261, 331] width 449 height 68
click at [182, 327] on input "139-62" at bounding box center [140, 326] width 192 height 27
type input "139-62-6442"
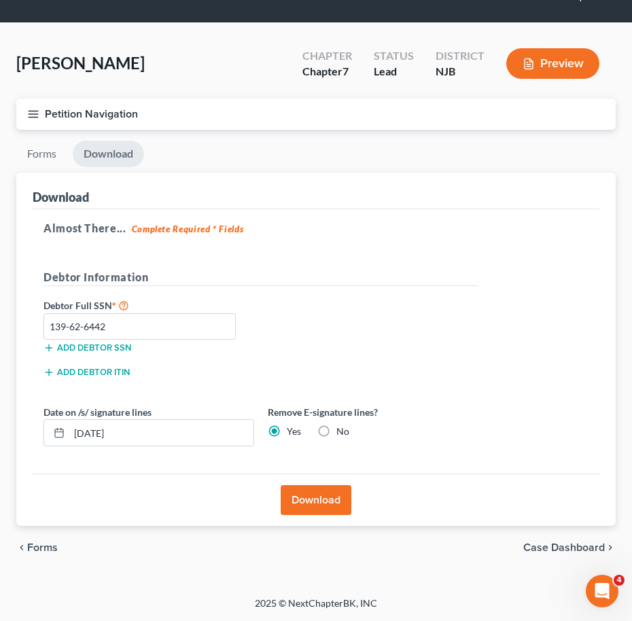
click at [326, 502] on button "Download" at bounding box center [316, 500] width 71 height 30
